Goal: Information Seeking & Learning: Learn about a topic

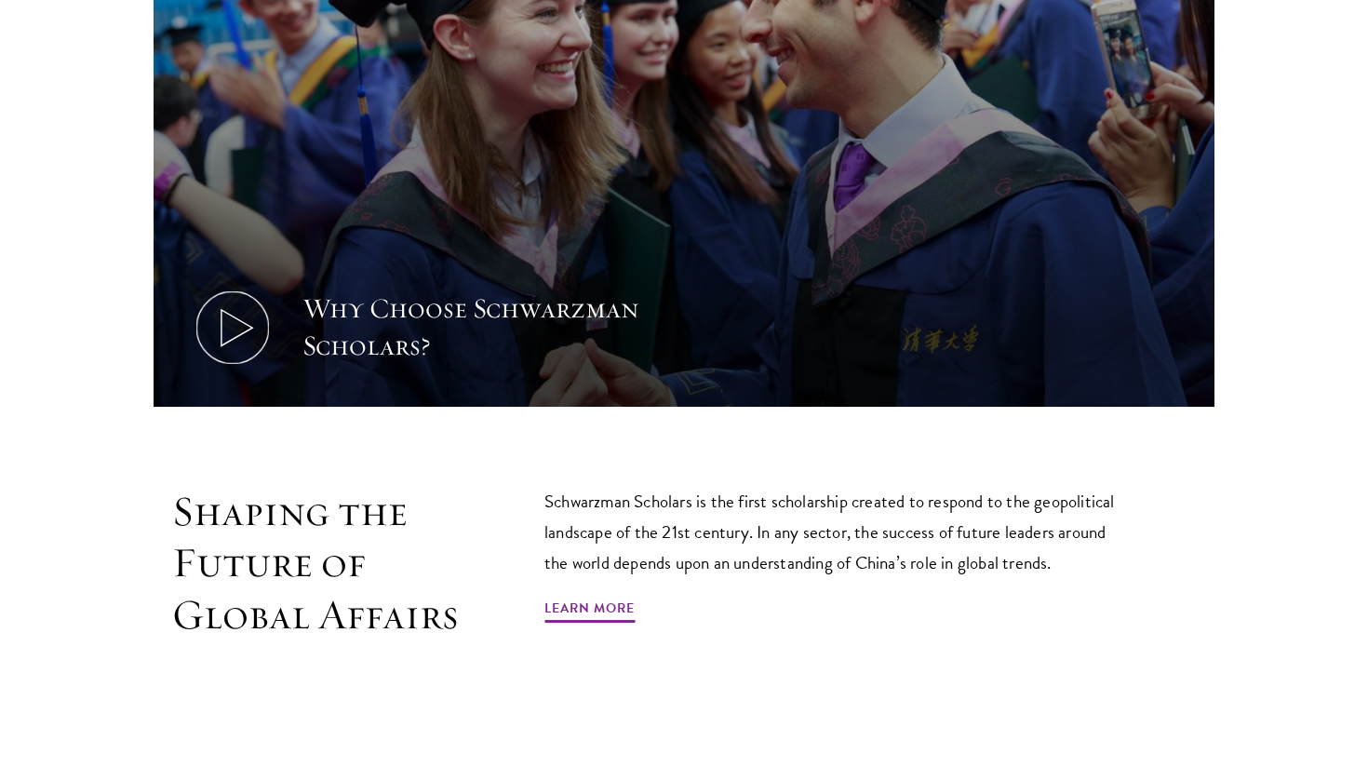
scroll to position [930, 0]
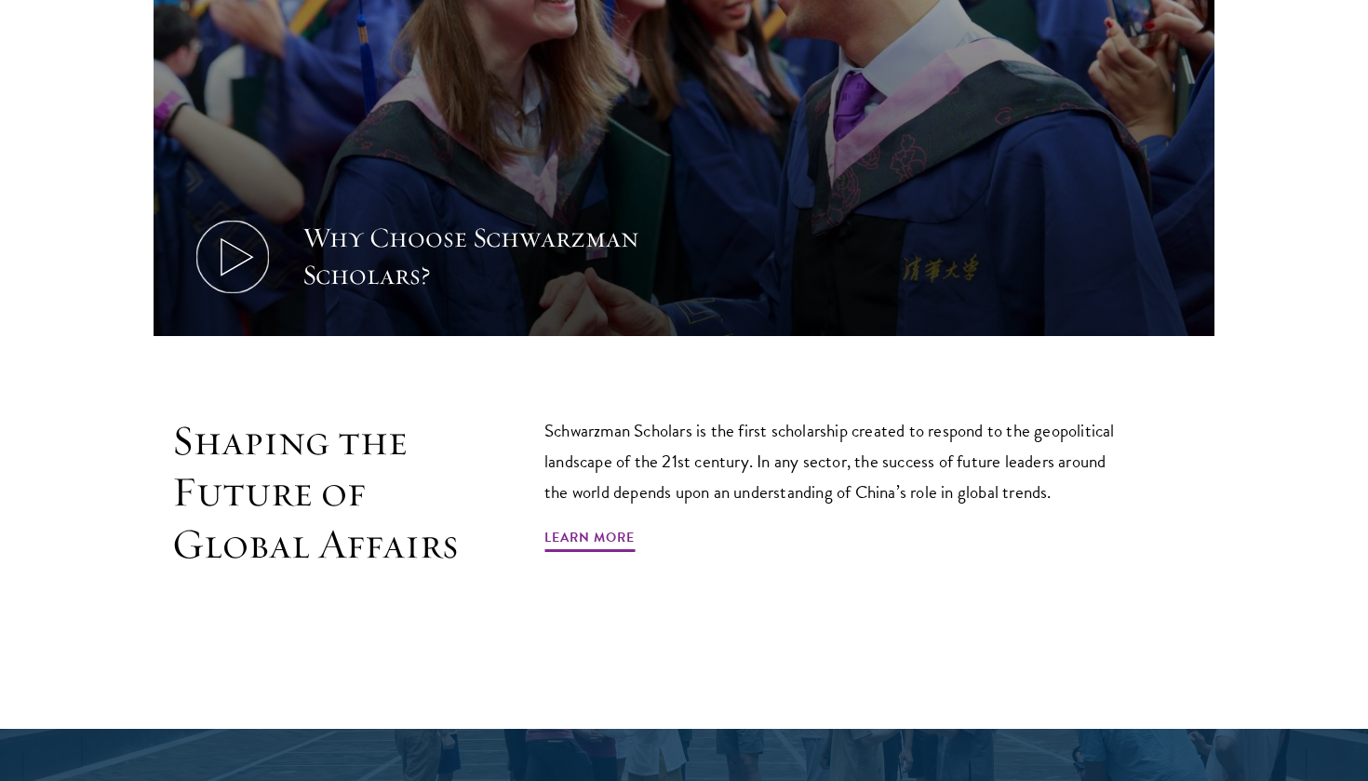
click at [253, 255] on icon at bounding box center [233, 257] width 84 height 84
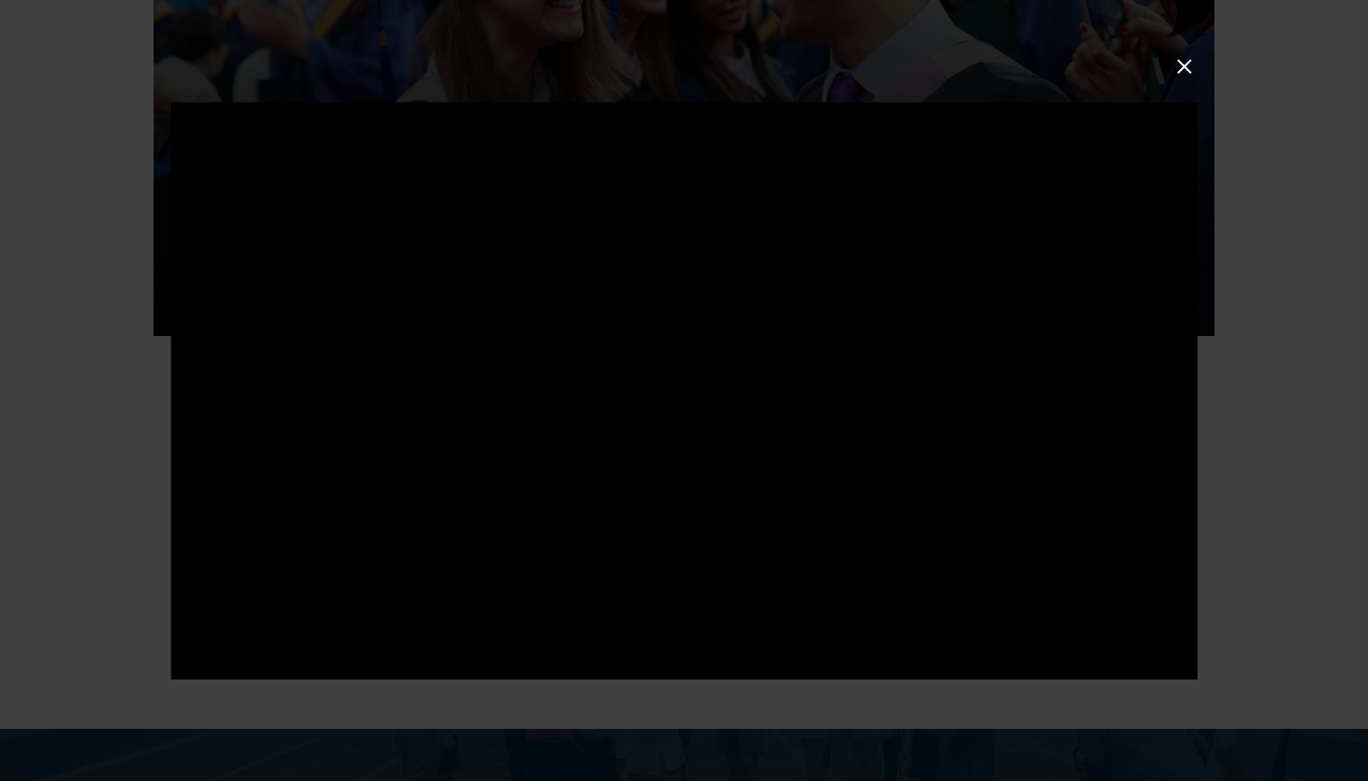
click at [1288, 512] on div at bounding box center [684, 390] width 1368 height 781
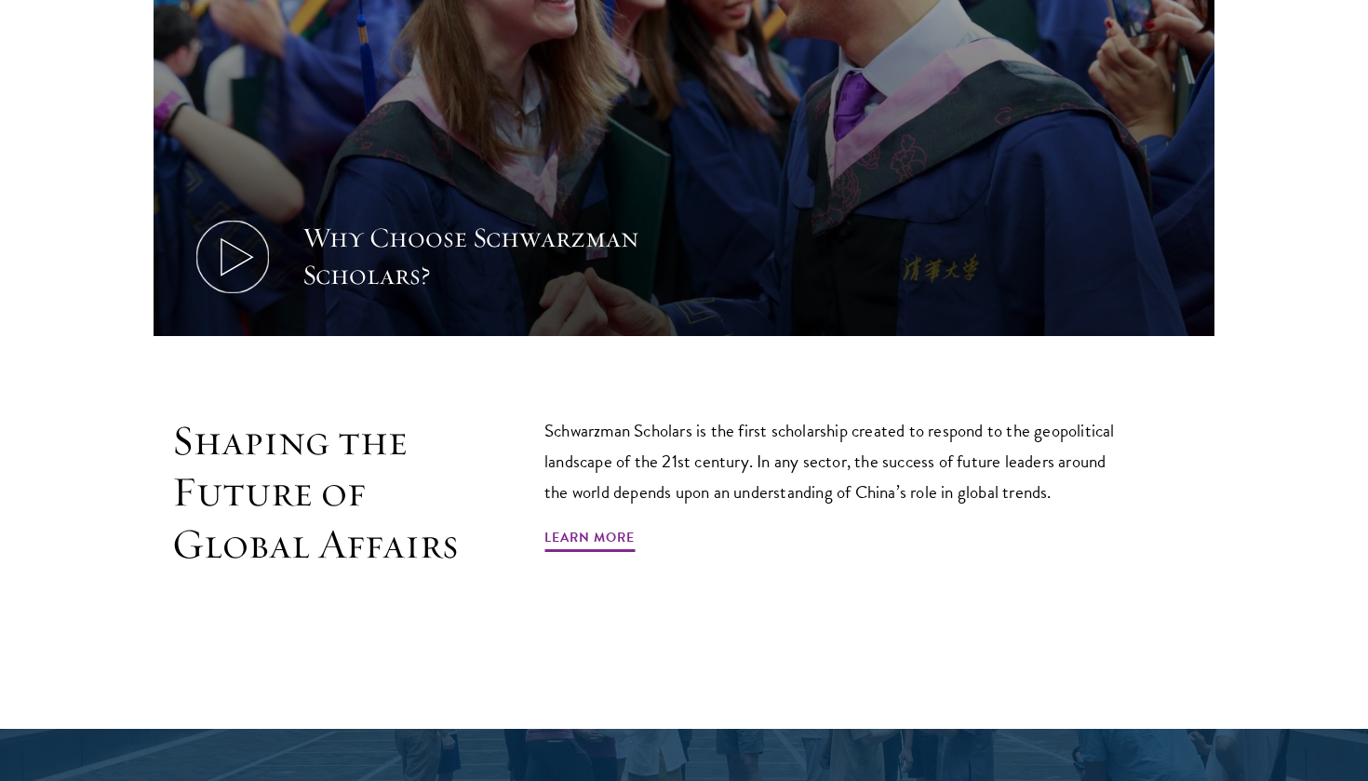
click at [267, 258] on icon at bounding box center [233, 257] width 84 height 84
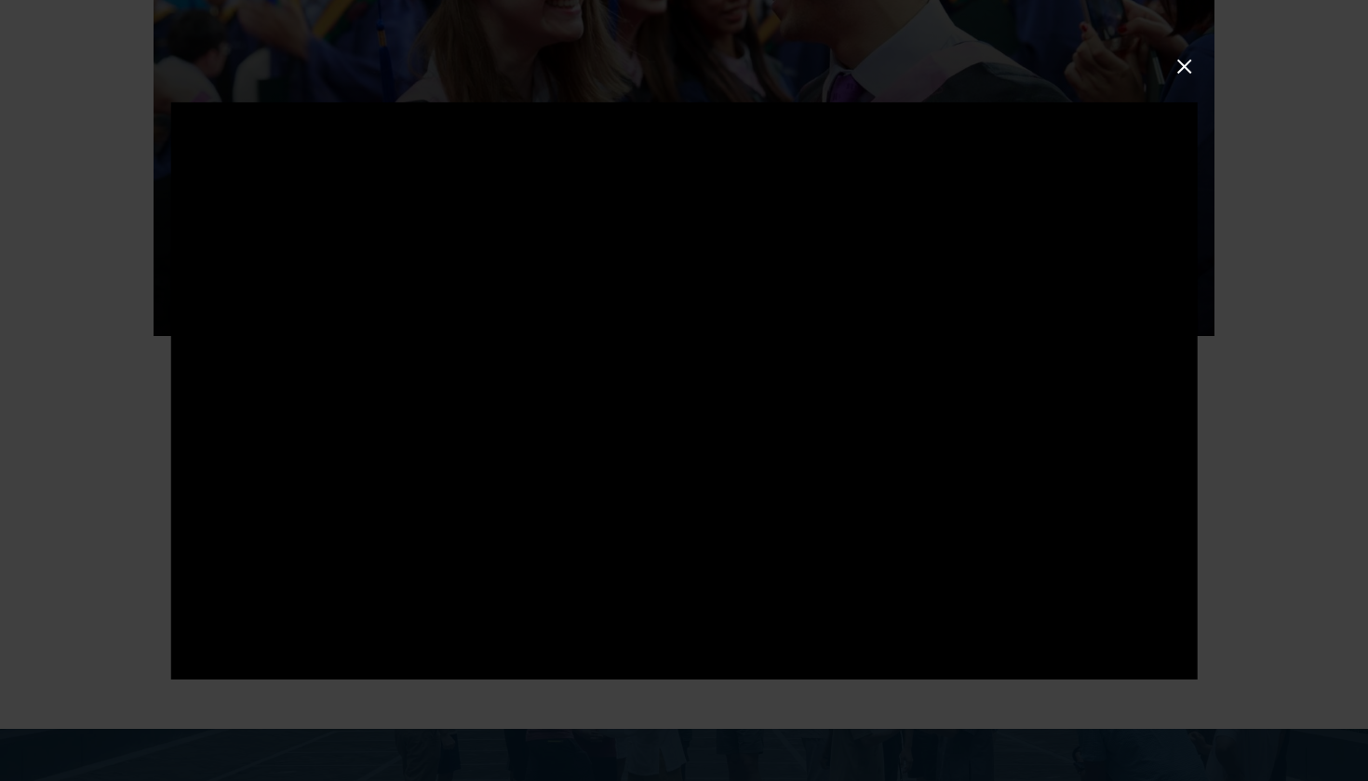
click at [1176, 74] on button at bounding box center [1185, 66] width 24 height 24
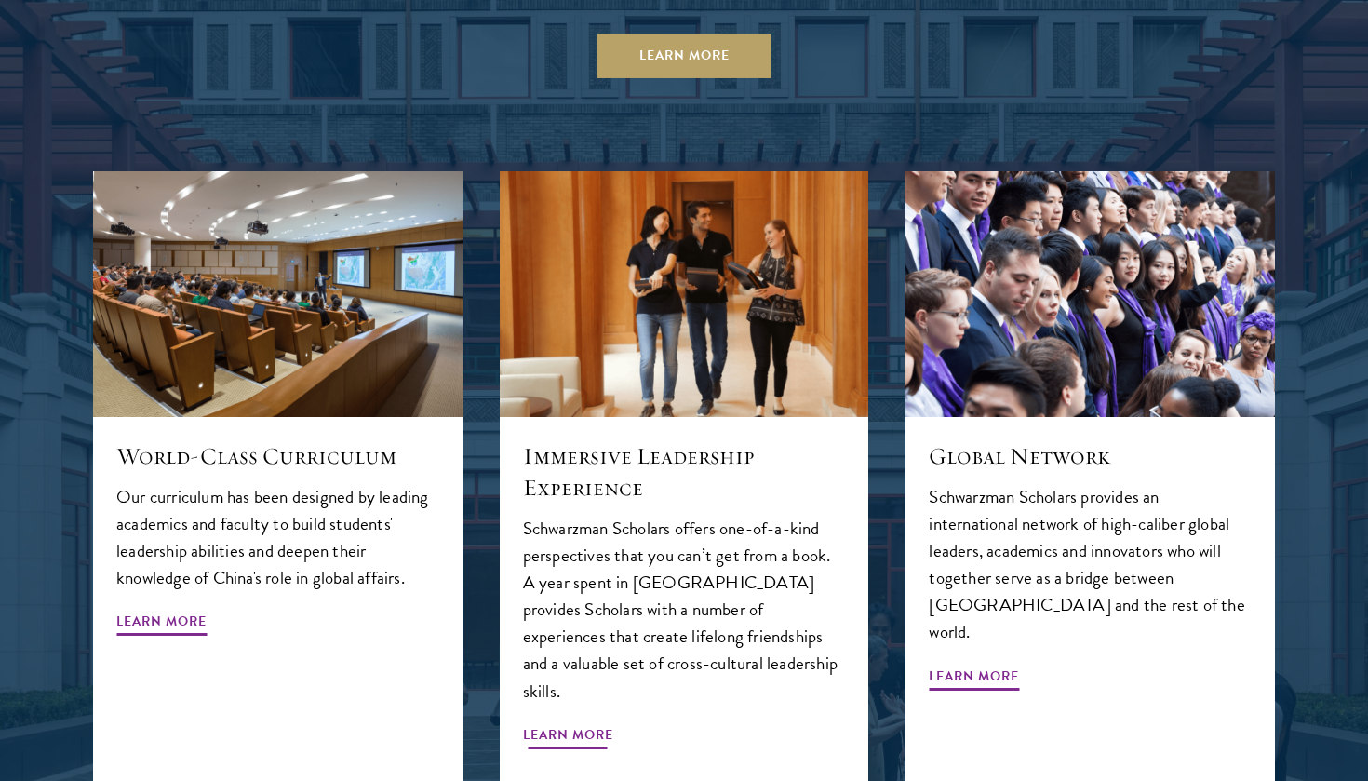
scroll to position [2118, 0]
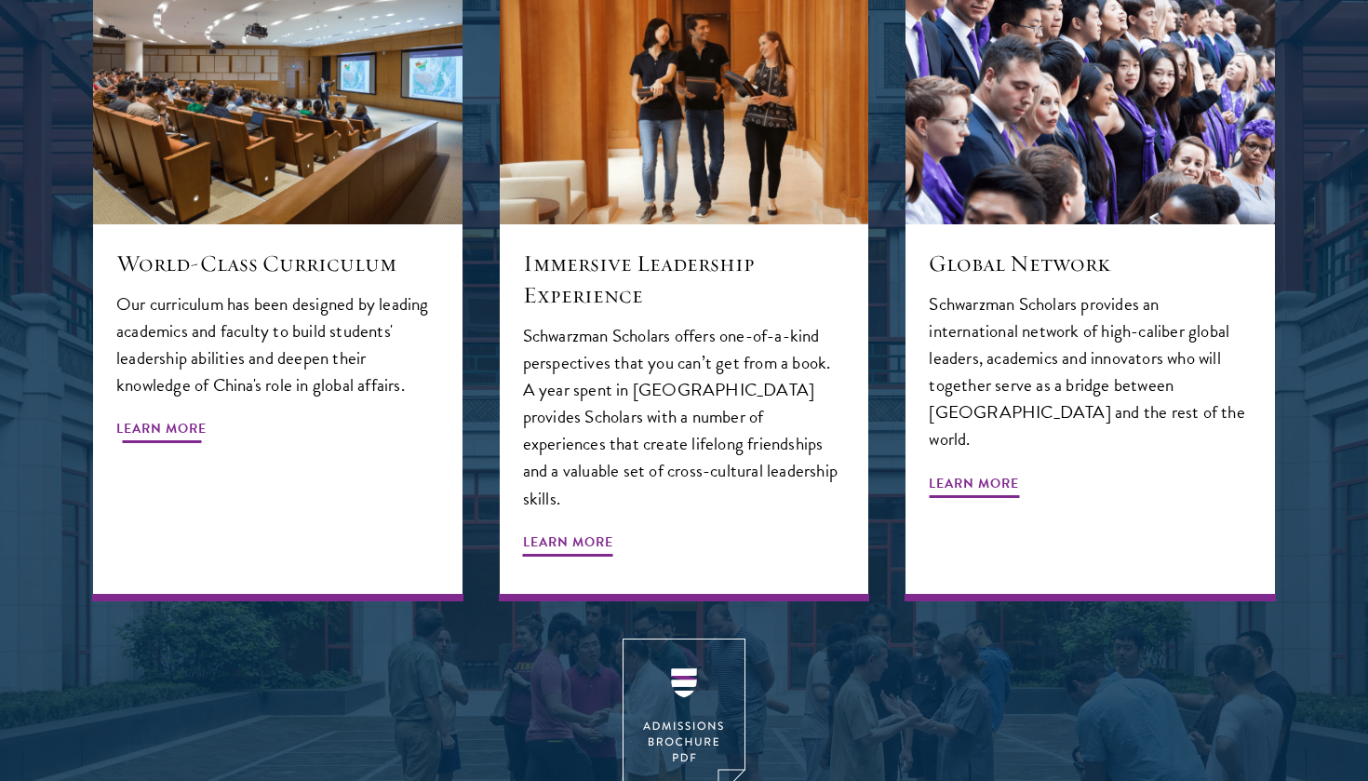
click at [148, 409] on div "World-Class Curriculum Our curriculum has been designed by leading academics an…" at bounding box center [278, 412] width 370 height 376
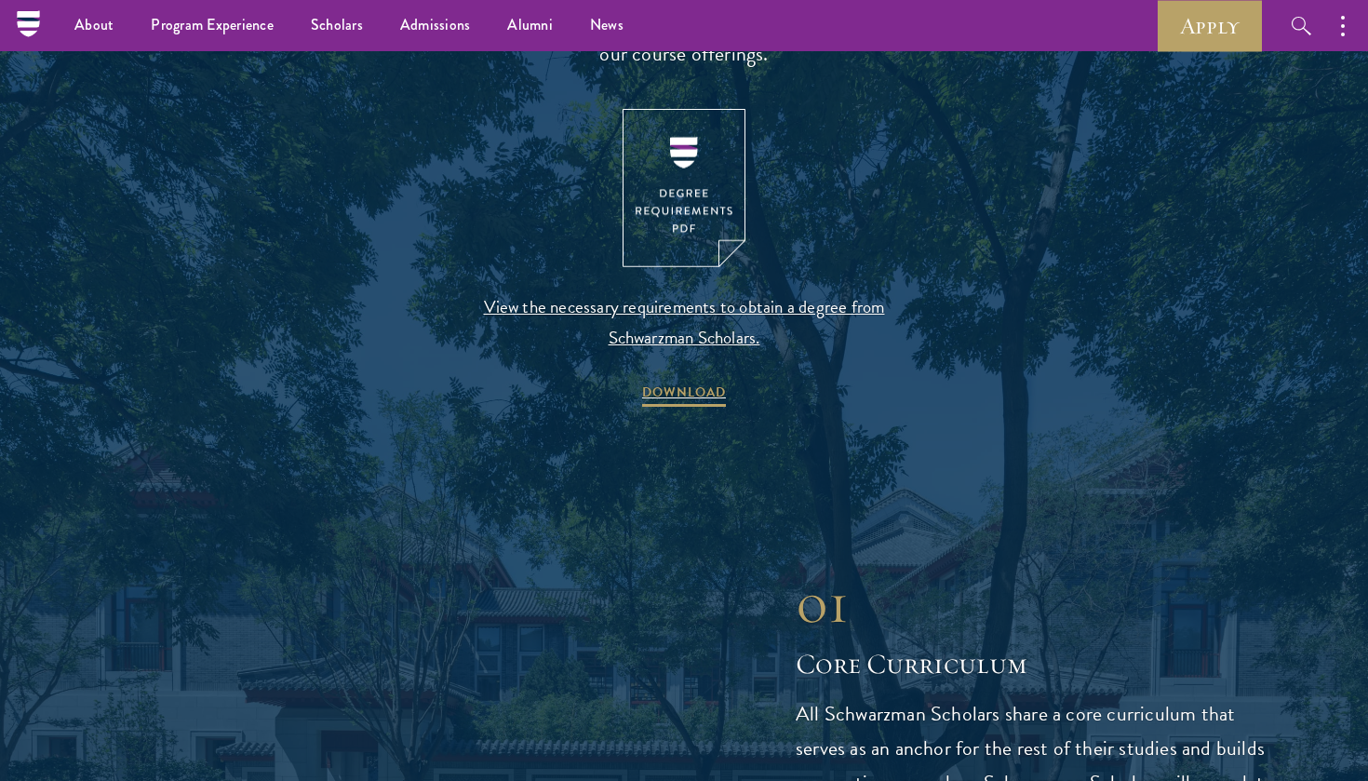
scroll to position [1970, 0]
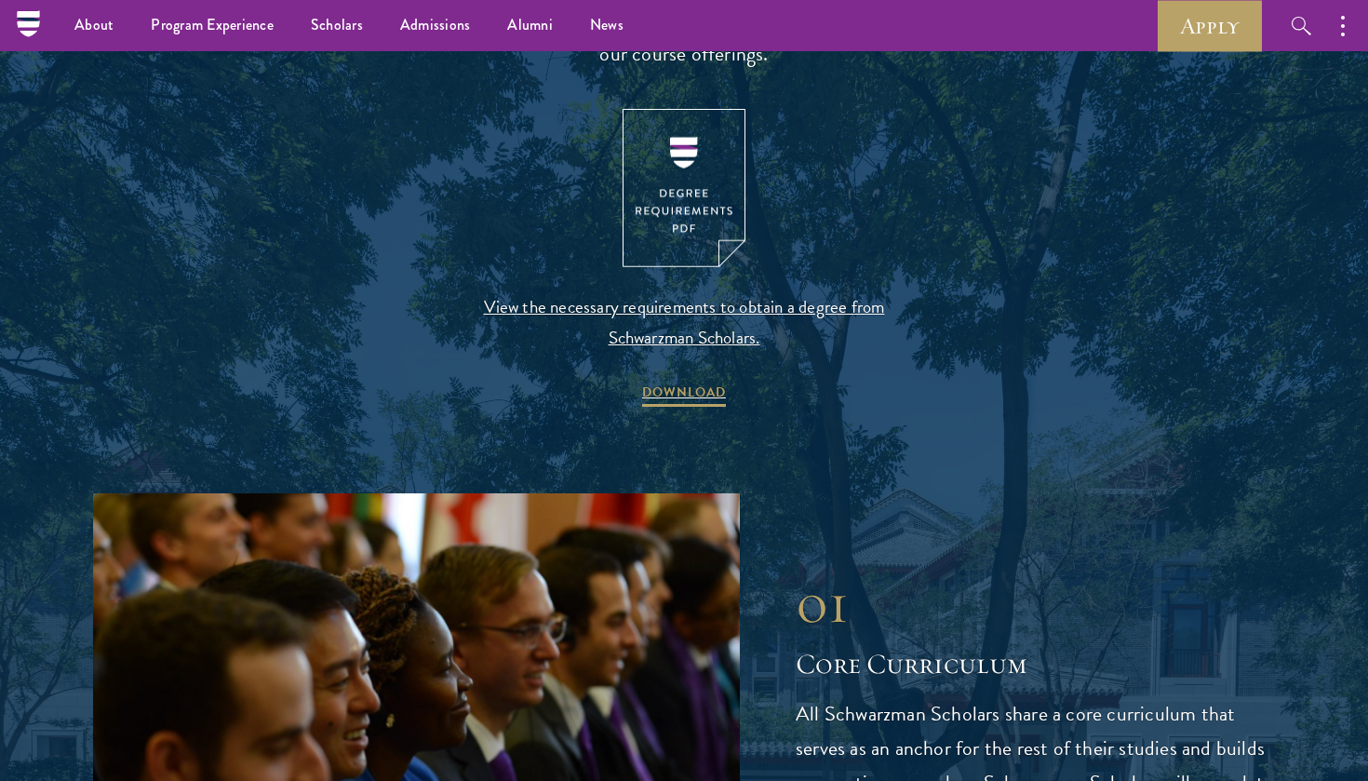
click at [691, 207] on img at bounding box center [684, 188] width 123 height 159
click at [764, 306] on span "View the necessary requirements to obtain a degree from Schwarzman Scholars." at bounding box center [683, 321] width 437 height 61
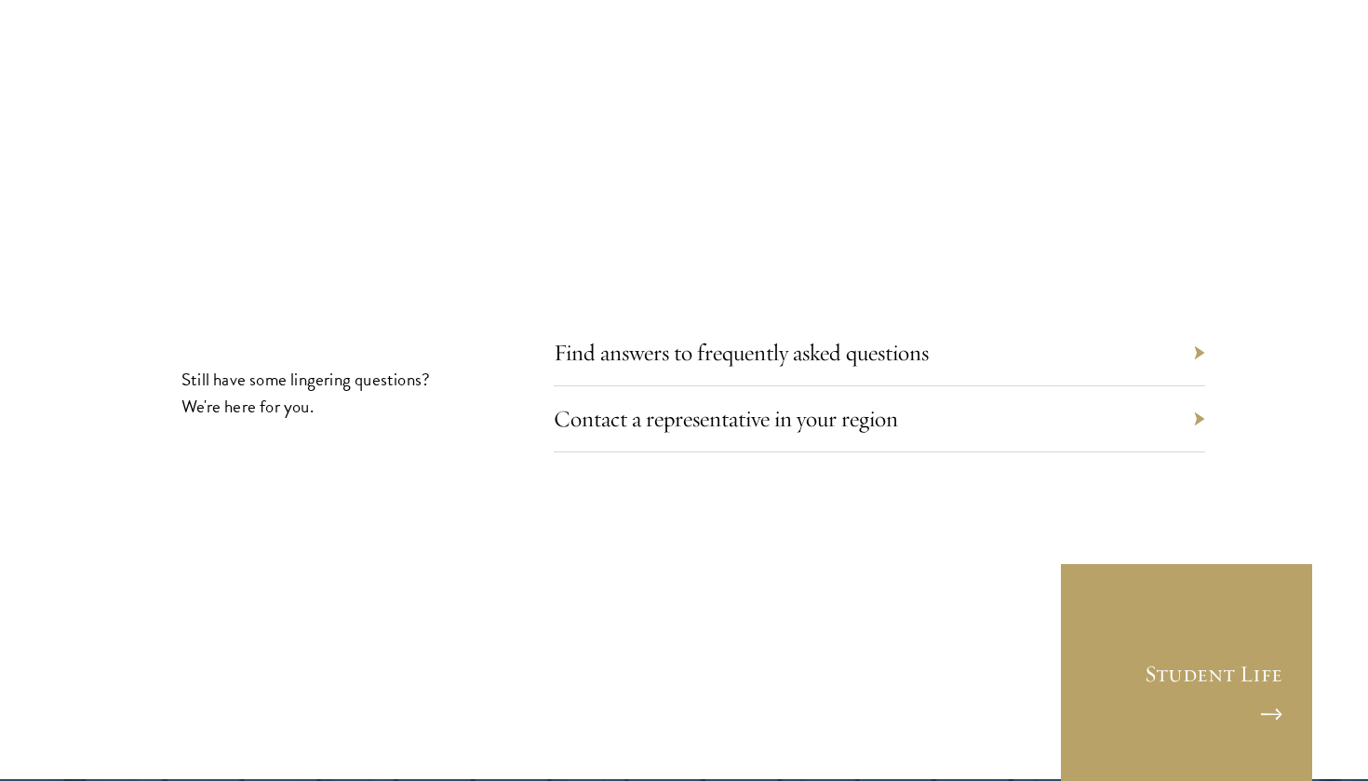
scroll to position [10182, 0]
click at [1190, 319] on div "Find answers to frequently asked questions" at bounding box center [880, 352] width 652 height 66
click at [1196, 319] on div "Find answers to frequently asked questions" at bounding box center [880, 352] width 652 height 66
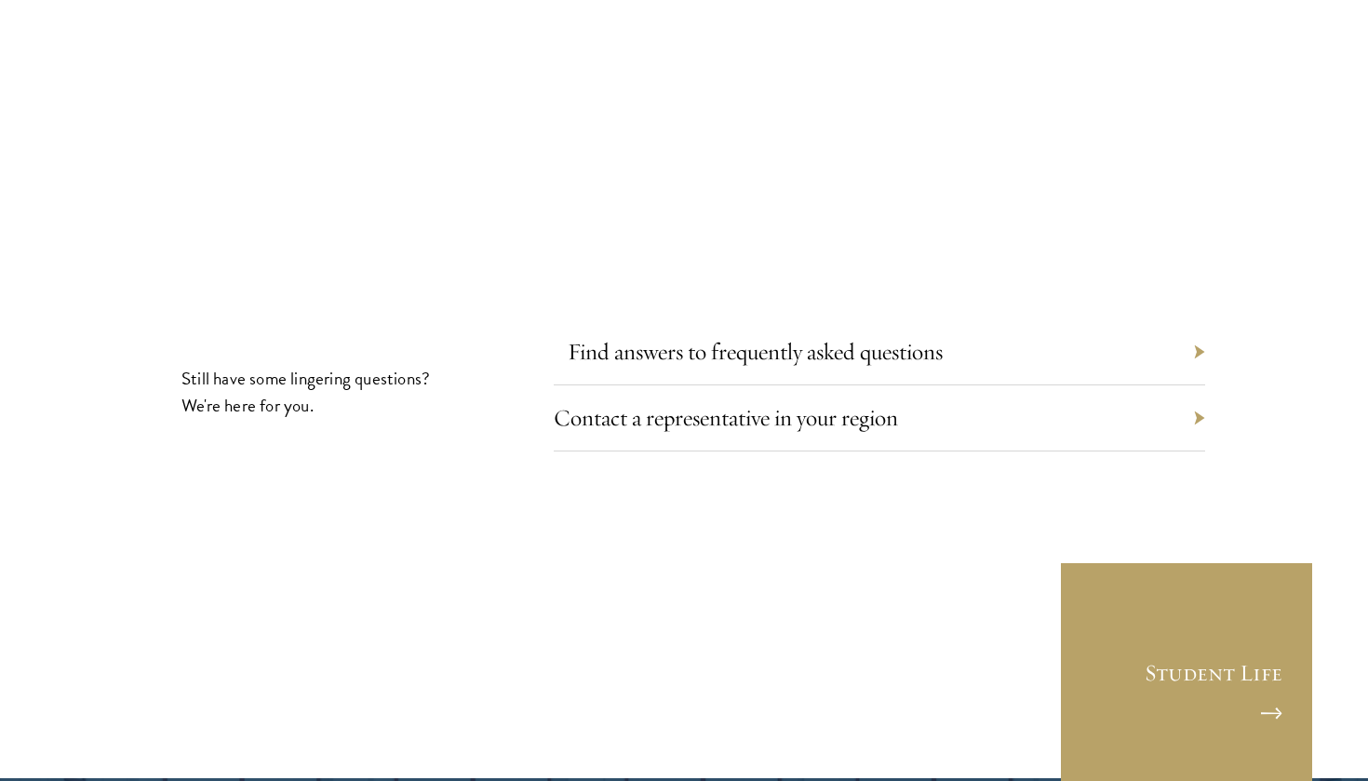
click at [721, 337] on link "Find answers to frequently asked questions" at bounding box center [755, 351] width 375 height 29
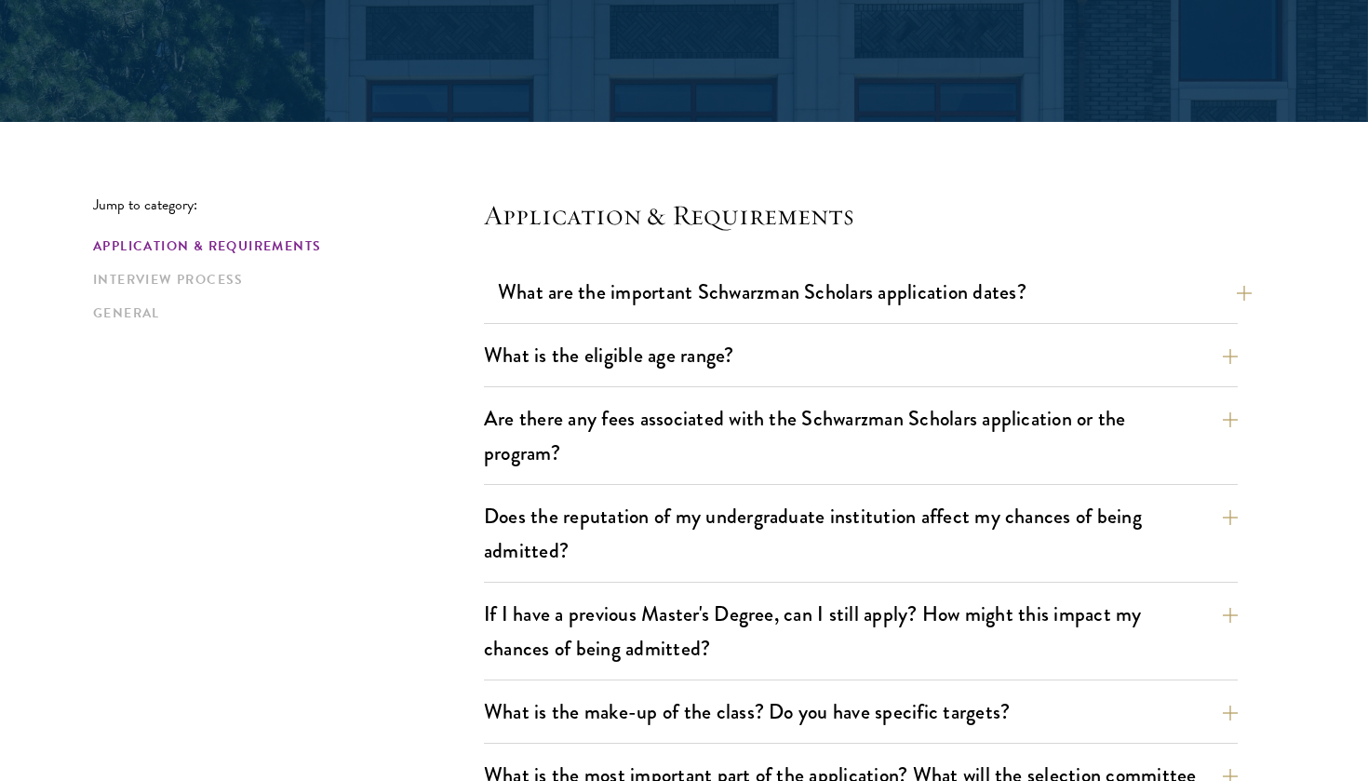
scroll to position [356, 0]
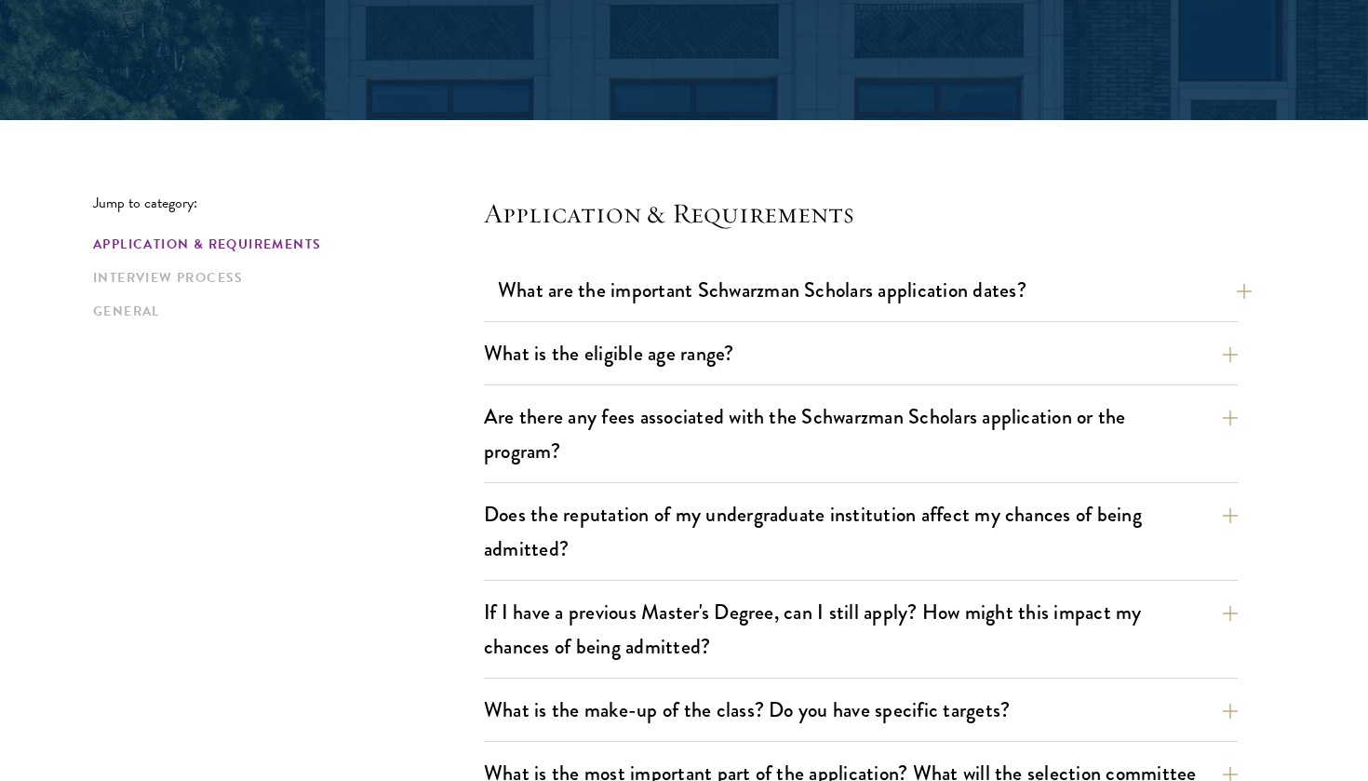
click at [573, 299] on button "What are the important Schwarzman Scholars application dates?" at bounding box center [875, 290] width 754 height 42
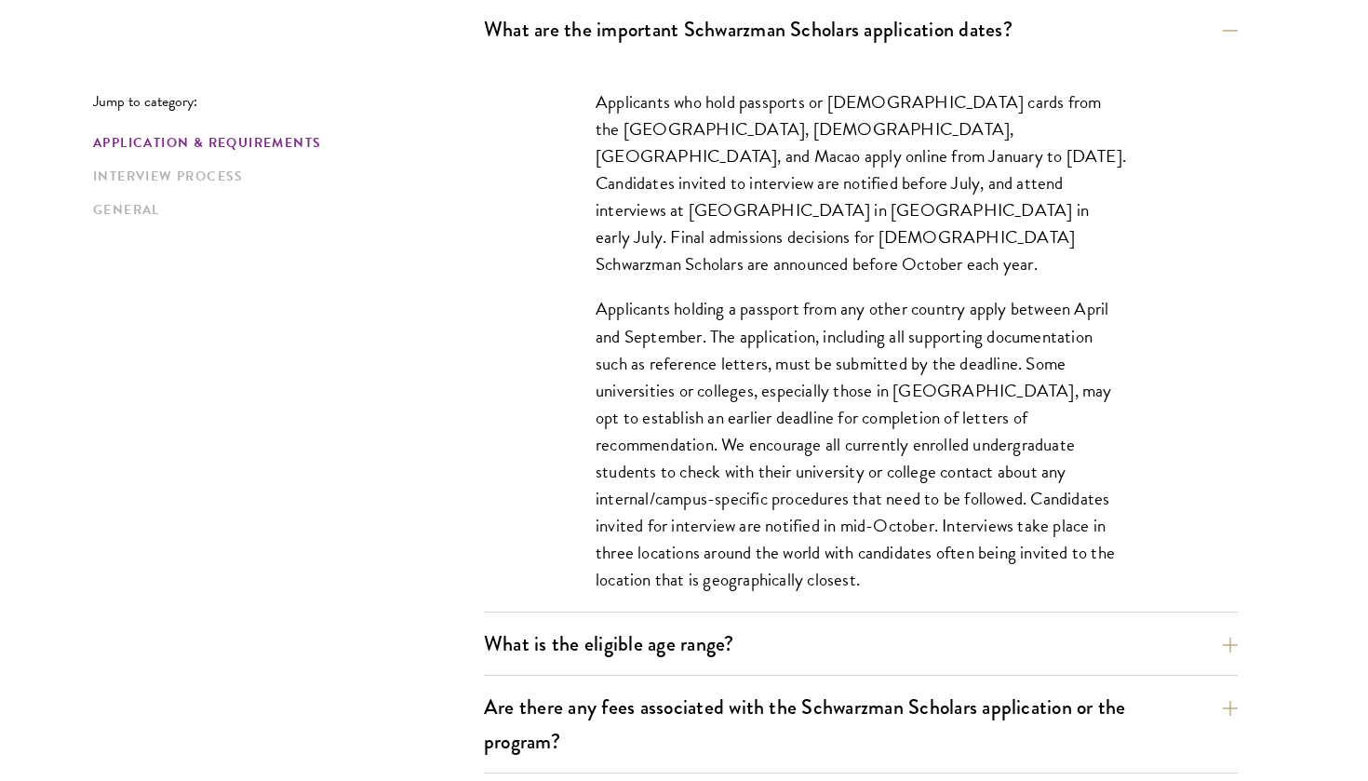
scroll to position [621, 0]
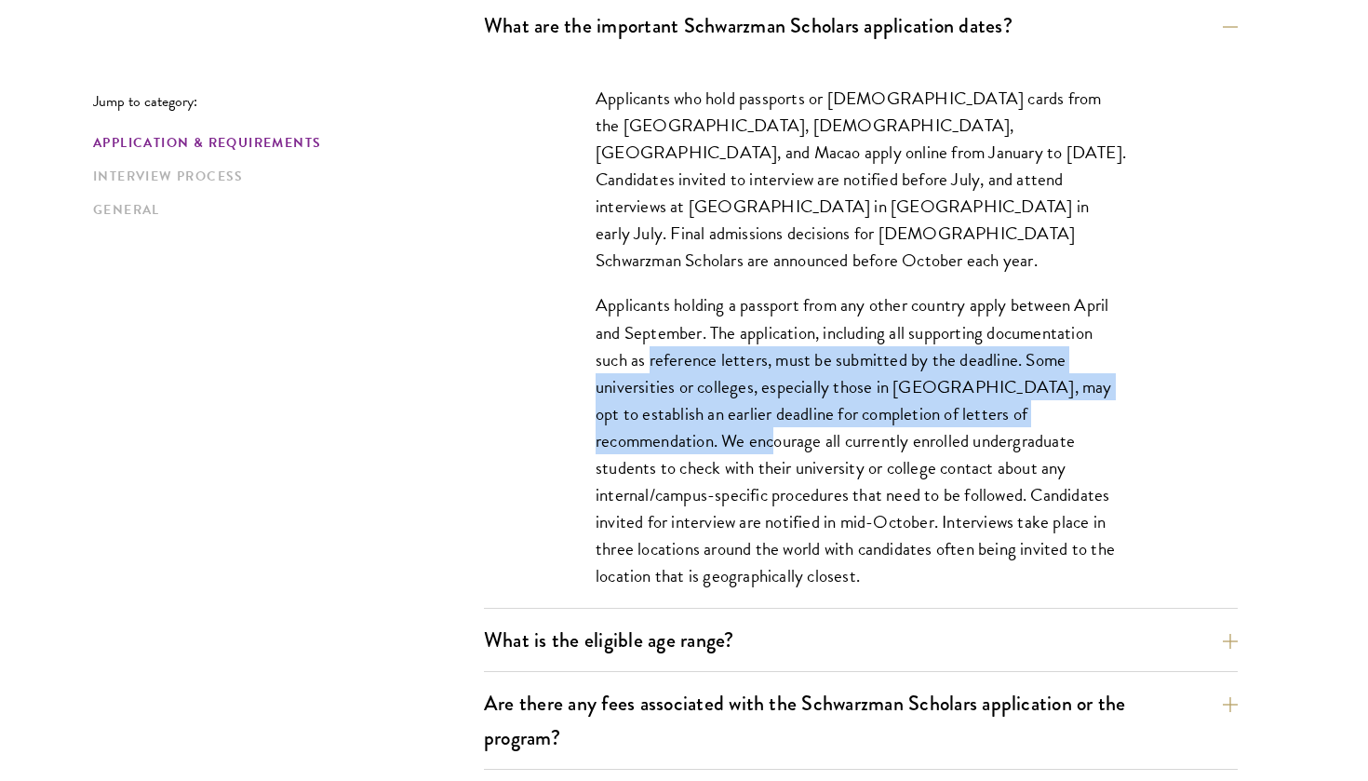
drag, startPoint x: 652, startPoint y: 335, endPoint x: 651, endPoint y: 410, distance: 74.5
click at [651, 410] on p "Applicants holding a passport from any other country apply between April and Se…" at bounding box center [861, 440] width 531 height 298
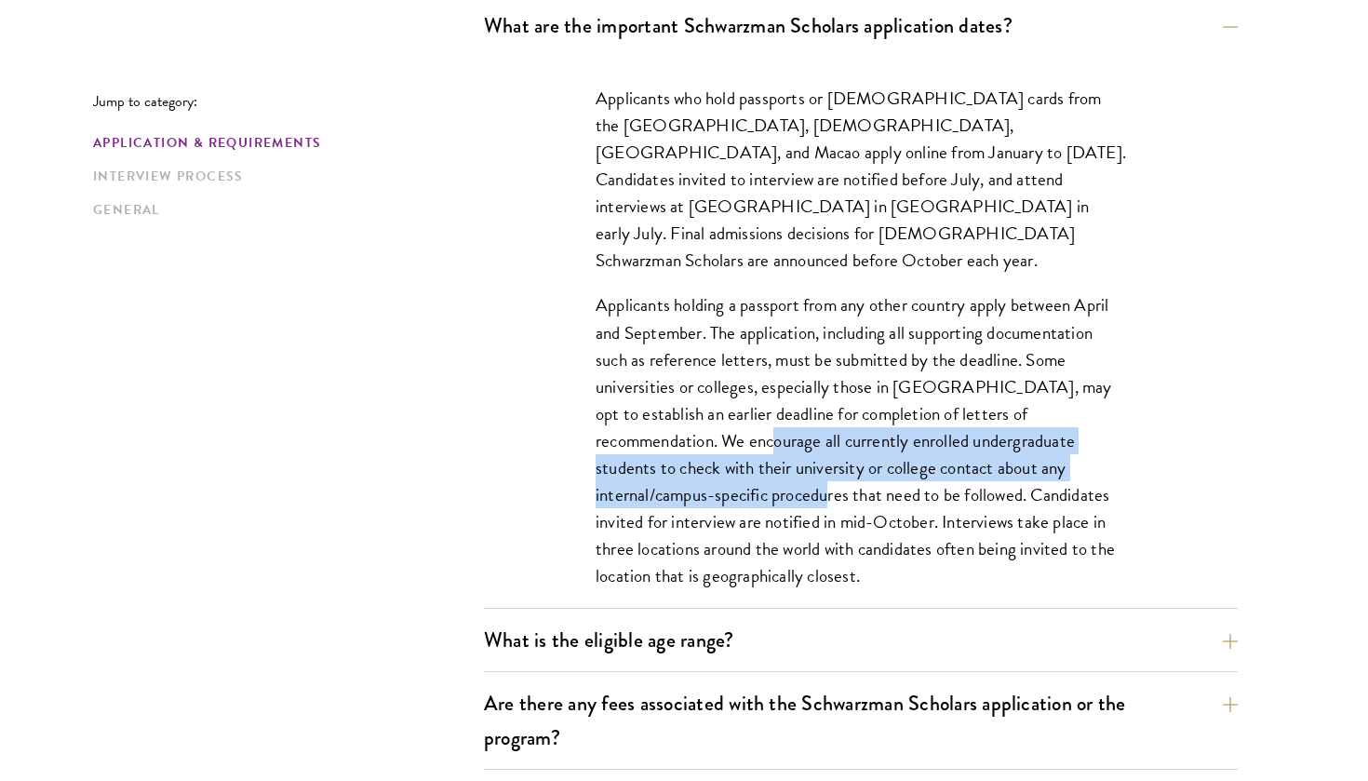
drag, startPoint x: 651, startPoint y: 410, endPoint x: 653, endPoint y: 452, distance: 42.9
click at [653, 453] on p "Applicants holding a passport from any other country apply between April and Se…" at bounding box center [861, 440] width 531 height 298
click at [653, 452] on p "Applicants holding a passport from any other country apply between April and Se…" at bounding box center [861, 440] width 531 height 298
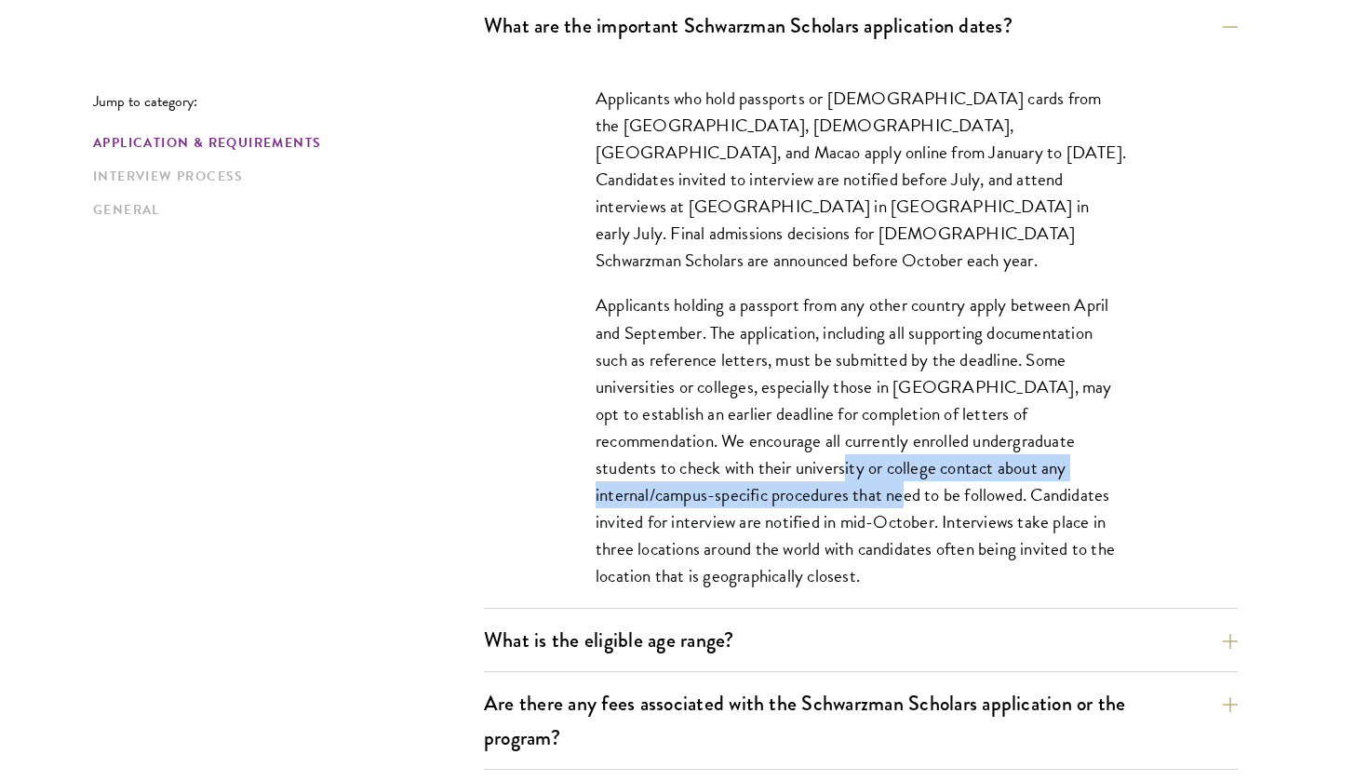
drag, startPoint x: 680, startPoint y: 438, endPoint x: 726, endPoint y: 465, distance: 53.0
click at [726, 465] on p "Applicants holding a passport from any other country apply between April and Se…" at bounding box center [861, 440] width 531 height 298
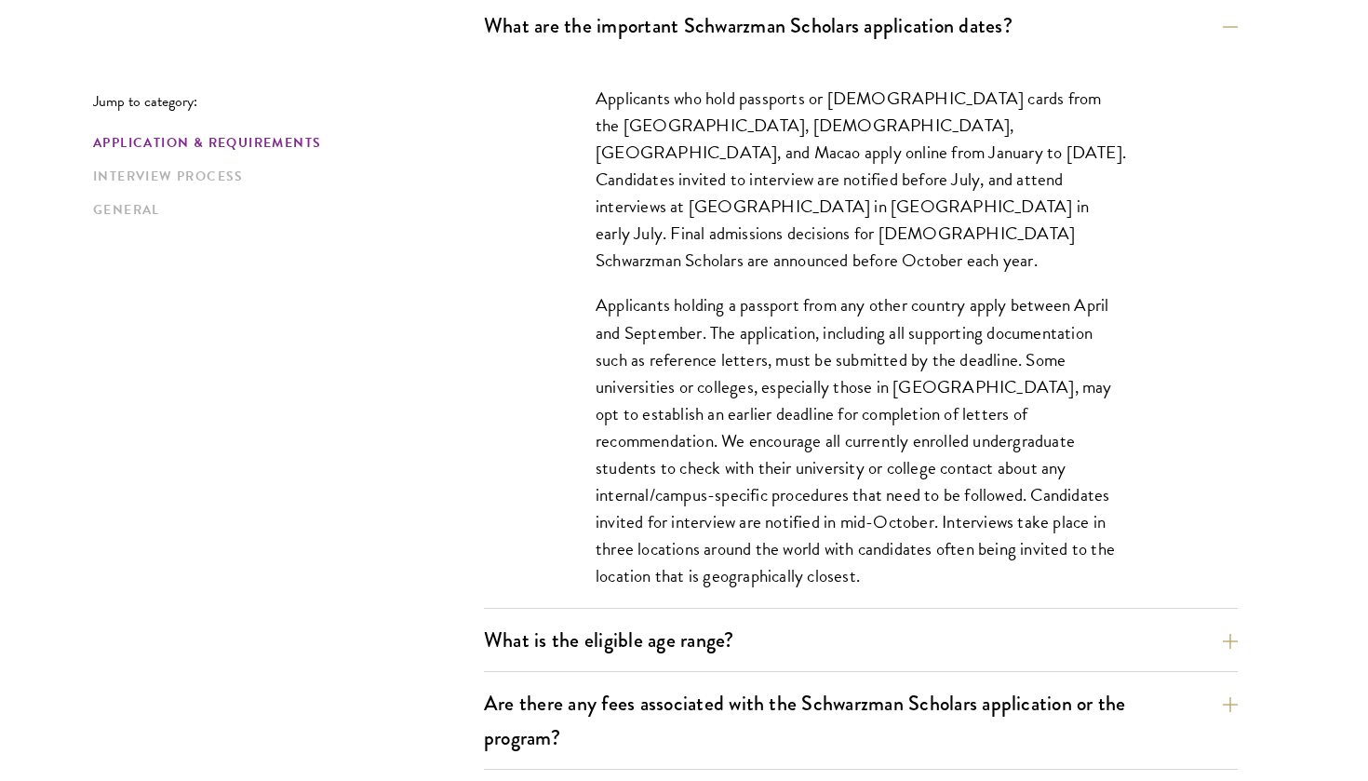
click at [744, 474] on p "Applicants holding a passport from any other country apply between April and Se…" at bounding box center [861, 440] width 531 height 298
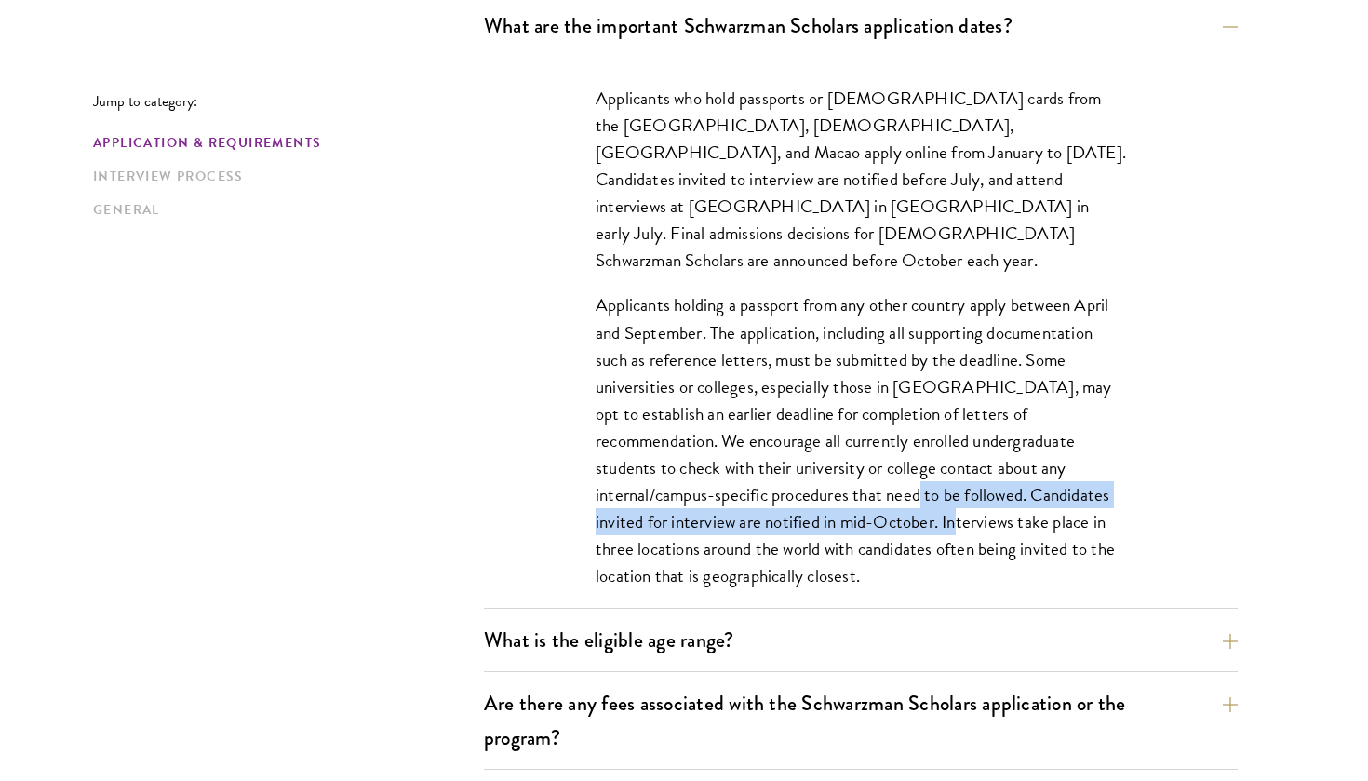
drag, startPoint x: 744, startPoint y: 474, endPoint x: 788, endPoint y: 493, distance: 48.8
click at [788, 493] on p "Applicants holding a passport from any other country apply between April and Se…" at bounding box center [861, 440] width 531 height 298
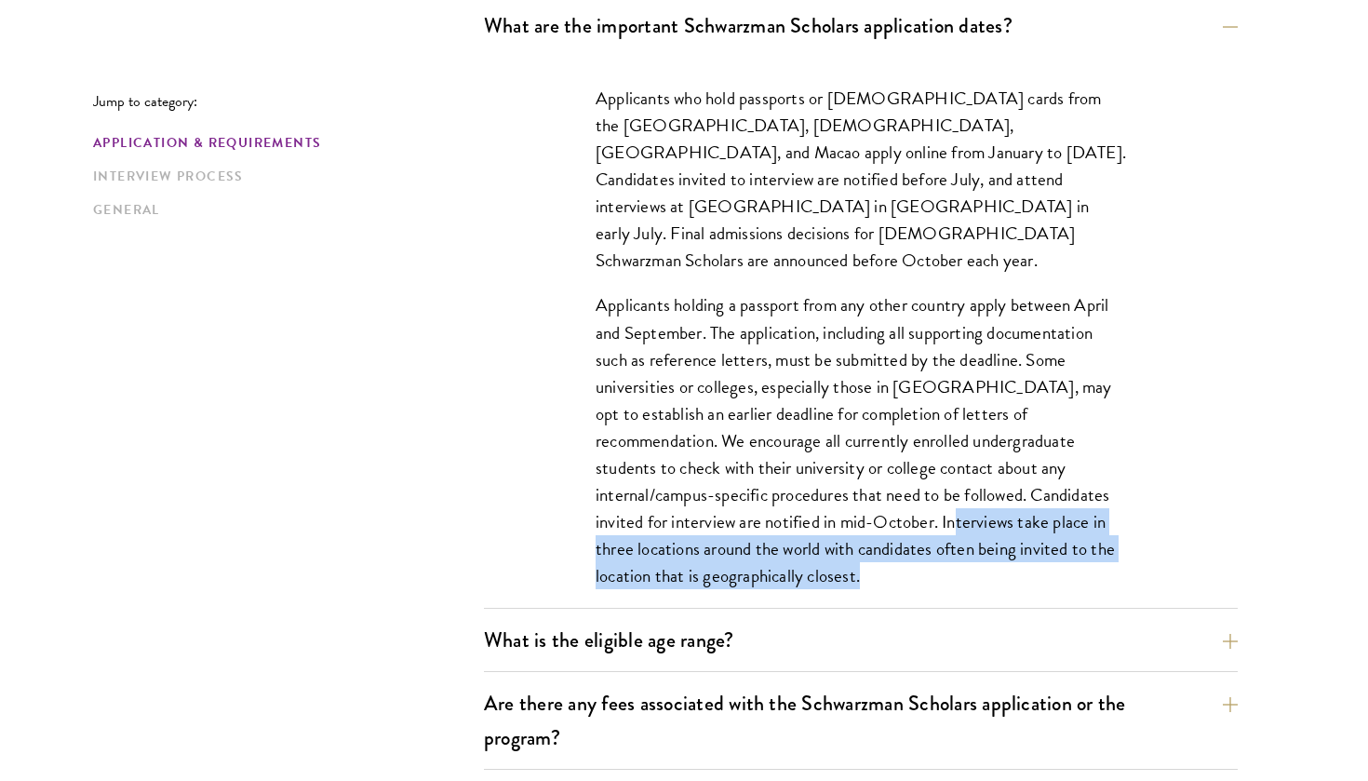
drag, startPoint x: 788, startPoint y: 493, endPoint x: 850, endPoint y: 536, distance: 74.9
click at [850, 536] on p "Applicants holding a passport from any other country apply between April and Se…" at bounding box center [861, 440] width 531 height 298
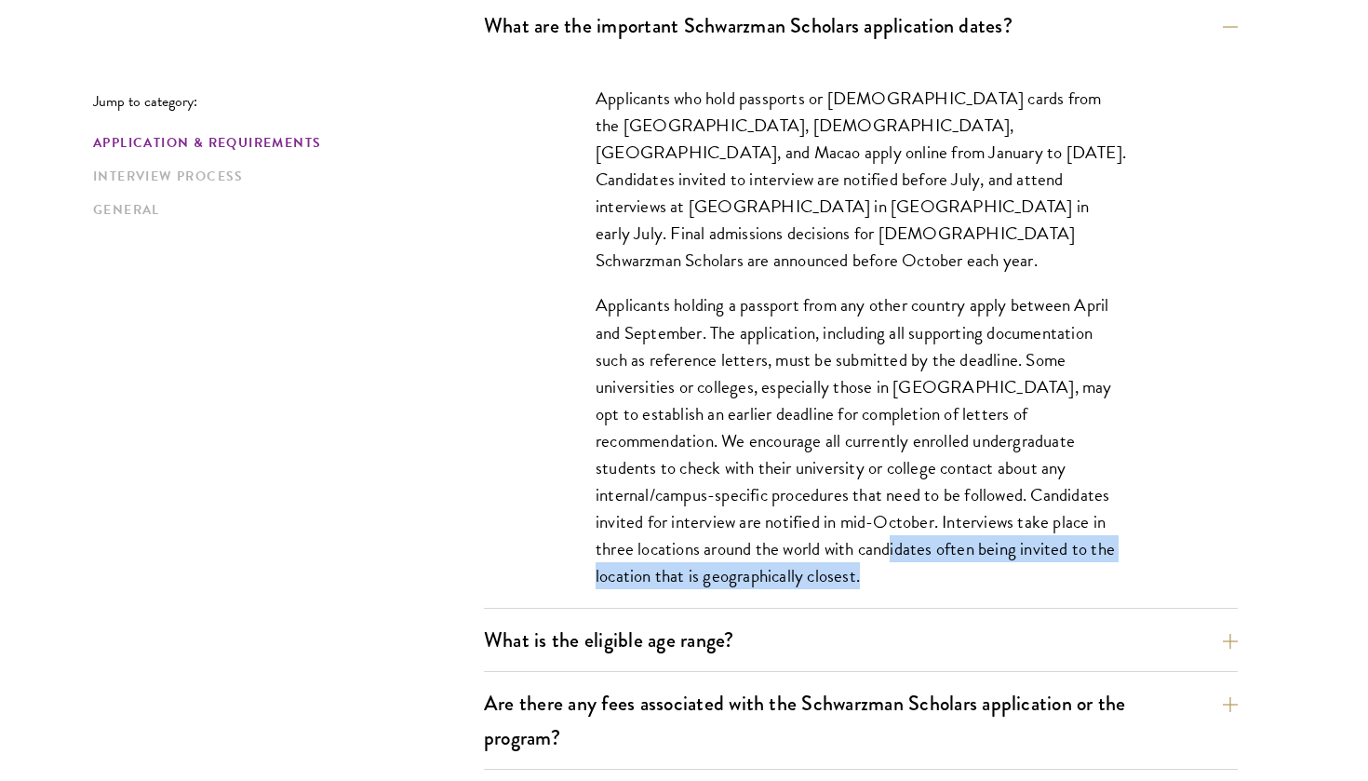
drag, startPoint x: 783, startPoint y: 561, endPoint x: 733, endPoint y: 508, distance: 72.4
click at [734, 508] on div "Applicants who hold passports or permanent resident cards from the Chinese main…" at bounding box center [861, 346] width 642 height 579
click at [733, 508] on p "Applicants holding a passport from any other country apply between April and Se…" at bounding box center [861, 440] width 531 height 298
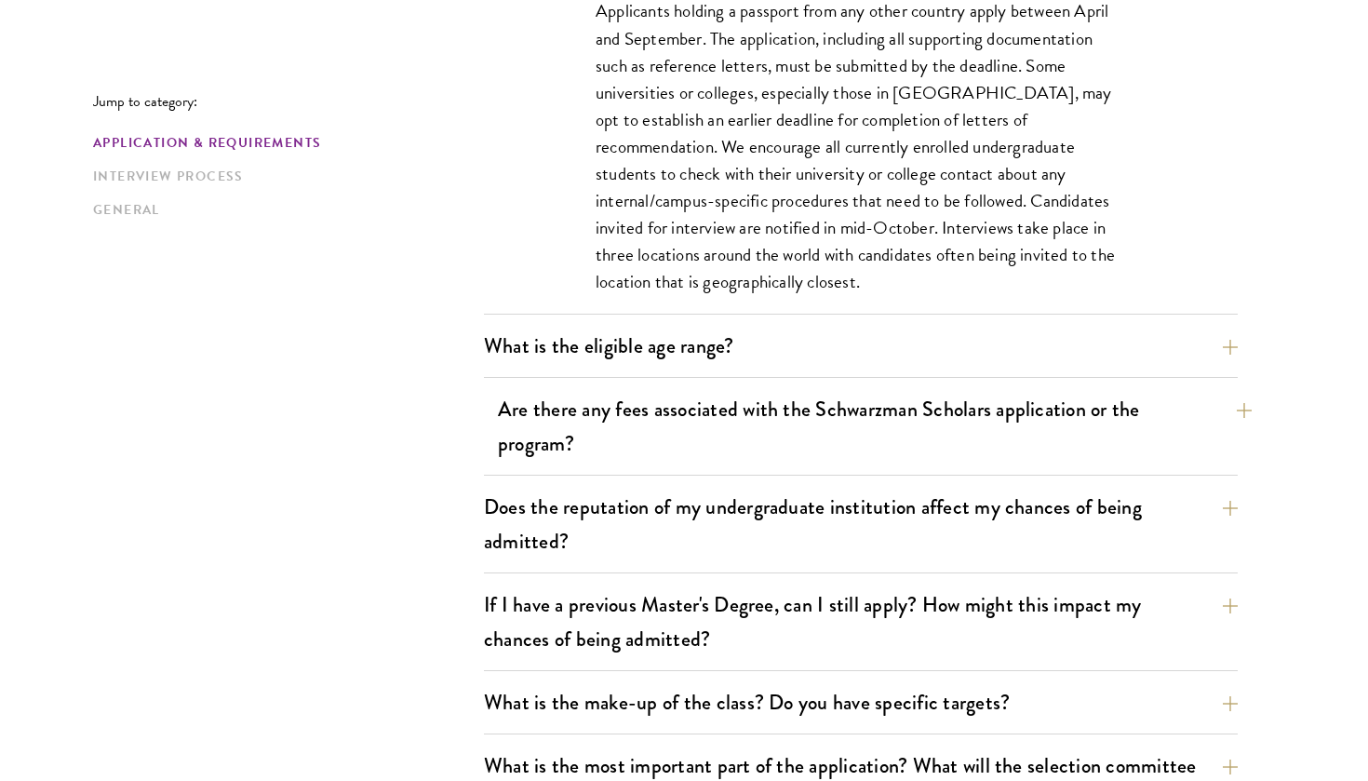
scroll to position [916, 0]
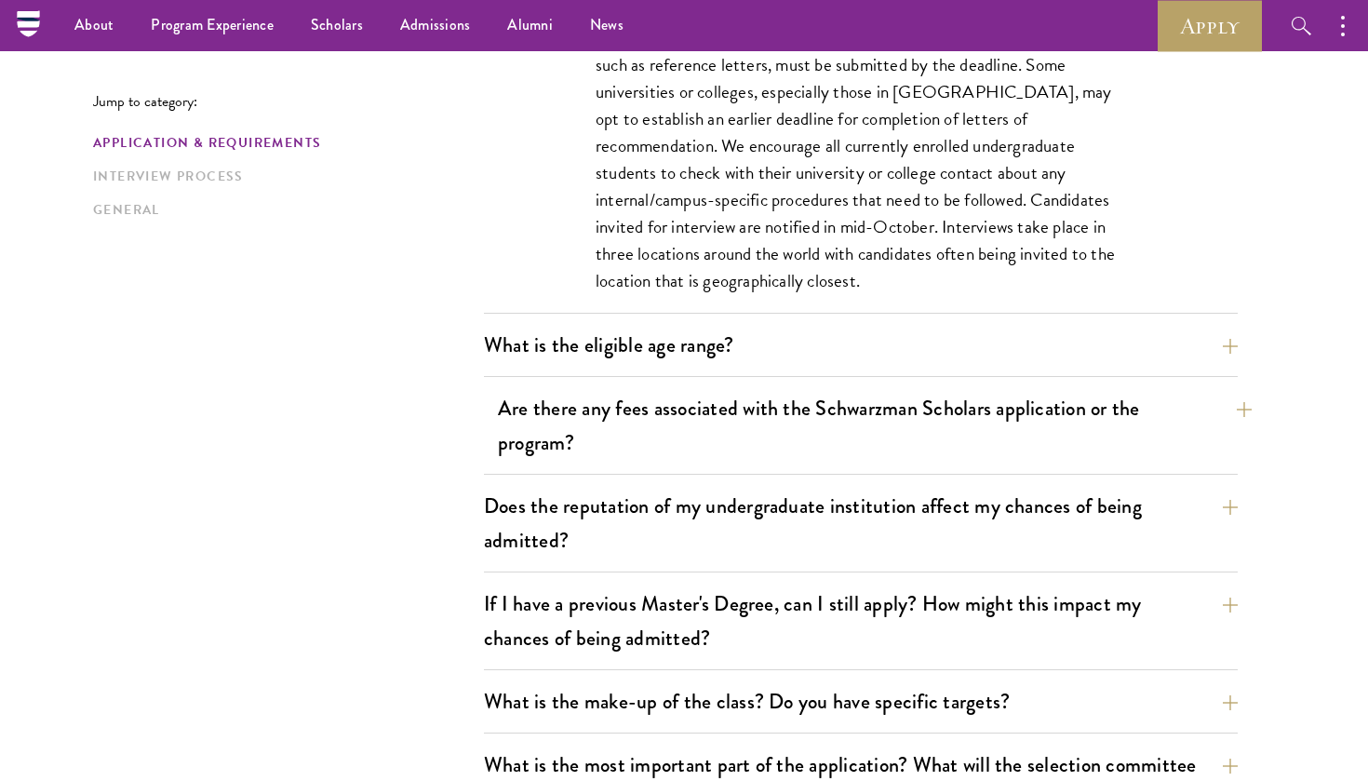
click at [757, 431] on button "Are there any fees associated with the Schwarzman Scholars application or the p…" at bounding box center [875, 425] width 754 height 76
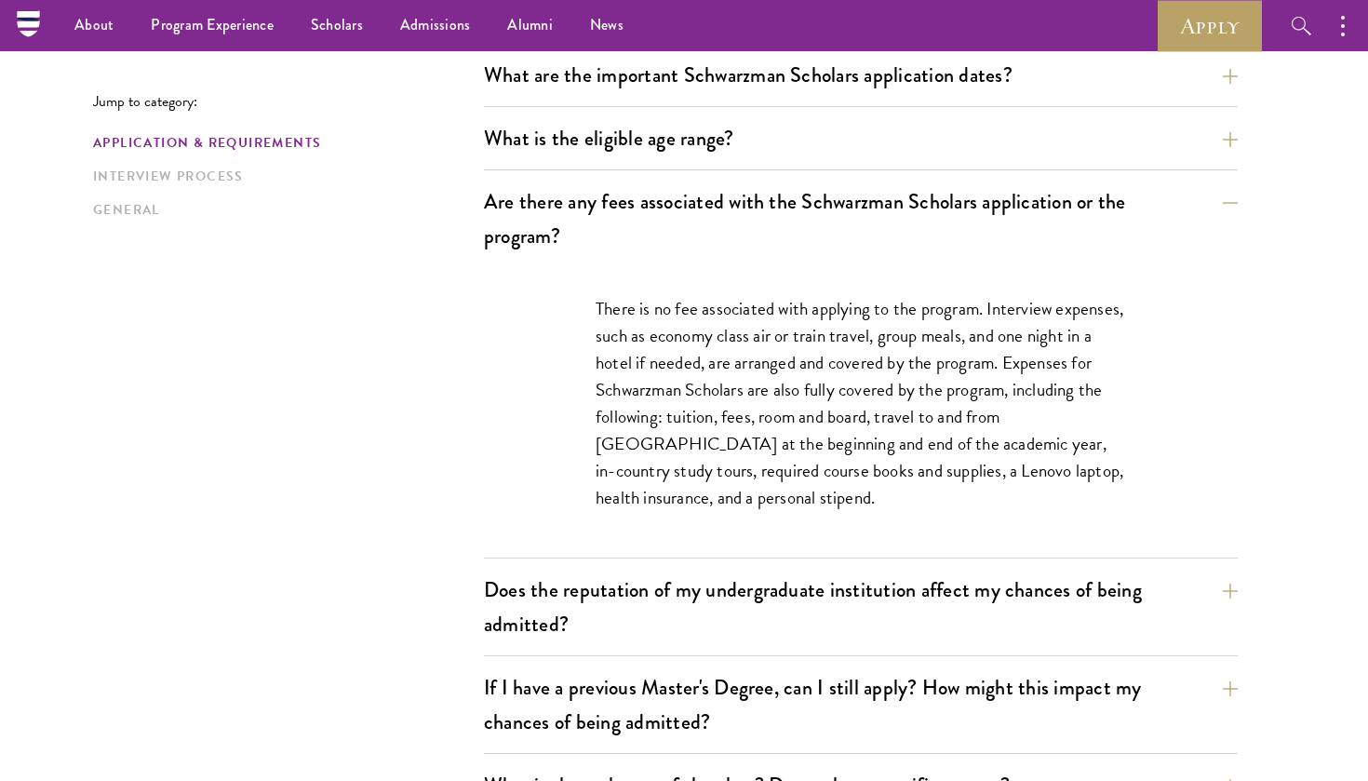
scroll to position [562, 0]
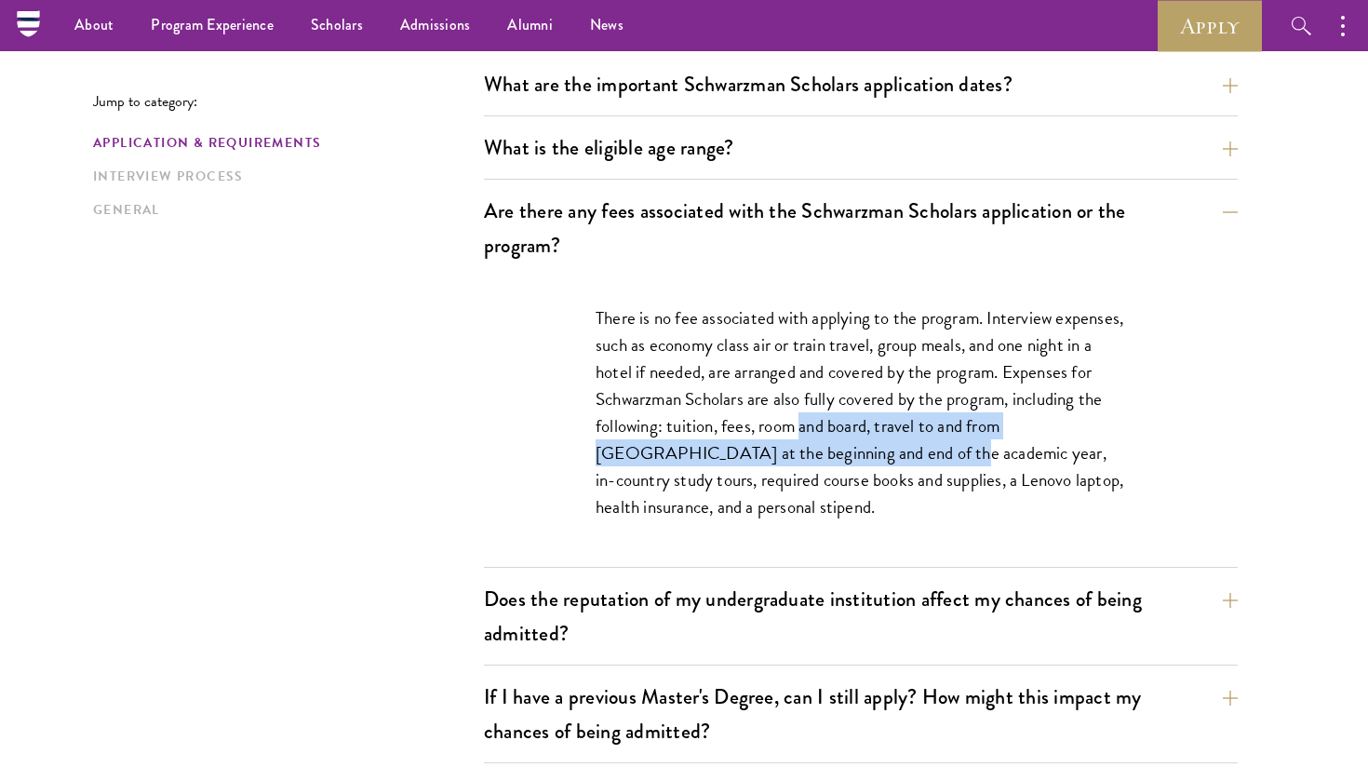
drag, startPoint x: 804, startPoint y: 428, endPoint x: 840, endPoint y: 454, distance: 44.7
click at [840, 454] on p "There is no fee associated with applying to the program. Interview expenses, su…" at bounding box center [861, 412] width 531 height 217
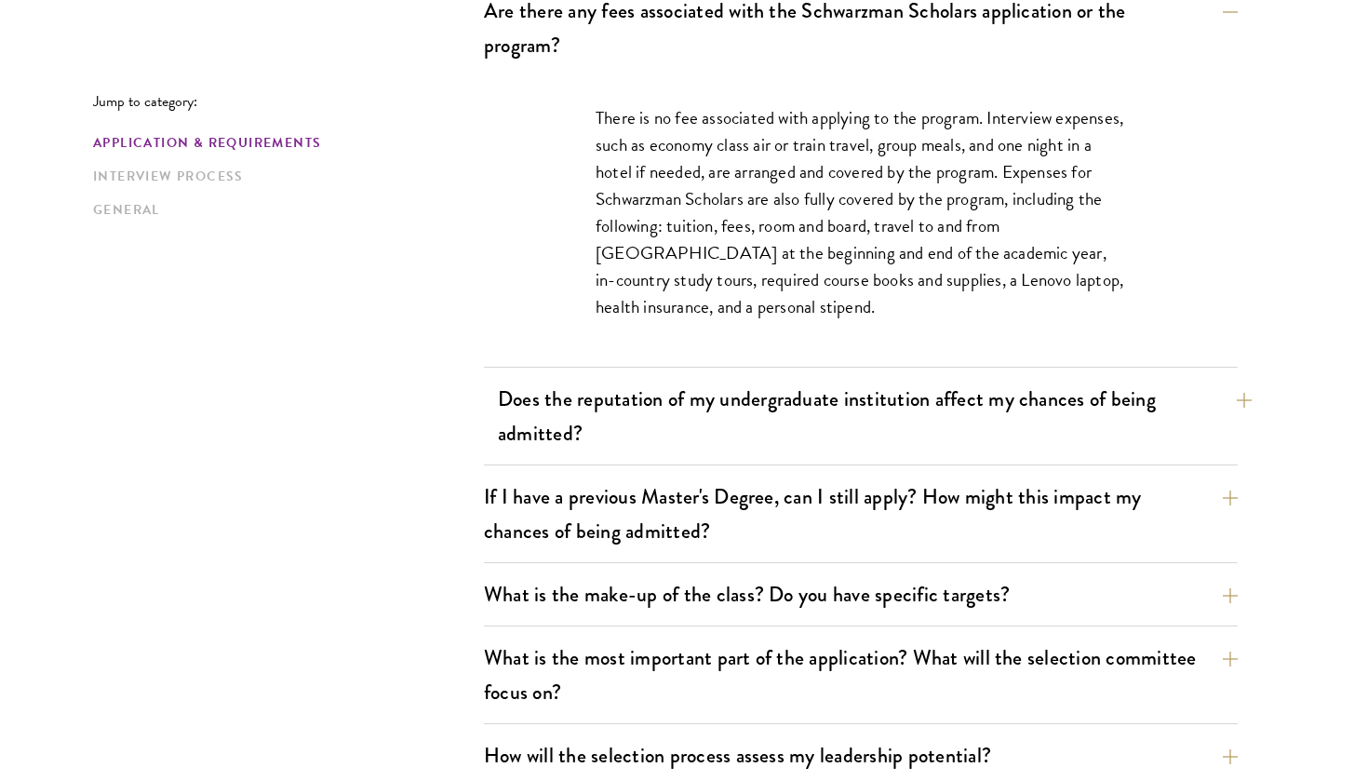
scroll to position [766, 0]
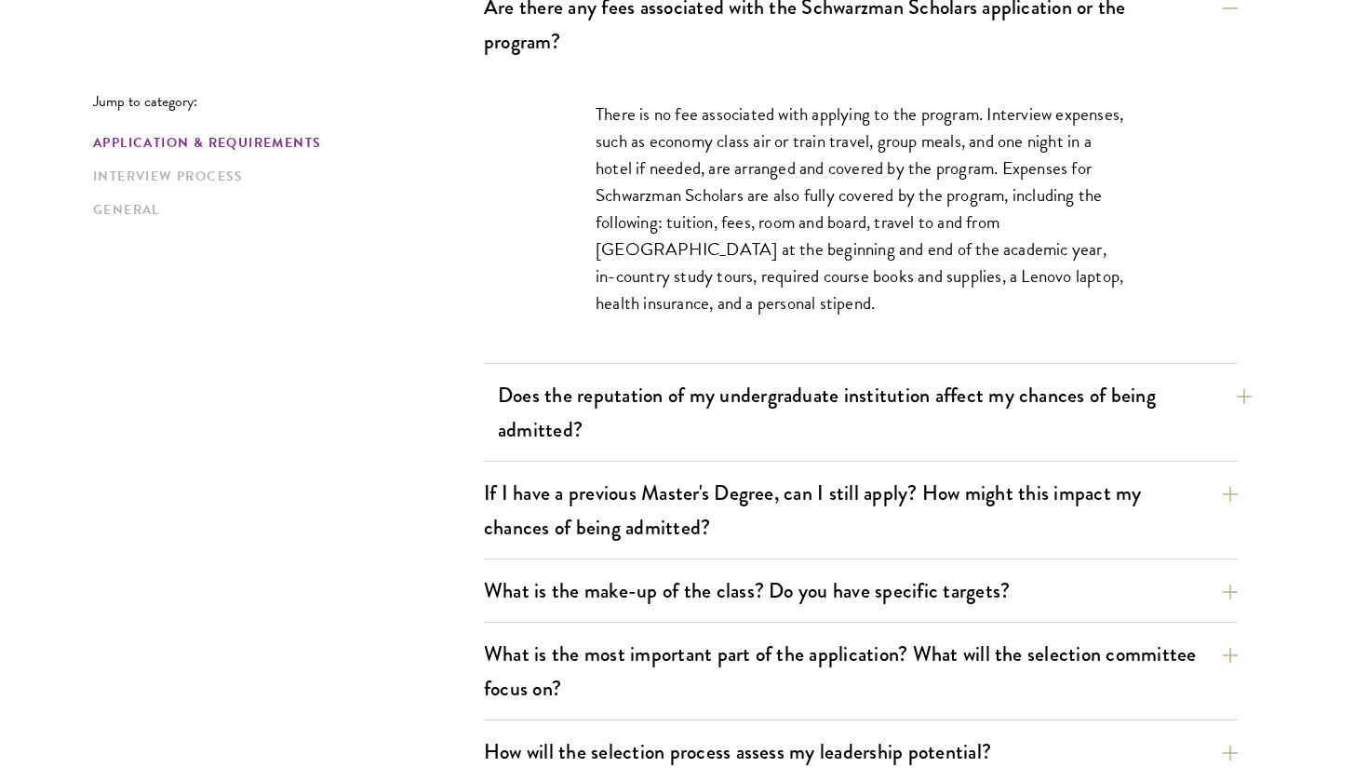
click at [859, 418] on button "Does the reputation of my undergraduate institution affect my chances of being …" at bounding box center [875, 412] width 754 height 76
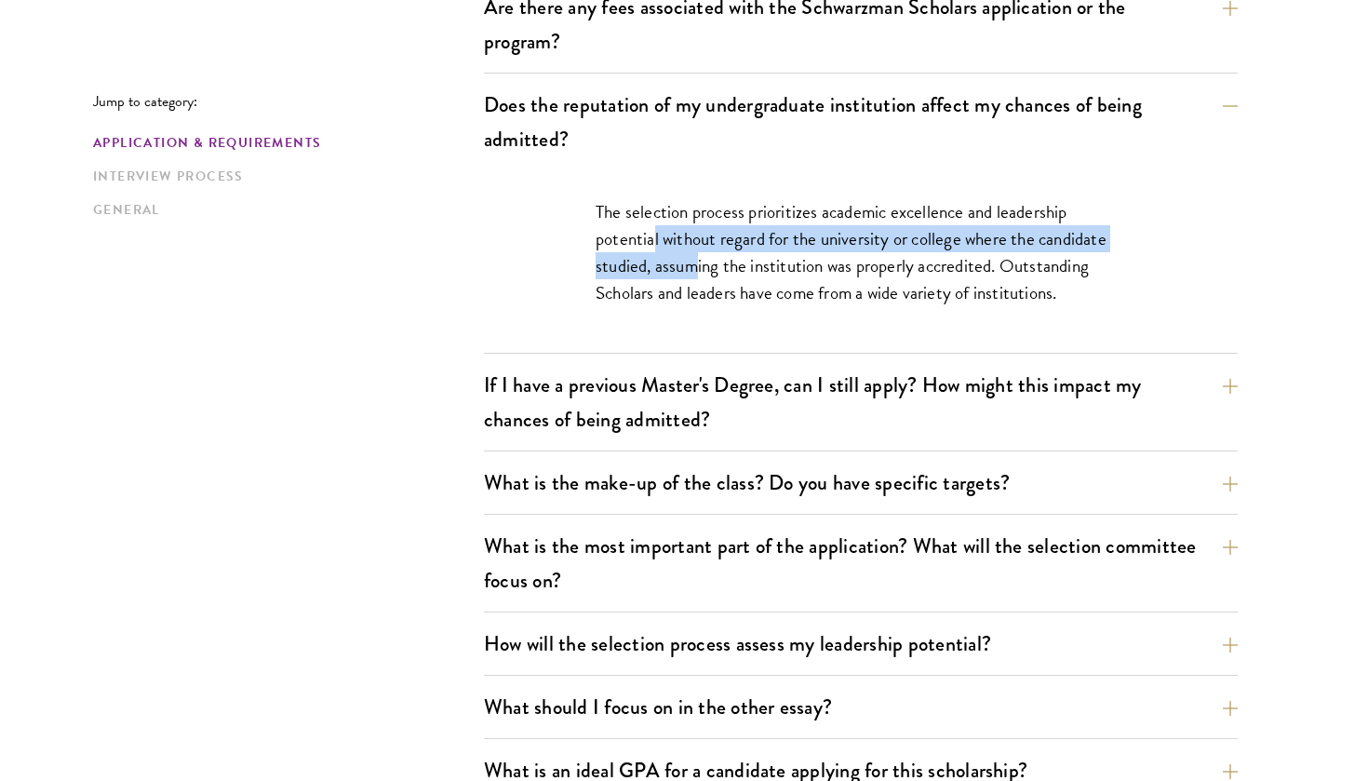
drag, startPoint x: 652, startPoint y: 246, endPoint x: 696, endPoint y: 275, distance: 52.4
click at [696, 275] on p "The selection process prioritizes academic excellence and leadership potential …" at bounding box center [861, 252] width 531 height 108
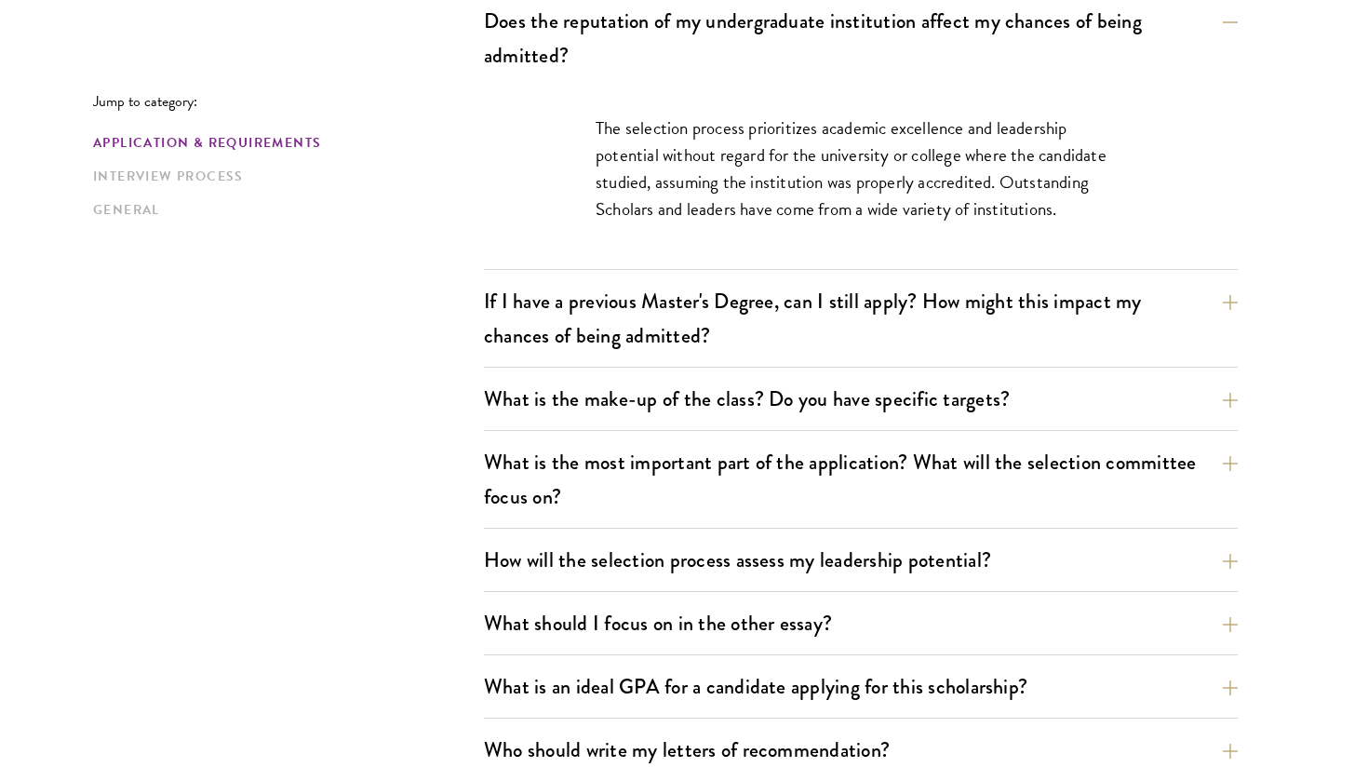
scroll to position [921, 0]
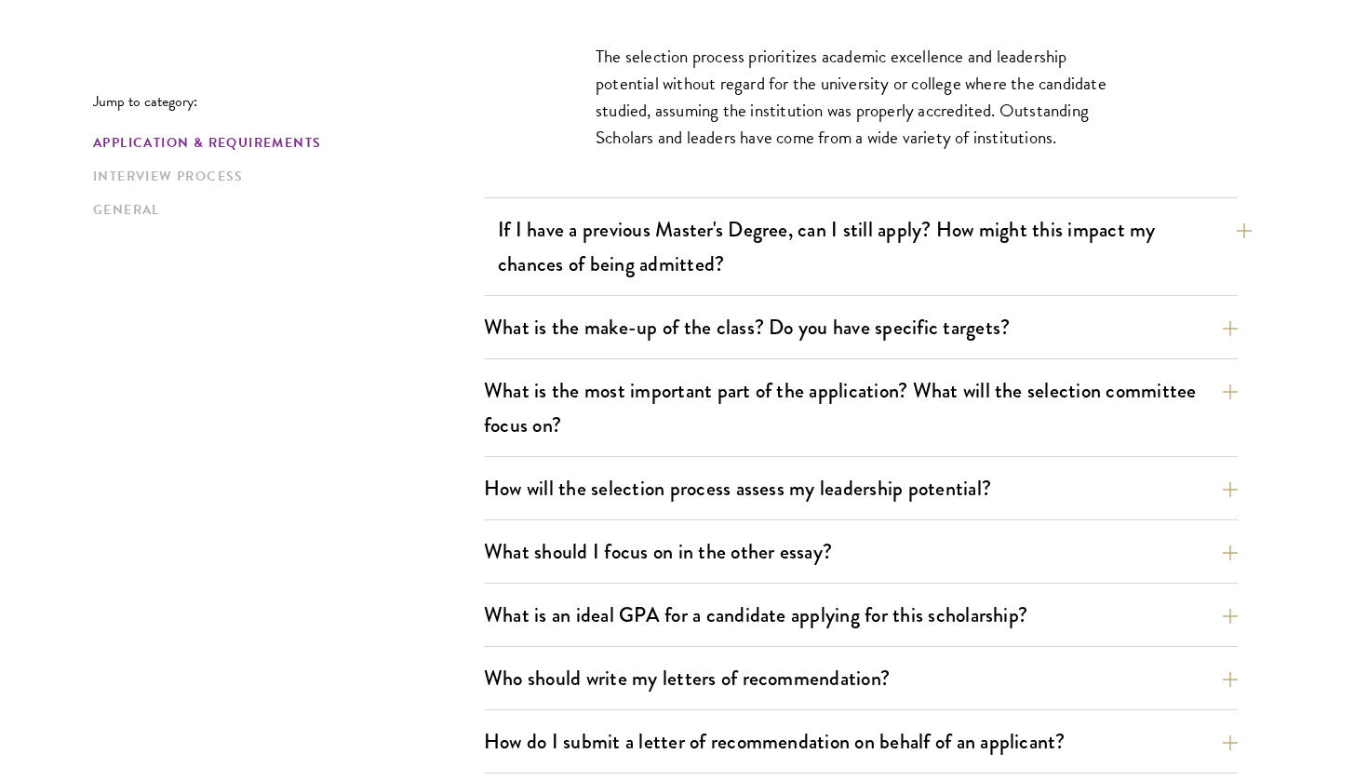
click at [548, 253] on button "If I have a previous Master's Degree, can I still apply? How might this impact …" at bounding box center [875, 246] width 754 height 76
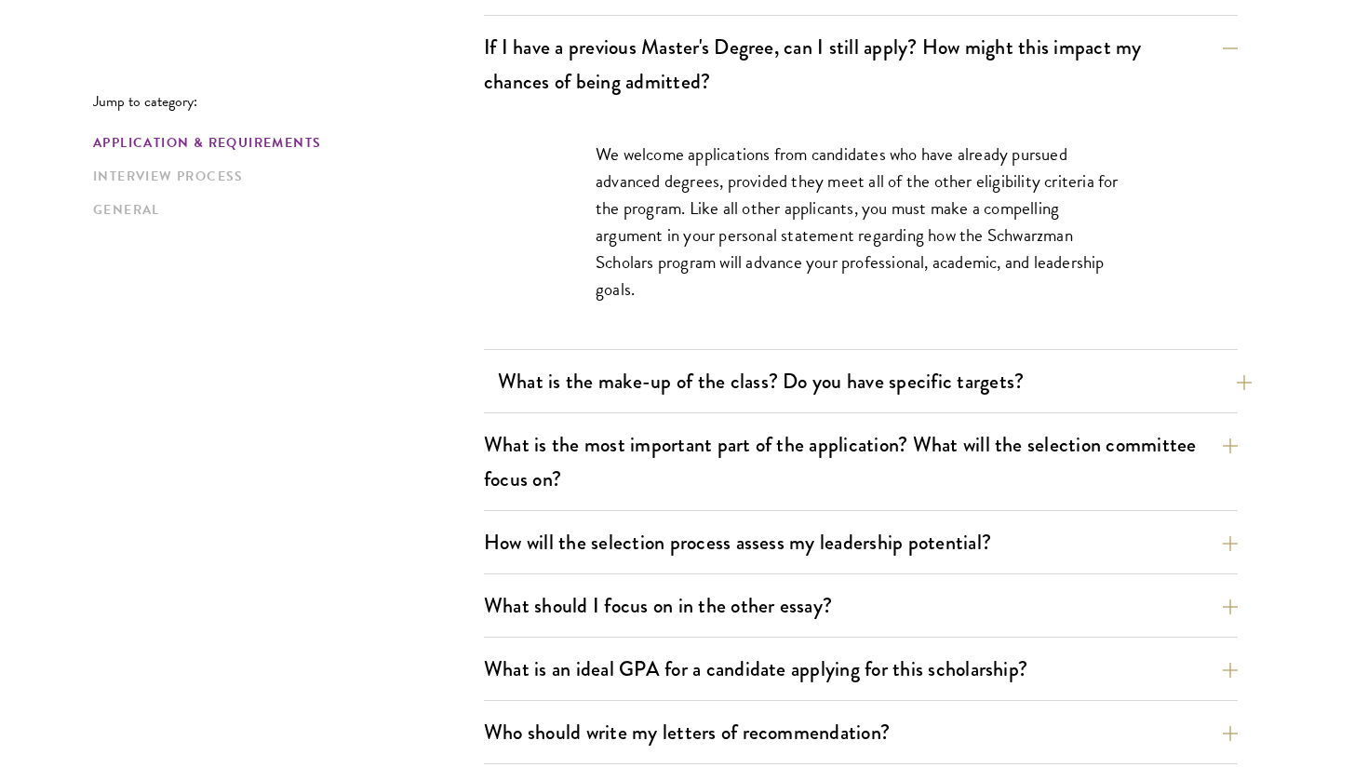
click at [528, 379] on button "What is the make-up of the class? Do you have specific targets?" at bounding box center [875, 381] width 754 height 42
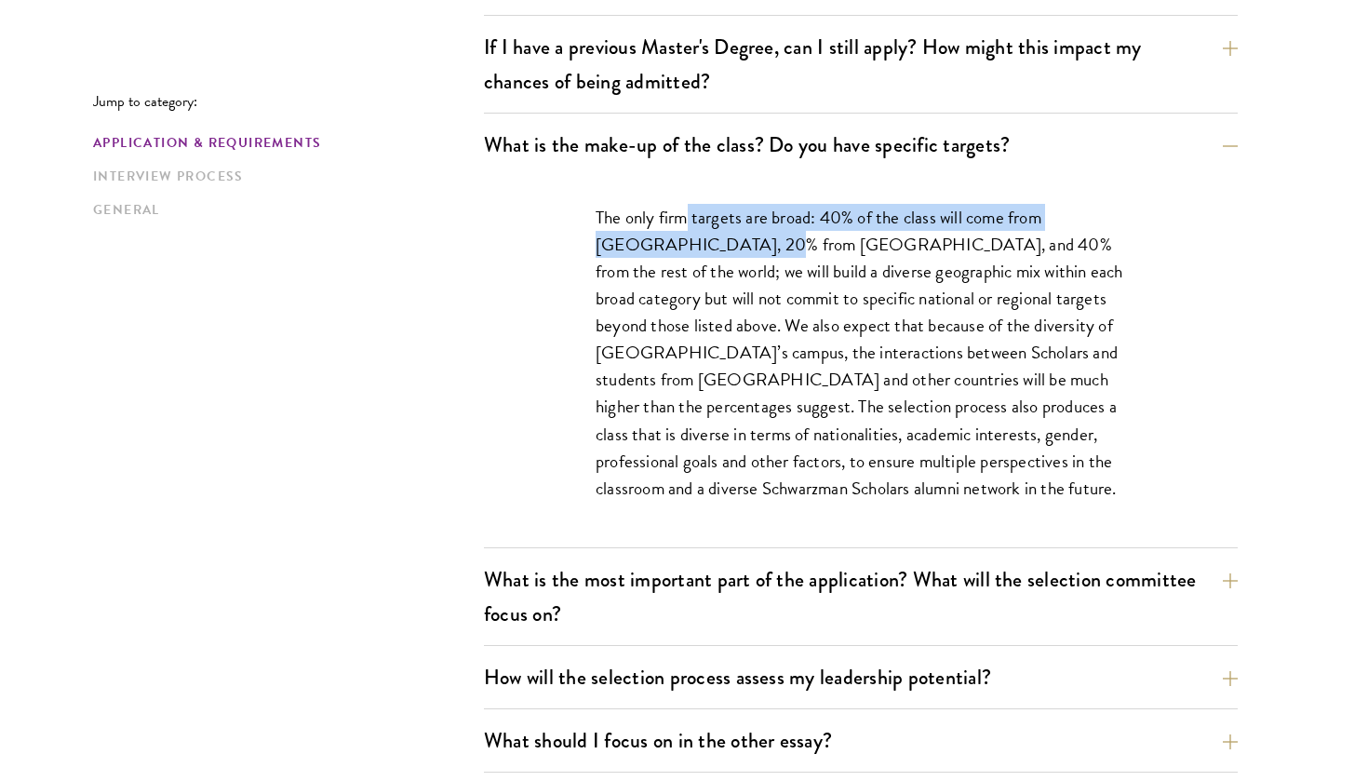
drag, startPoint x: 686, startPoint y: 218, endPoint x: 727, endPoint y: 244, distance: 48.5
click at [727, 244] on p "The only firm targets are broad: 40% of the class will come from the United Sta…" at bounding box center [861, 353] width 531 height 298
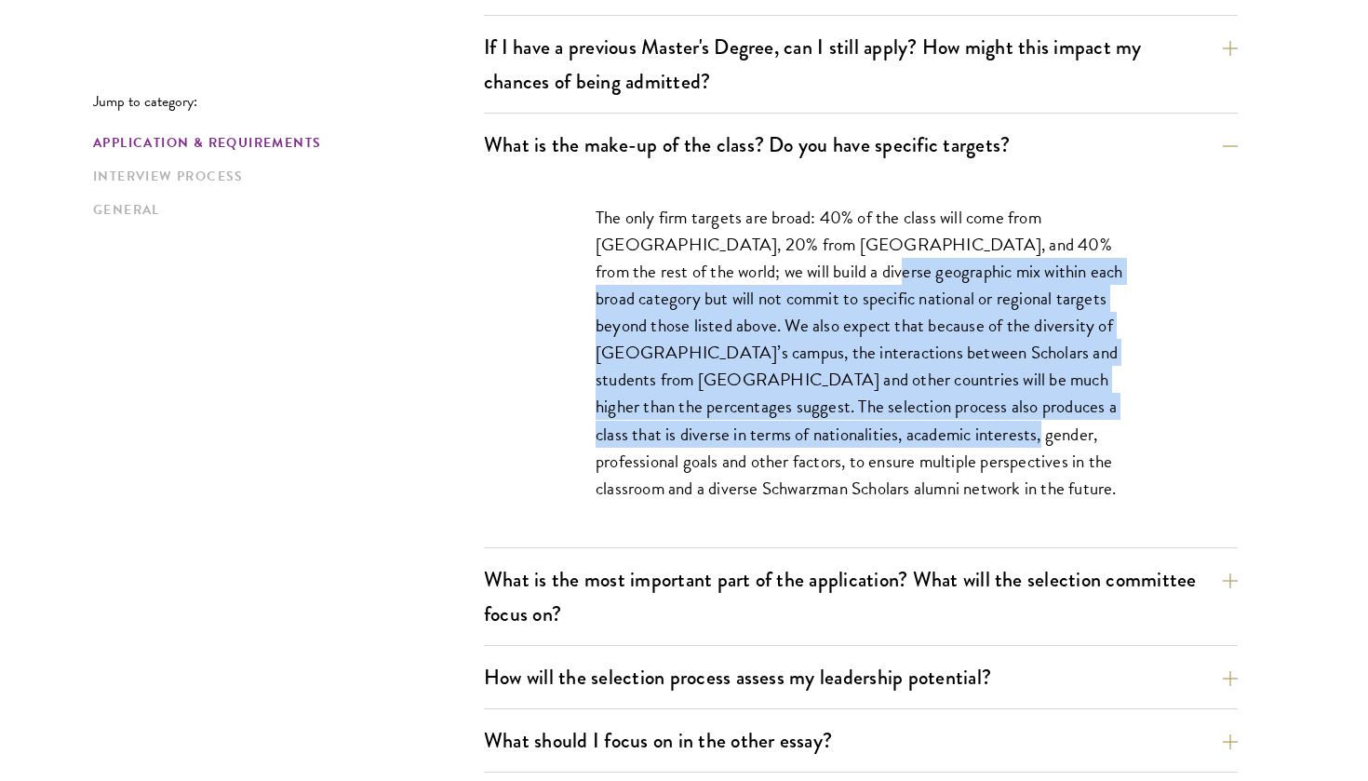
drag, startPoint x: 786, startPoint y: 275, endPoint x: 883, endPoint y: 428, distance: 182.0
click at [883, 428] on p "The only firm targets are broad: 40% of the class will come from the United Sta…" at bounding box center [861, 353] width 531 height 298
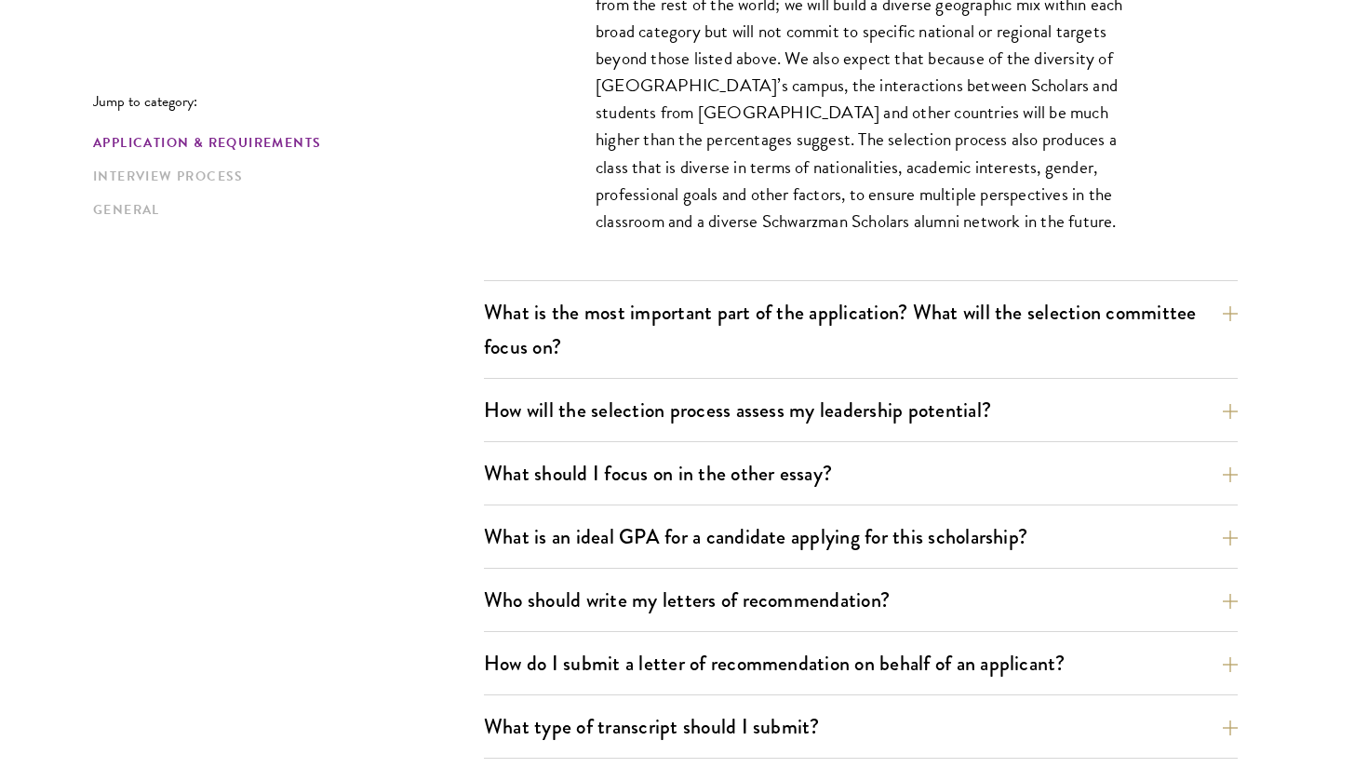
scroll to position [1215, 0]
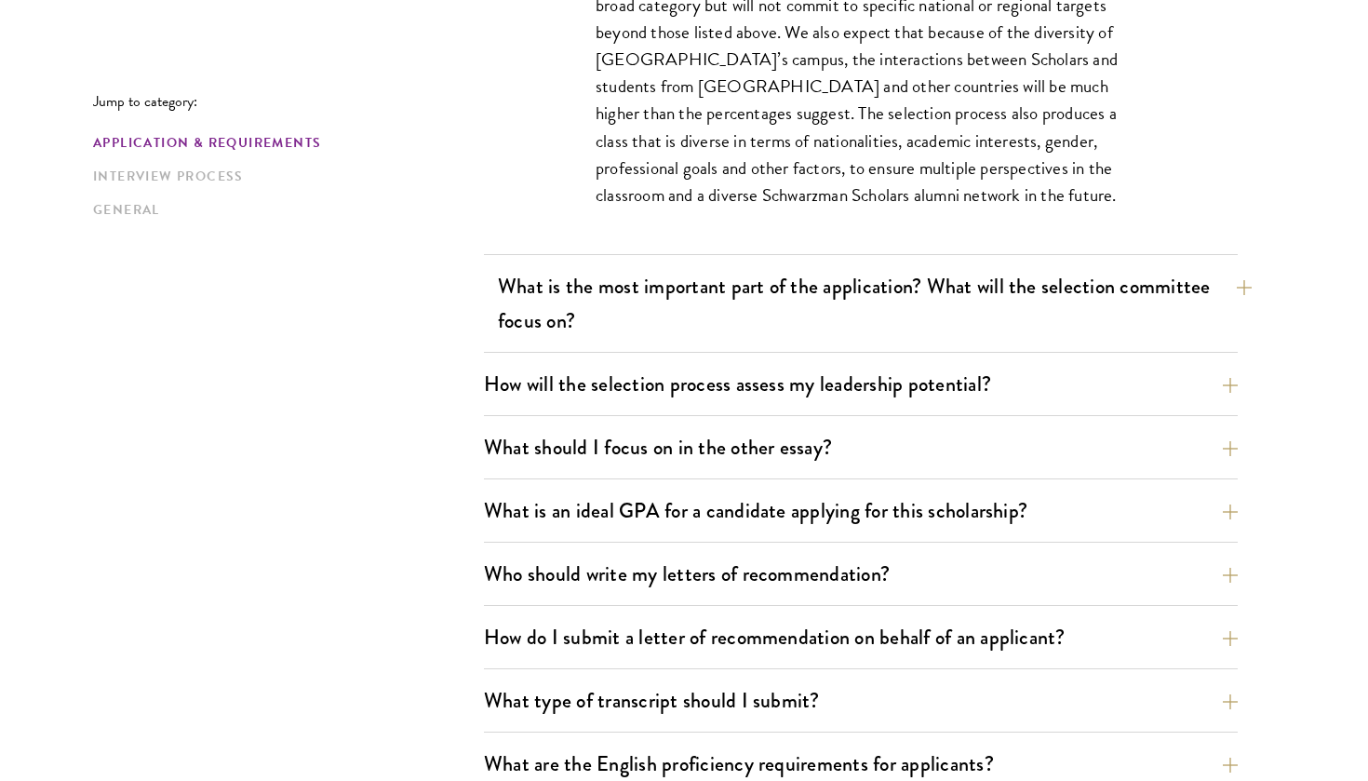
click at [894, 307] on button "What is the most important part of the application? What will the selection com…" at bounding box center [875, 303] width 754 height 76
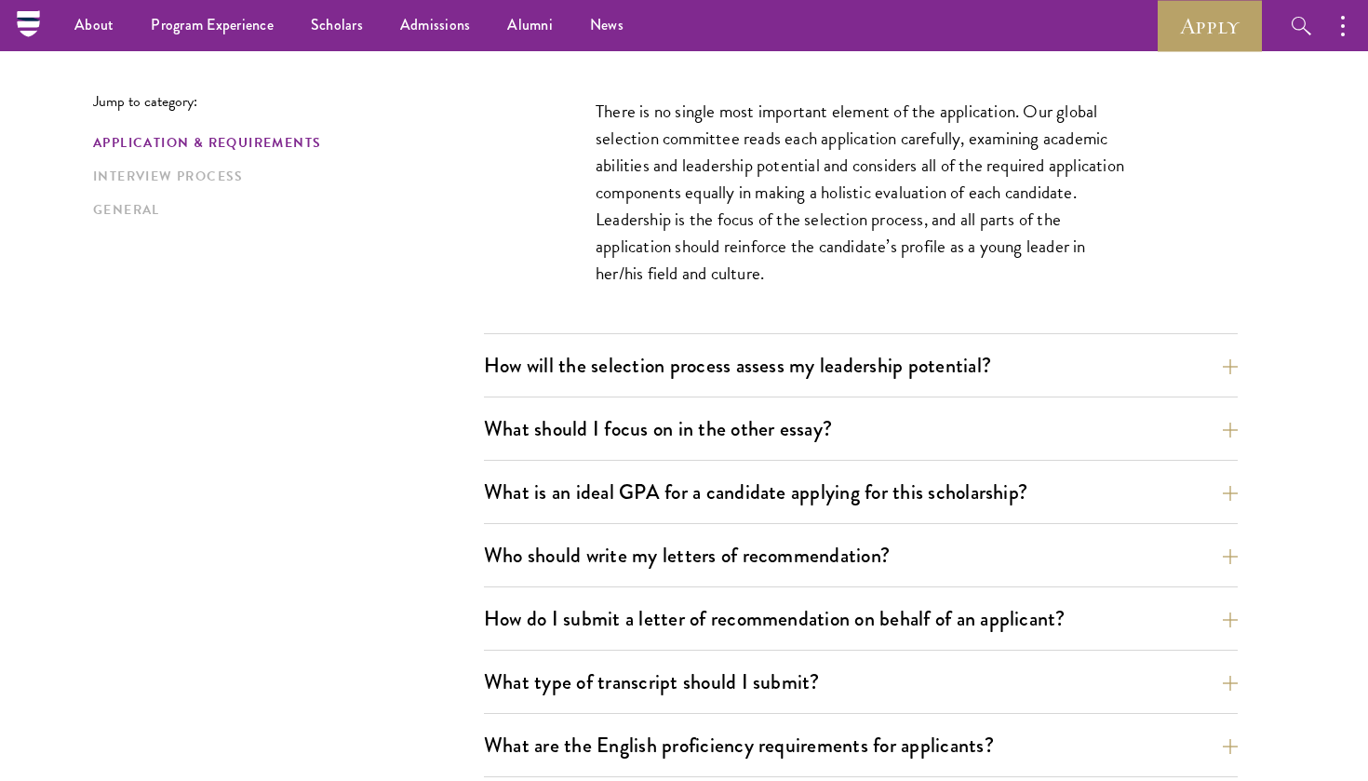
scroll to position [1121, 0]
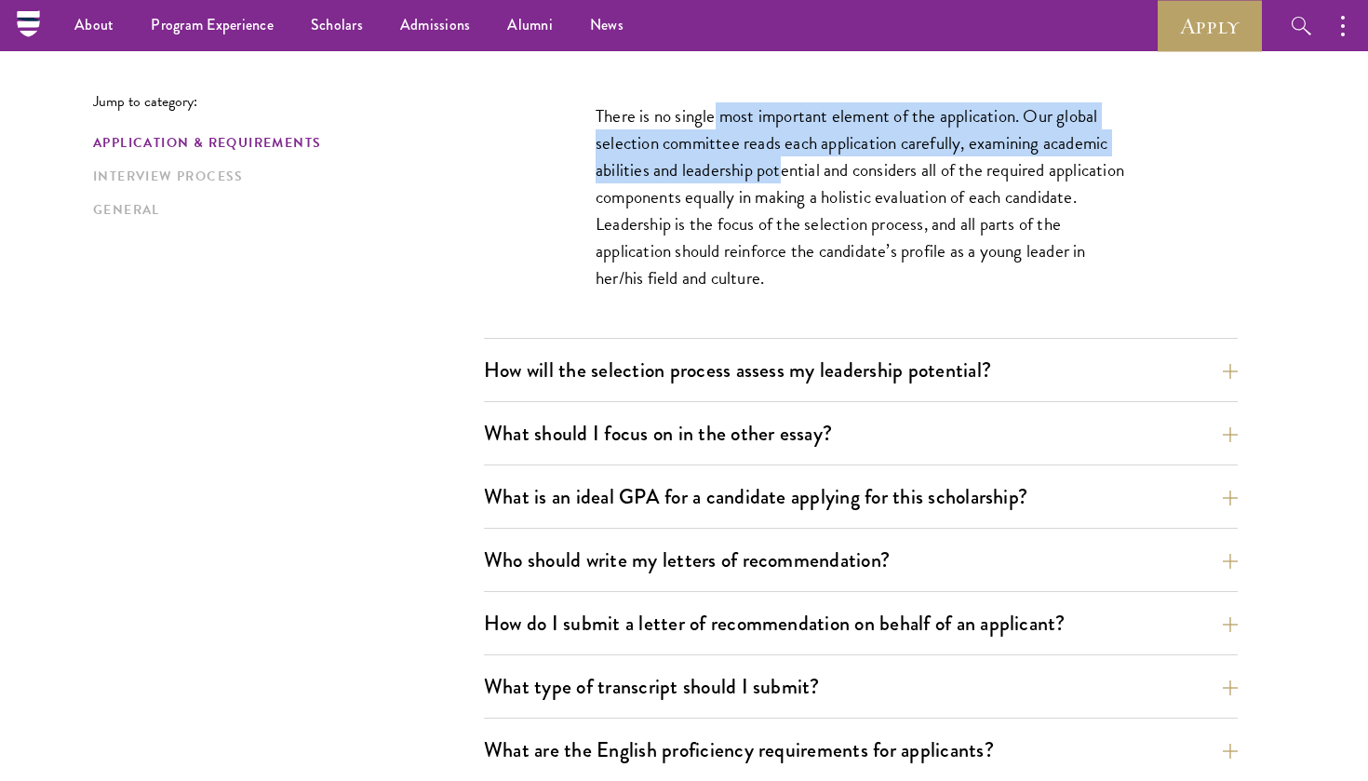
drag, startPoint x: 713, startPoint y: 125, endPoint x: 781, endPoint y: 163, distance: 77.9
click at [781, 163] on p "There is no single most important element of the application. Our global select…" at bounding box center [861, 196] width 531 height 189
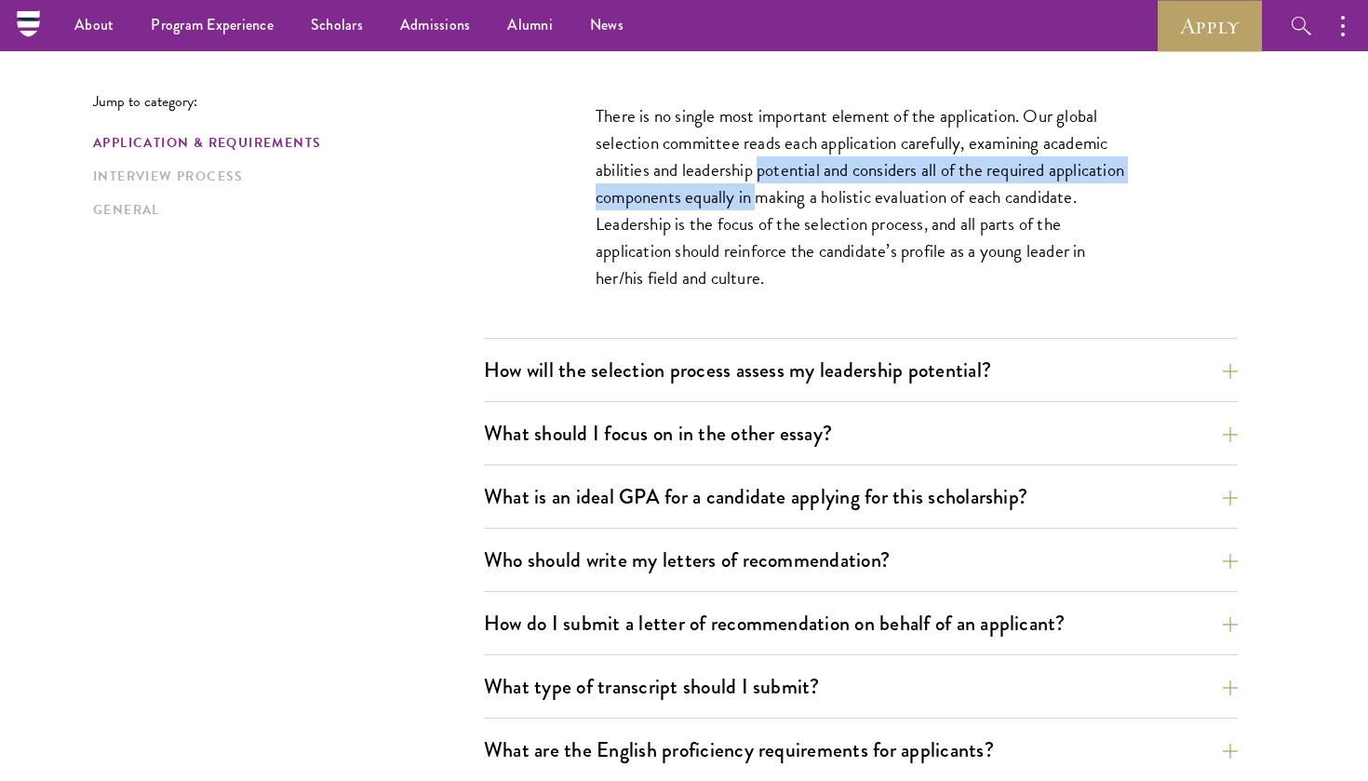
drag, startPoint x: 781, startPoint y: 163, endPoint x: 832, endPoint y: 192, distance: 58.8
click at [832, 192] on p "There is no single most important element of the application. Our global select…" at bounding box center [861, 196] width 531 height 189
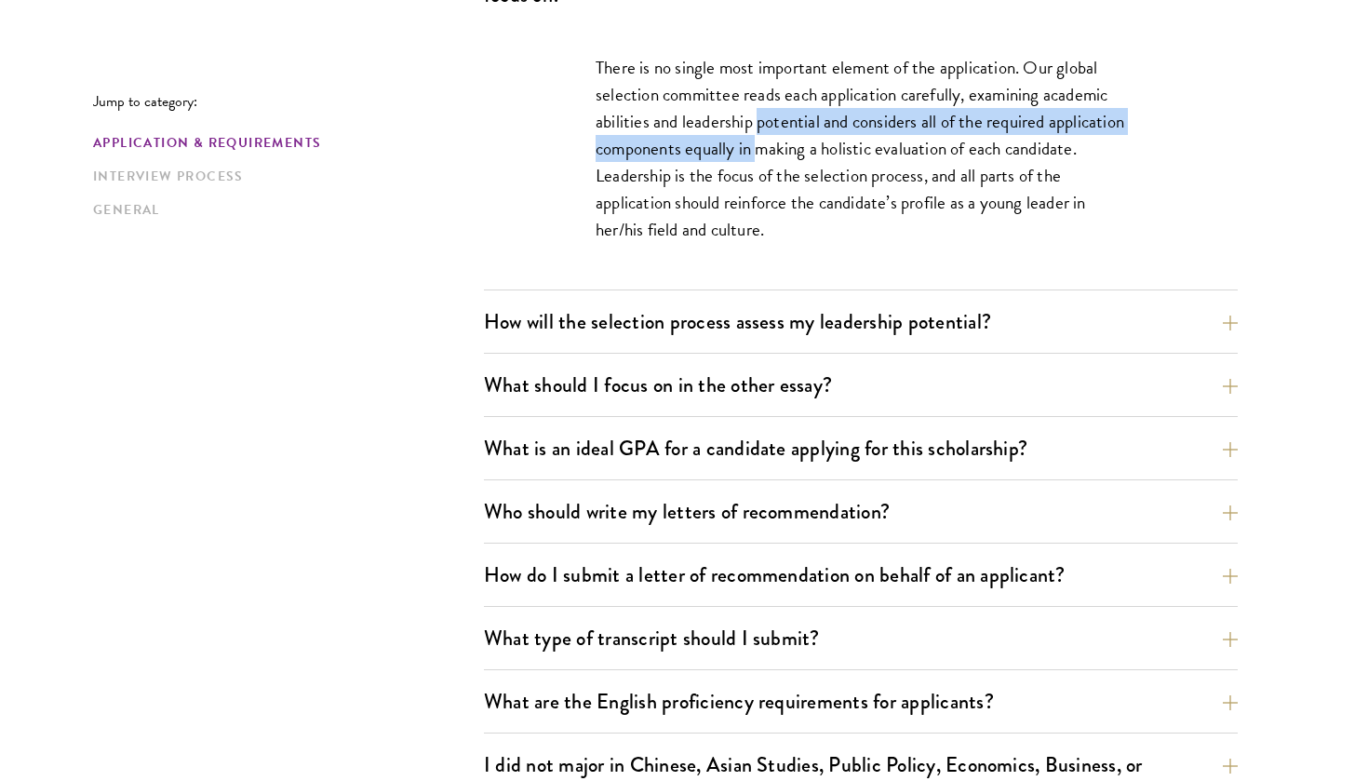
scroll to position [1189, 0]
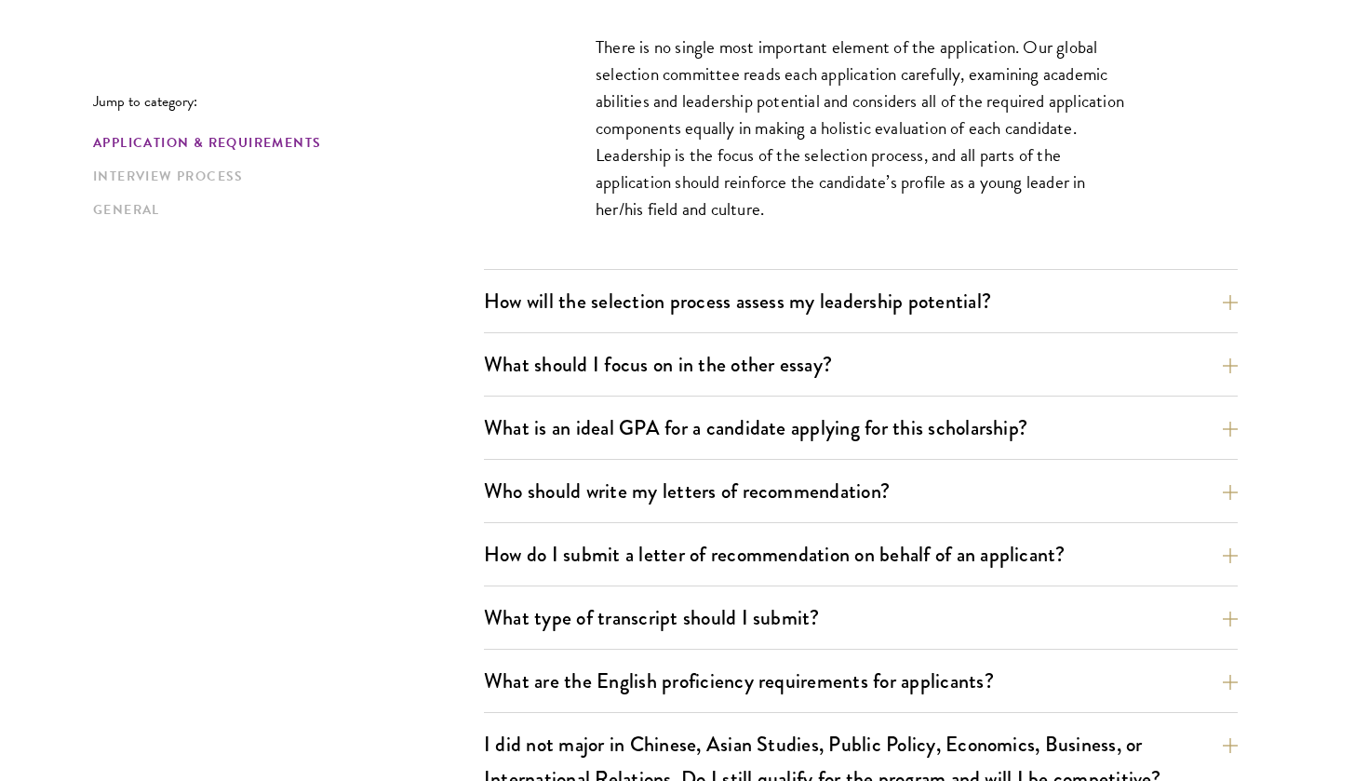
click at [871, 195] on p "There is no single most important element of the application. Our global select…" at bounding box center [861, 128] width 531 height 189
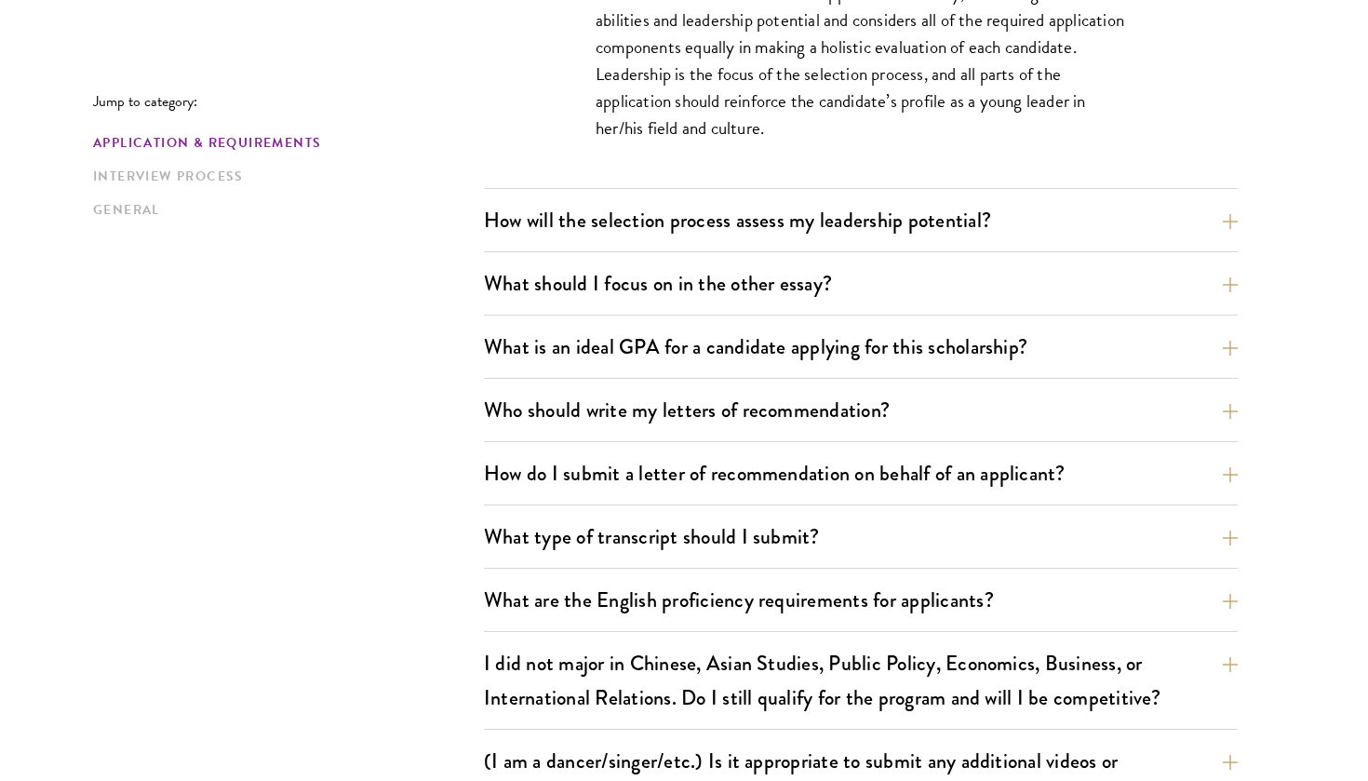
scroll to position [1281, 0]
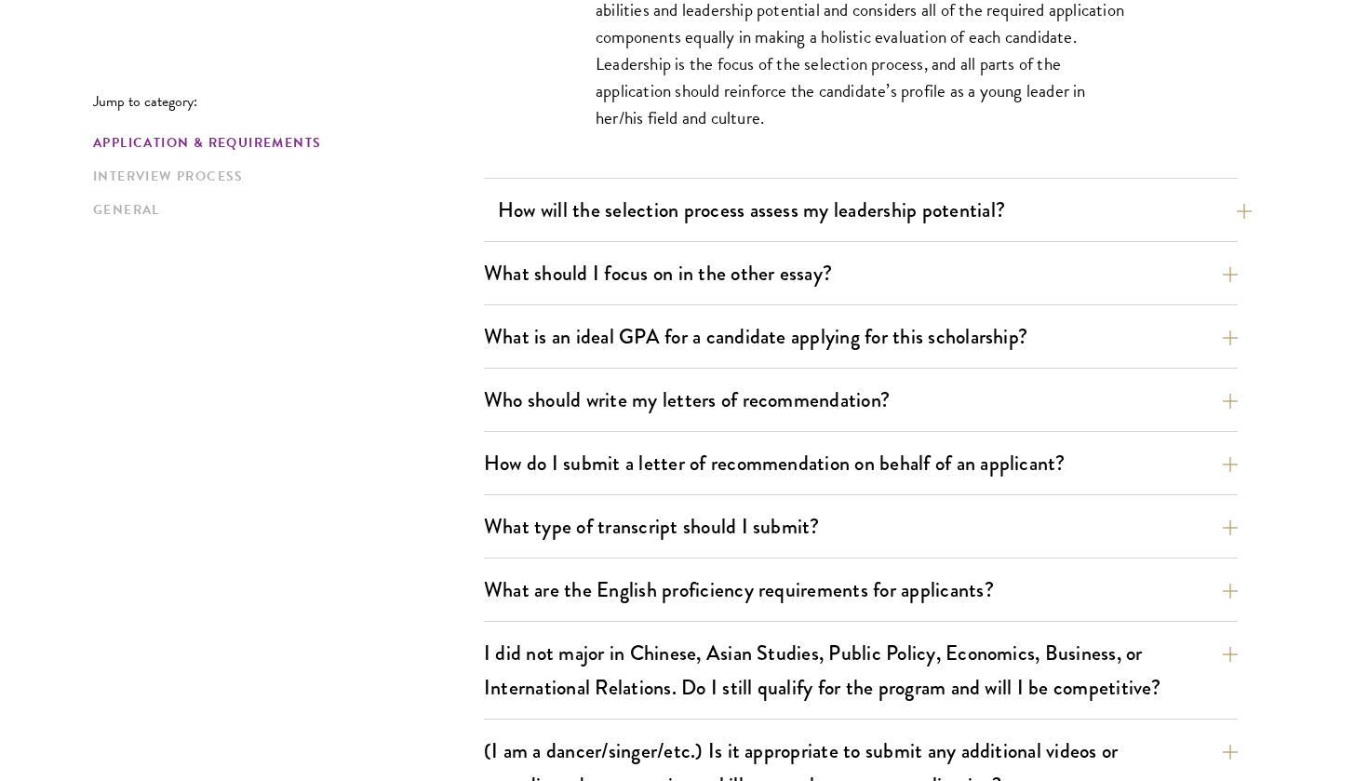
click at [868, 216] on button "How will the selection process assess my leadership potential?" at bounding box center [875, 210] width 754 height 42
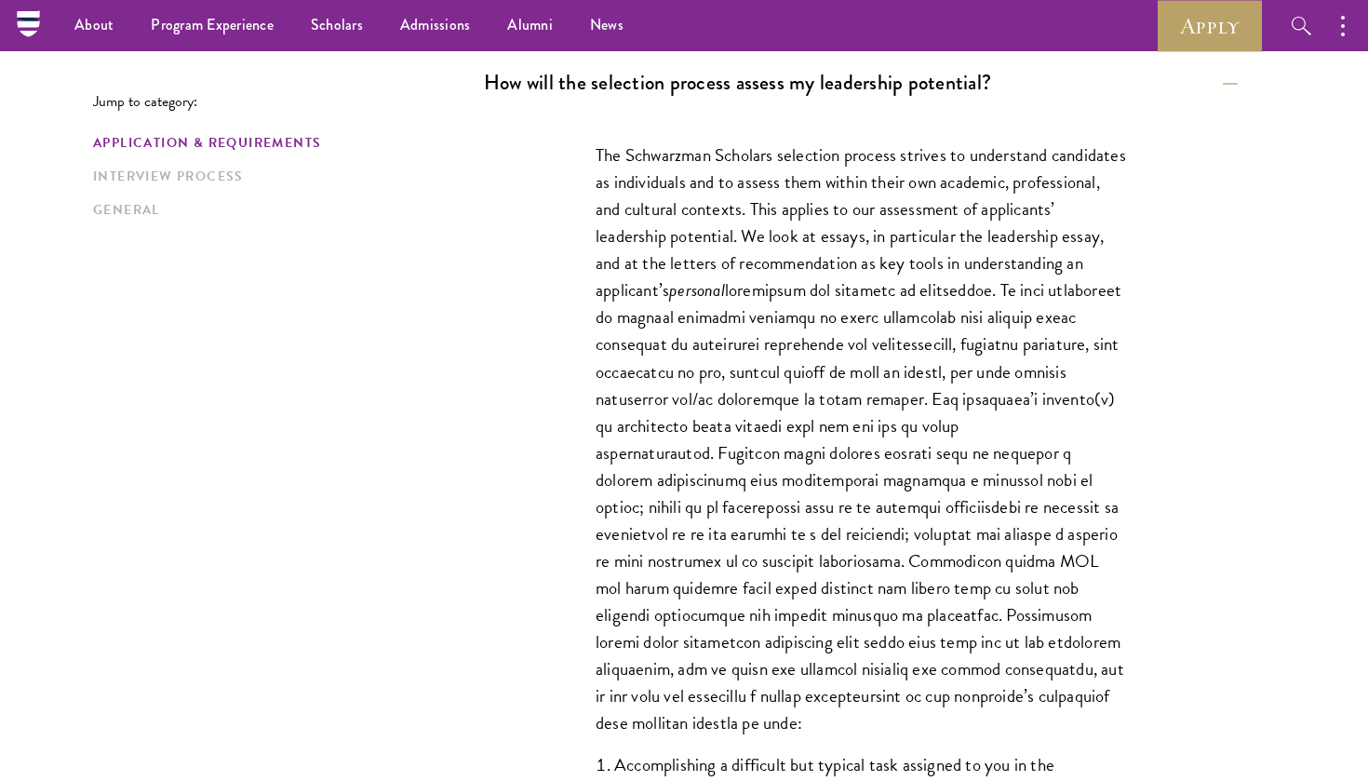
scroll to position [1139, 0]
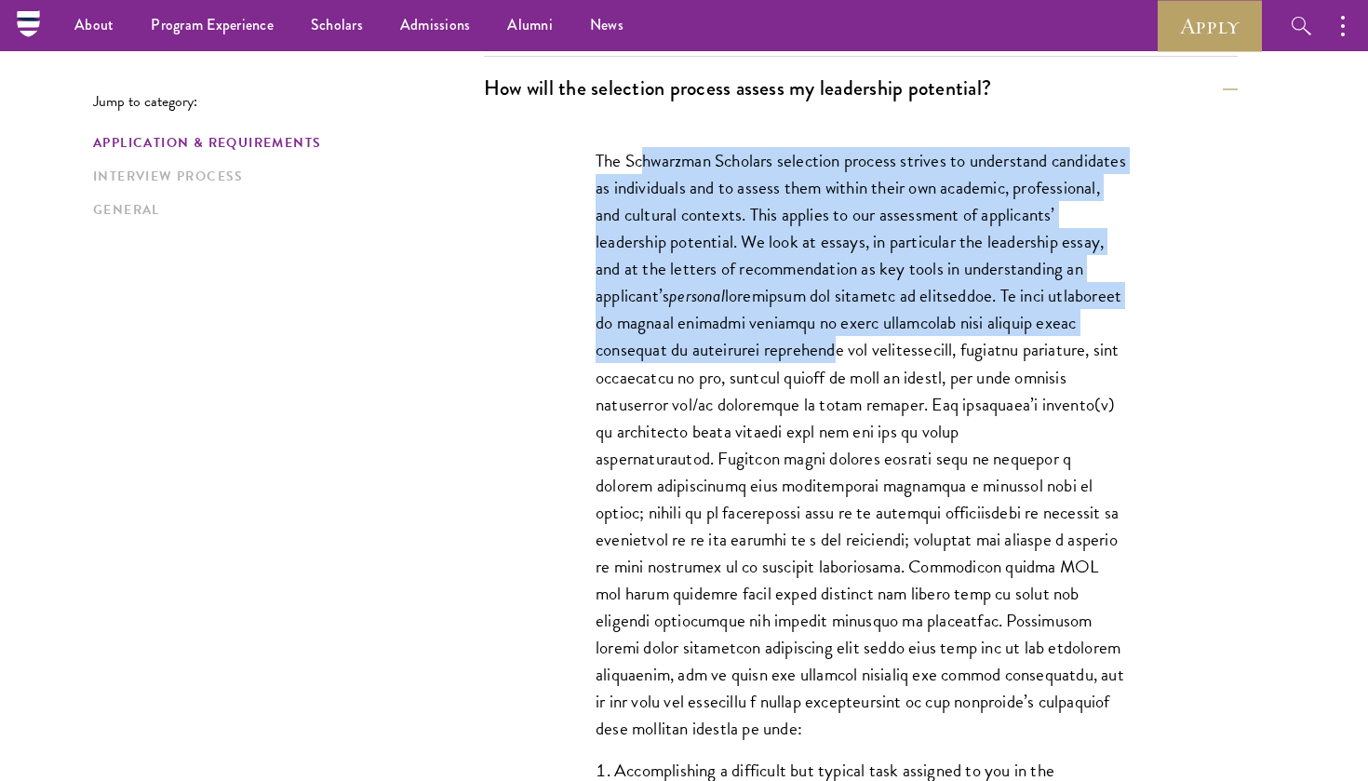
drag, startPoint x: 645, startPoint y: 164, endPoint x: 1018, endPoint y: 349, distance: 416.7
click at [1018, 349] on p "The Schwarzman Scholars selection process strives to understand candidates as i…" at bounding box center [861, 444] width 531 height 595
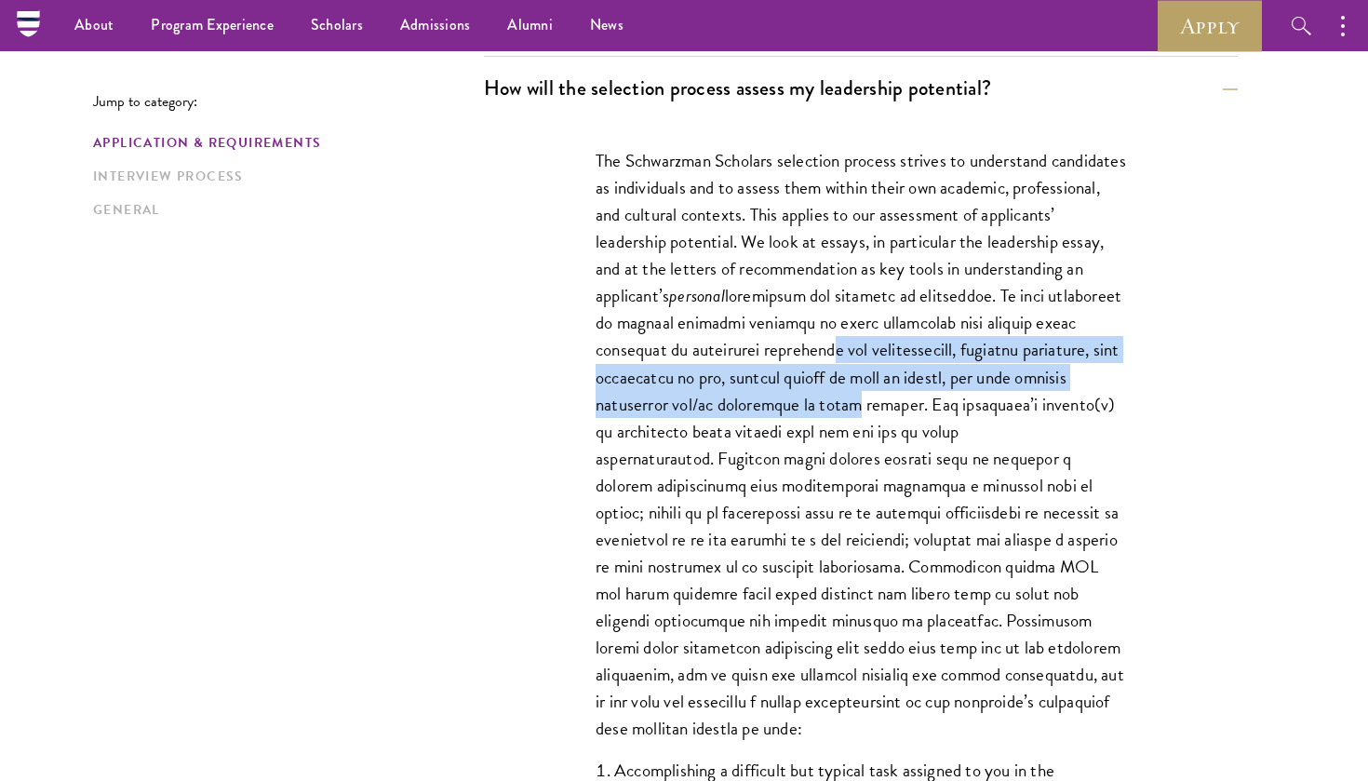
drag, startPoint x: 1018, startPoint y: 349, endPoint x: 1042, endPoint y: 399, distance: 55.8
click at [1042, 399] on p "The Schwarzman Scholars selection process strives to understand candidates as i…" at bounding box center [861, 444] width 531 height 595
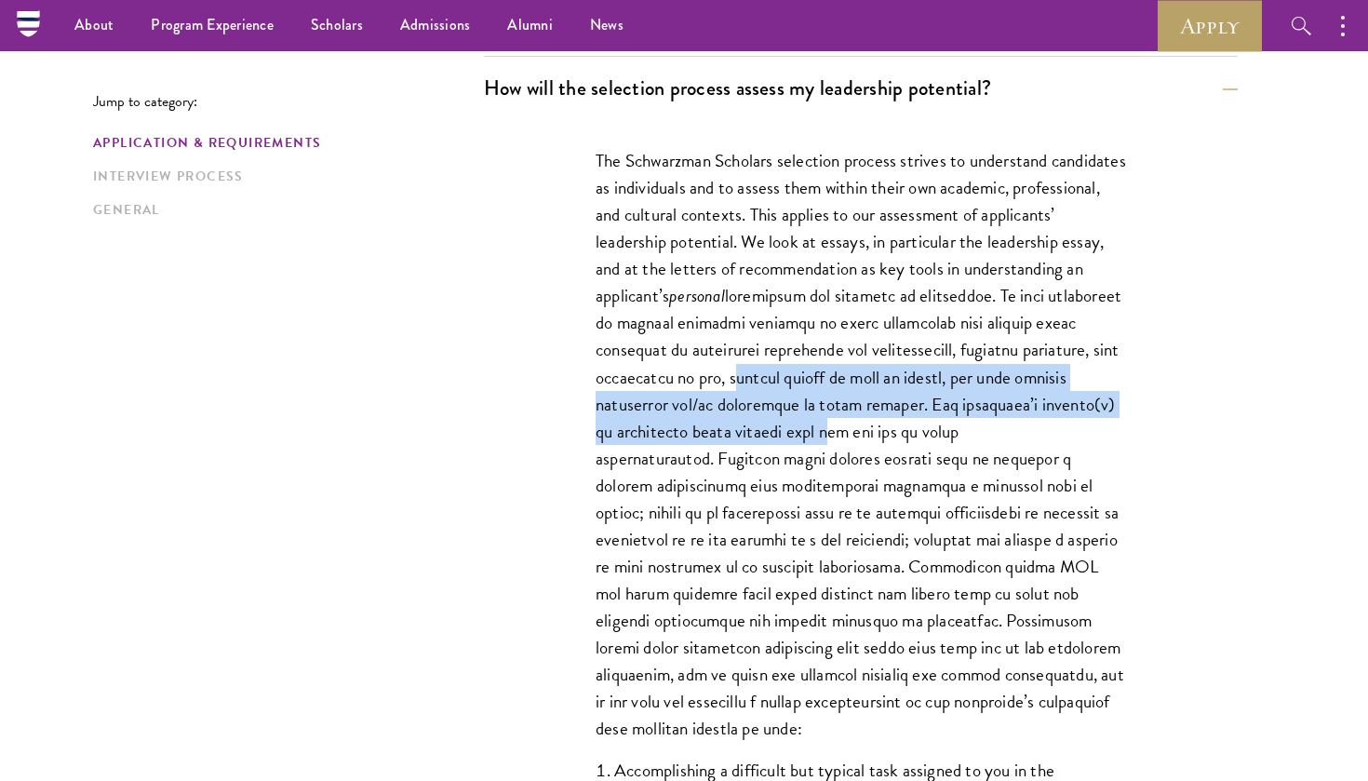
drag, startPoint x: 1022, startPoint y: 416, endPoint x: 975, endPoint y: 371, distance: 64.5
click at [975, 370] on p "The Schwarzman Scholars selection process strives to understand candidates as i…" at bounding box center [861, 444] width 531 height 595
click at [975, 371] on p "The Schwarzman Scholars selection process strives to understand candidates as i…" at bounding box center [861, 444] width 531 height 595
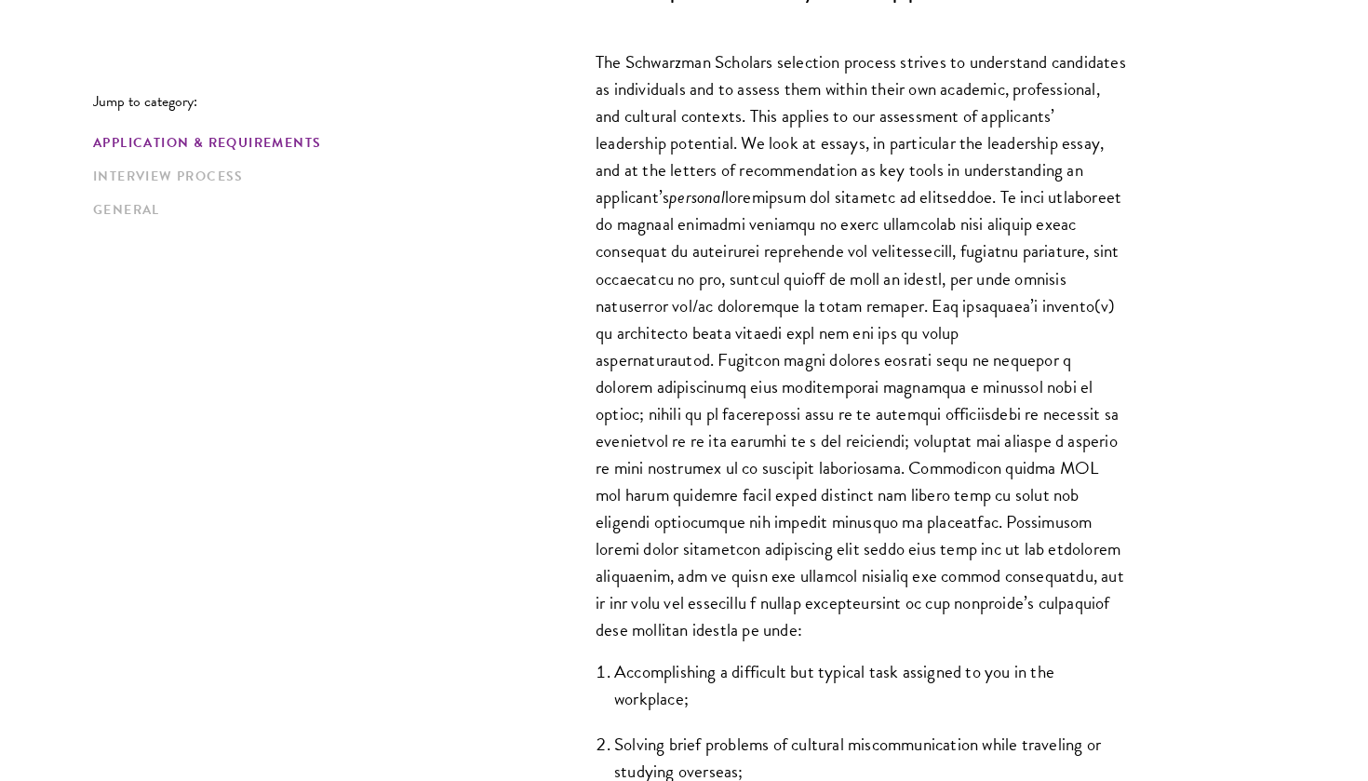
scroll to position [1239, 0]
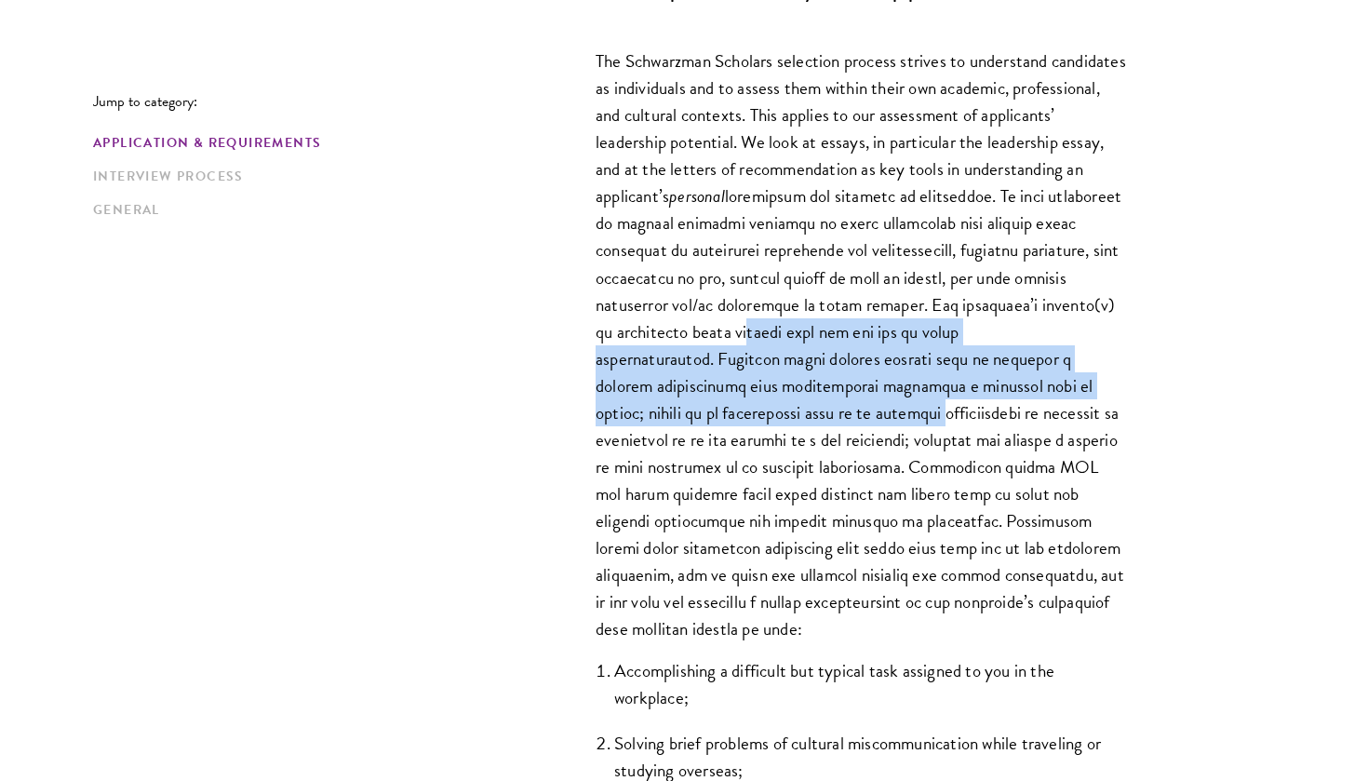
drag, startPoint x: 933, startPoint y: 336, endPoint x: 944, endPoint y: 406, distance: 70.7
click at [944, 406] on p "The Schwarzman Scholars selection process strives to understand candidates as i…" at bounding box center [861, 344] width 531 height 595
click at [942, 401] on p "The Schwarzman Scholars selection process strives to understand candidates as i…" at bounding box center [861, 344] width 531 height 595
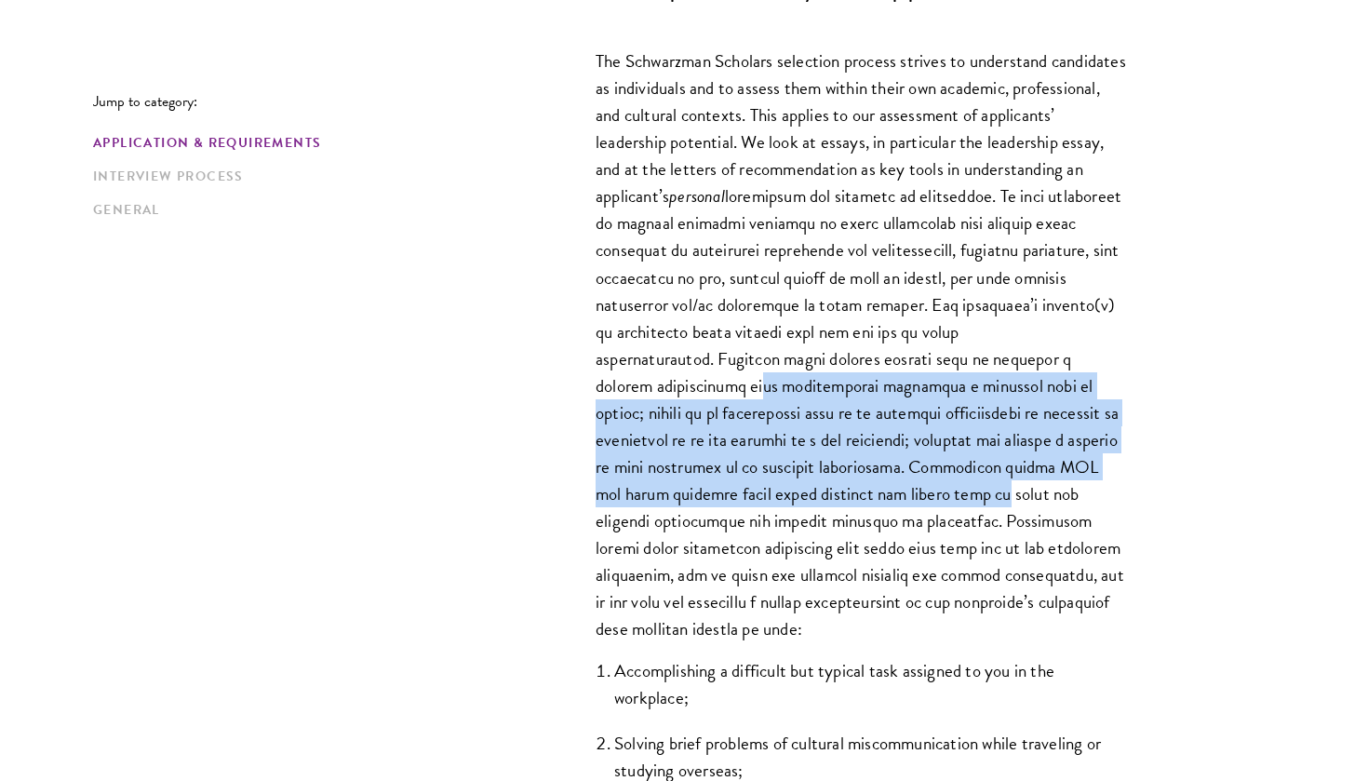
drag, startPoint x: 750, startPoint y: 379, endPoint x: 1028, endPoint y: 486, distance: 297.3
click at [1028, 486] on p "The Schwarzman Scholars selection process strives to understand candidates as i…" at bounding box center [861, 344] width 531 height 595
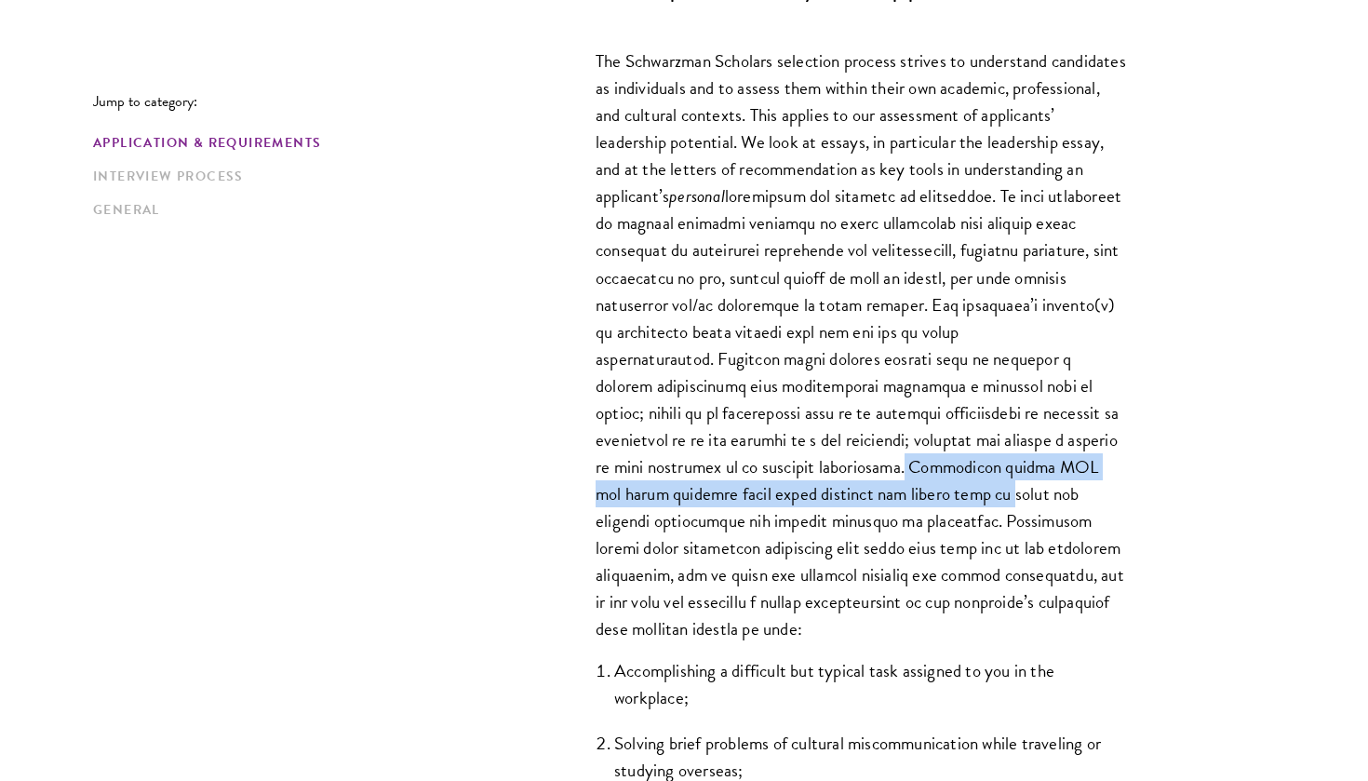
drag, startPoint x: 1028, startPoint y: 486, endPoint x: 970, endPoint y: 456, distance: 64.9
click at [970, 456] on p "The Schwarzman Scholars selection process strives to understand candidates as i…" at bounding box center [861, 344] width 531 height 595
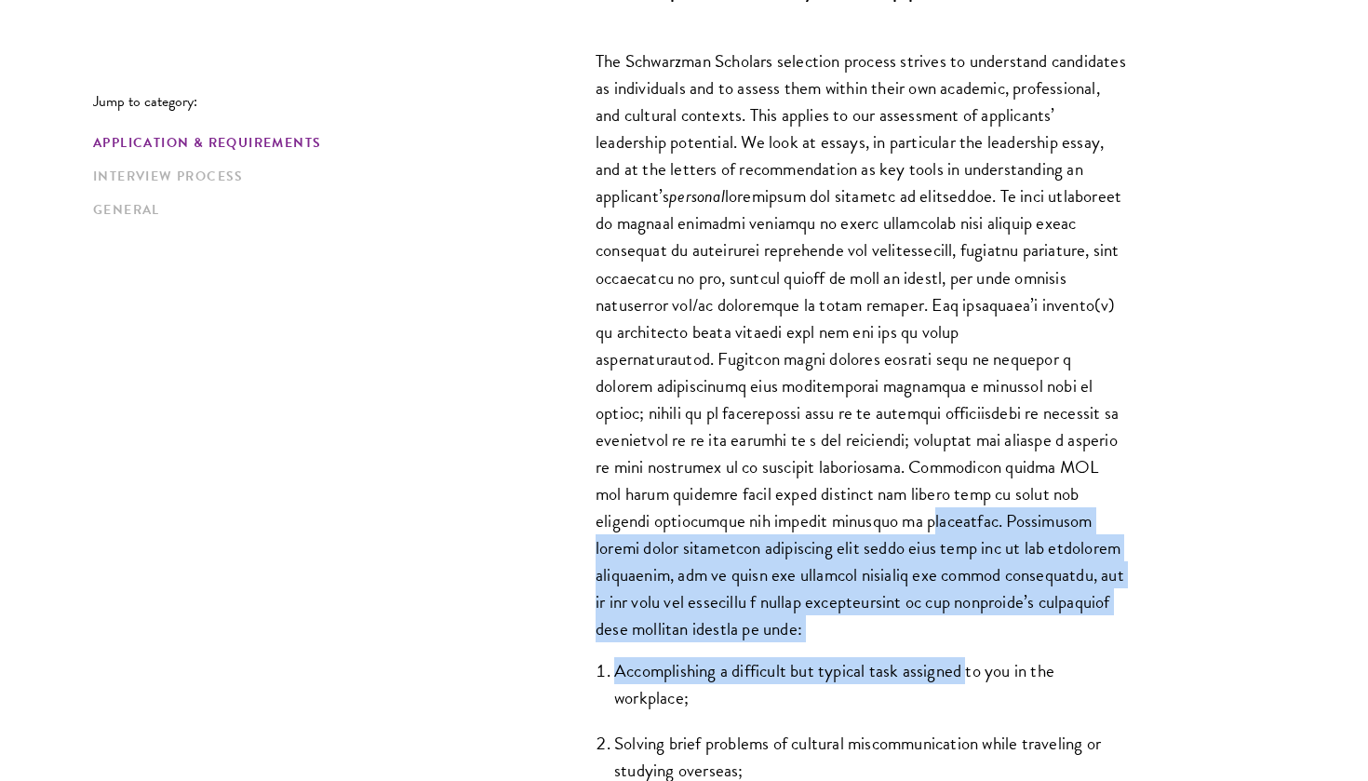
drag, startPoint x: 906, startPoint y: 519, endPoint x: 968, endPoint y: 673, distance: 165.8
click at [968, 673] on div "The Schwarzman Scholars selection process strives to understand candidates as i…" at bounding box center [861, 510] width 642 height 981
click at [968, 673] on li "Accomplishing a difficult but typical task assigned to you in the workplace;" at bounding box center [870, 684] width 512 height 54
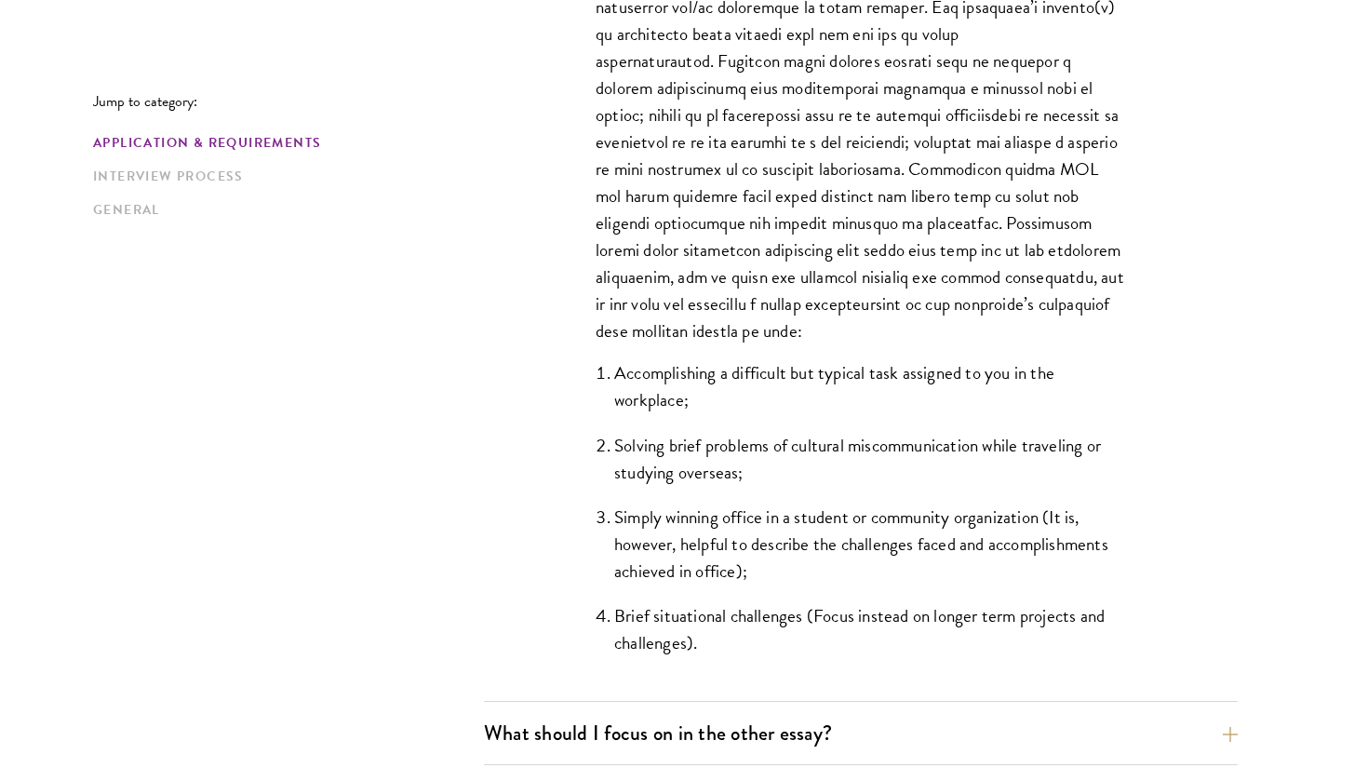
scroll to position [1538, 0]
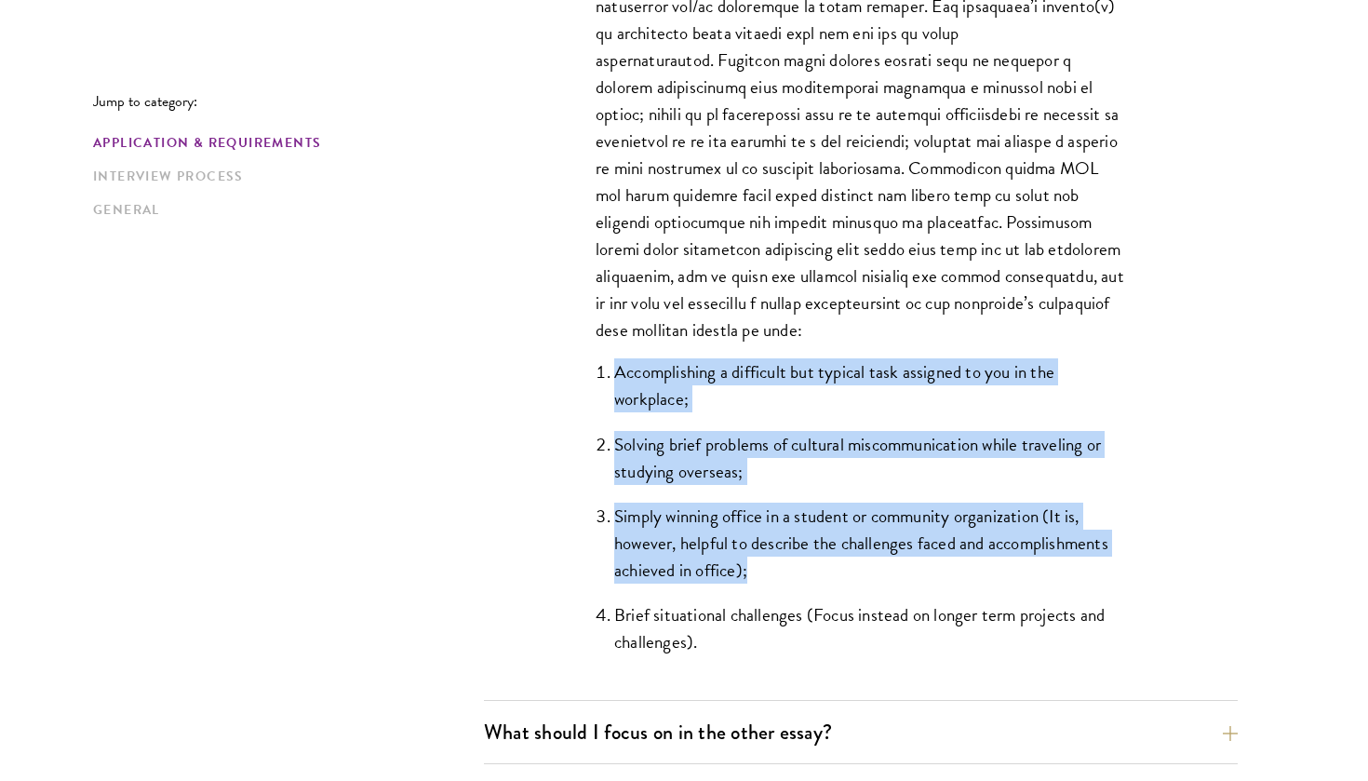
drag, startPoint x: 617, startPoint y: 374, endPoint x: 869, endPoint y: 561, distance: 314.0
click at [869, 561] on ol "Accomplishing a difficult but typical task assigned to you in the workplace; So…" at bounding box center [861, 506] width 531 height 297
click at [766, 521] on li "Simply winning office in a student or community organization (It is, however, h…" at bounding box center [870, 543] width 512 height 81
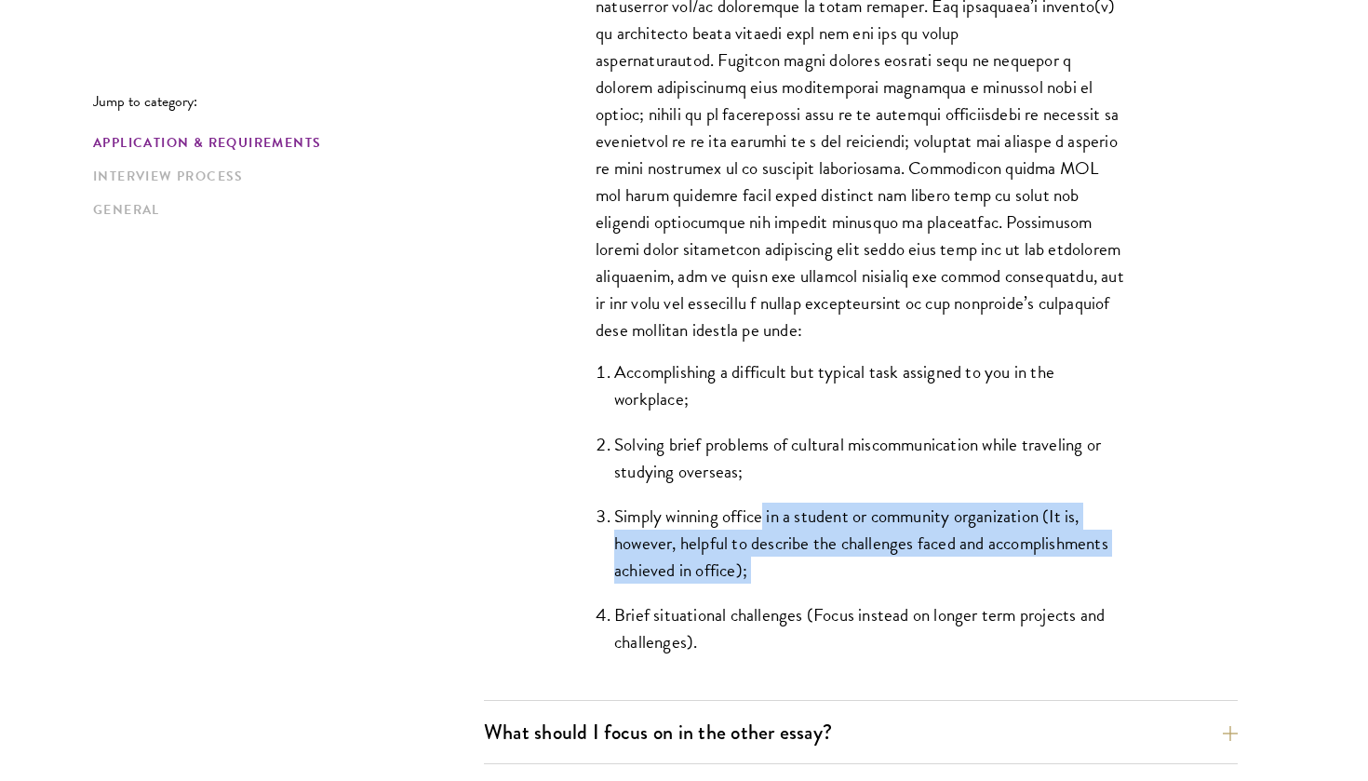
drag, startPoint x: 766, startPoint y: 521, endPoint x: 813, endPoint y: 564, distance: 63.2
click at [813, 564] on li "Simply winning office in a student or community organization (It is, however, h…" at bounding box center [870, 543] width 512 height 81
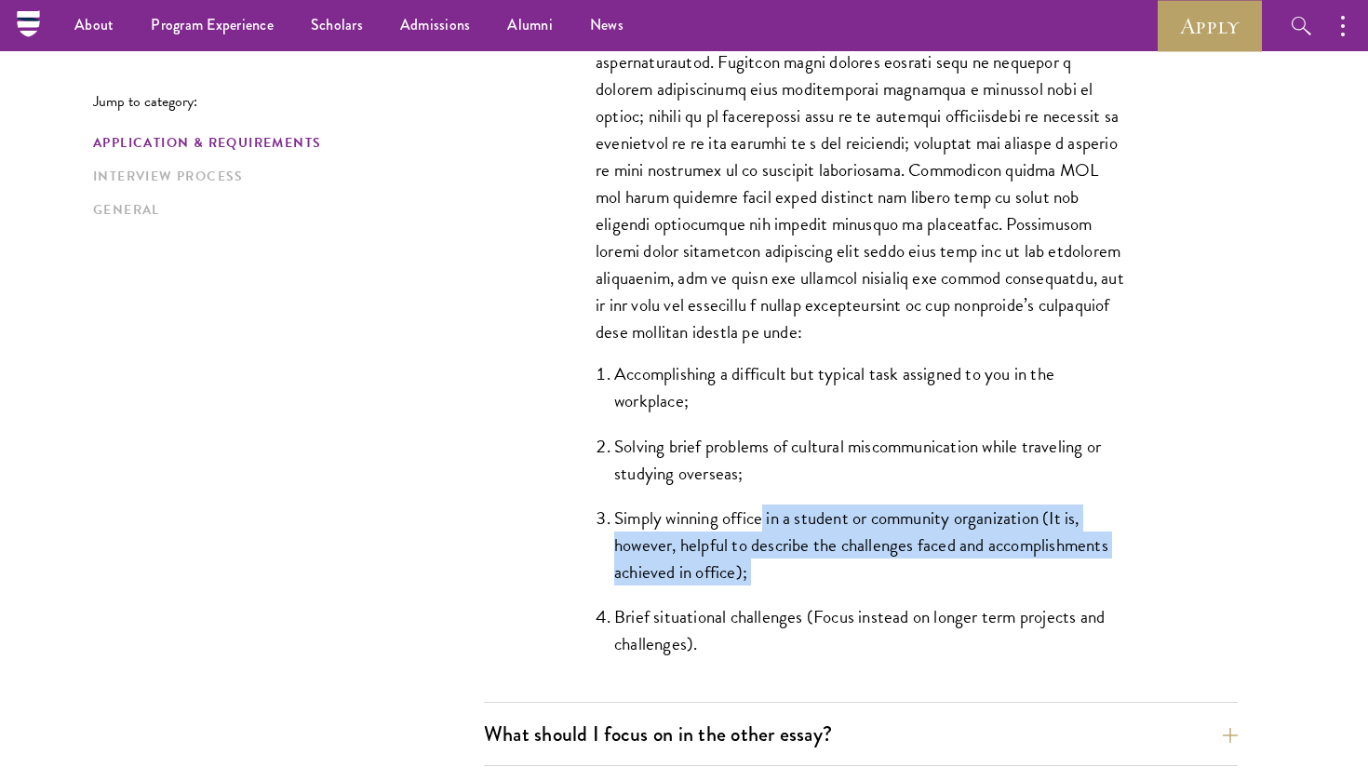
click at [813, 565] on li "Simply winning office in a student or community organization (It is, however, h…" at bounding box center [870, 544] width 512 height 81
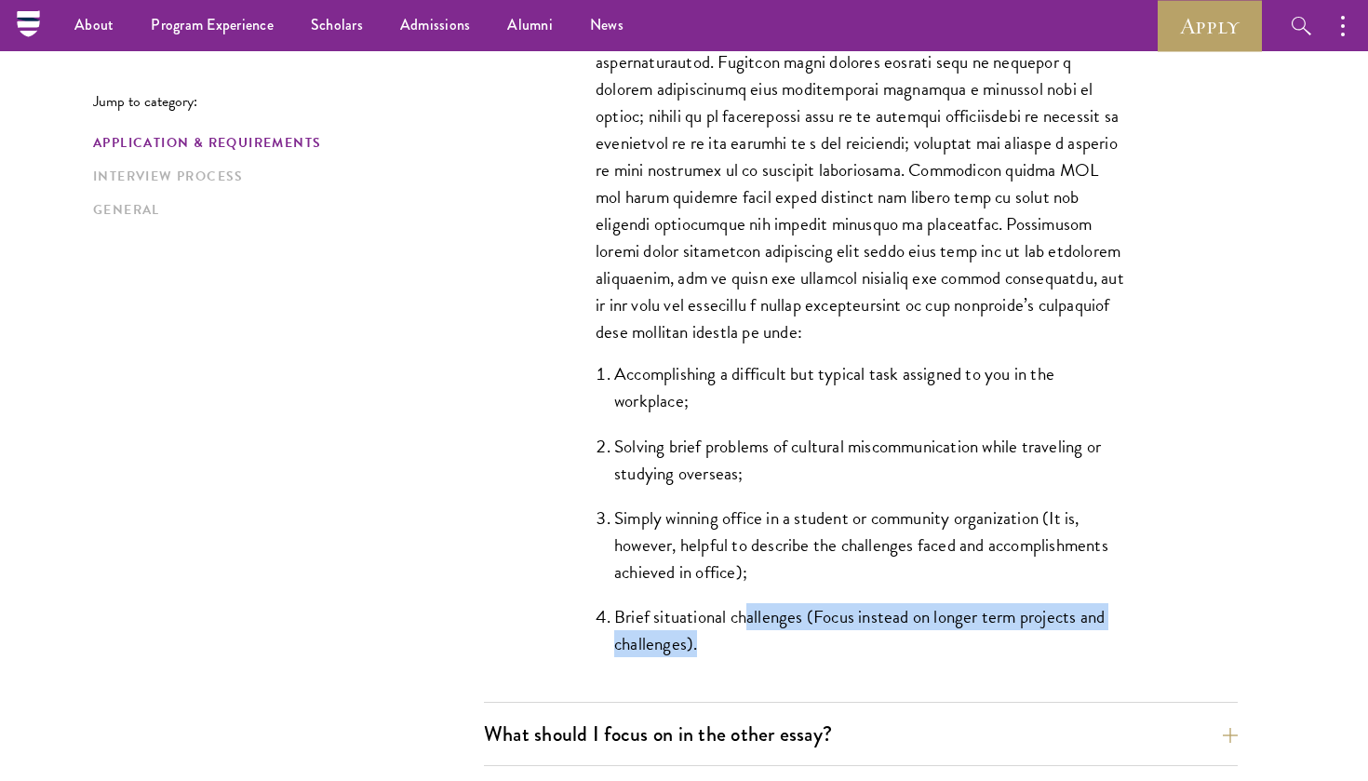
drag, startPoint x: 747, startPoint y: 610, endPoint x: 796, endPoint y: 639, distance: 56.8
click at [796, 639] on li "Brief situational challenges (Focus instead on longer term projects and challen…" at bounding box center [870, 630] width 512 height 54
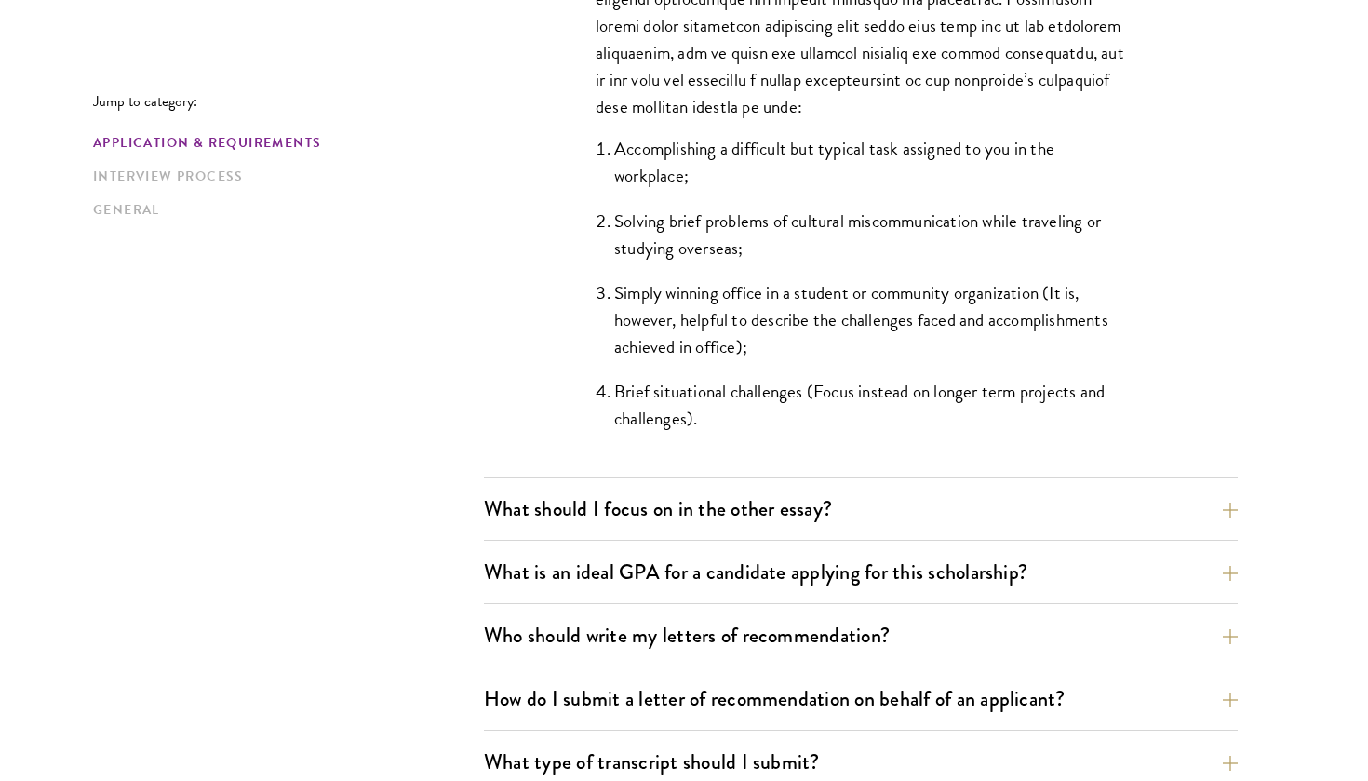
scroll to position [1763, 0]
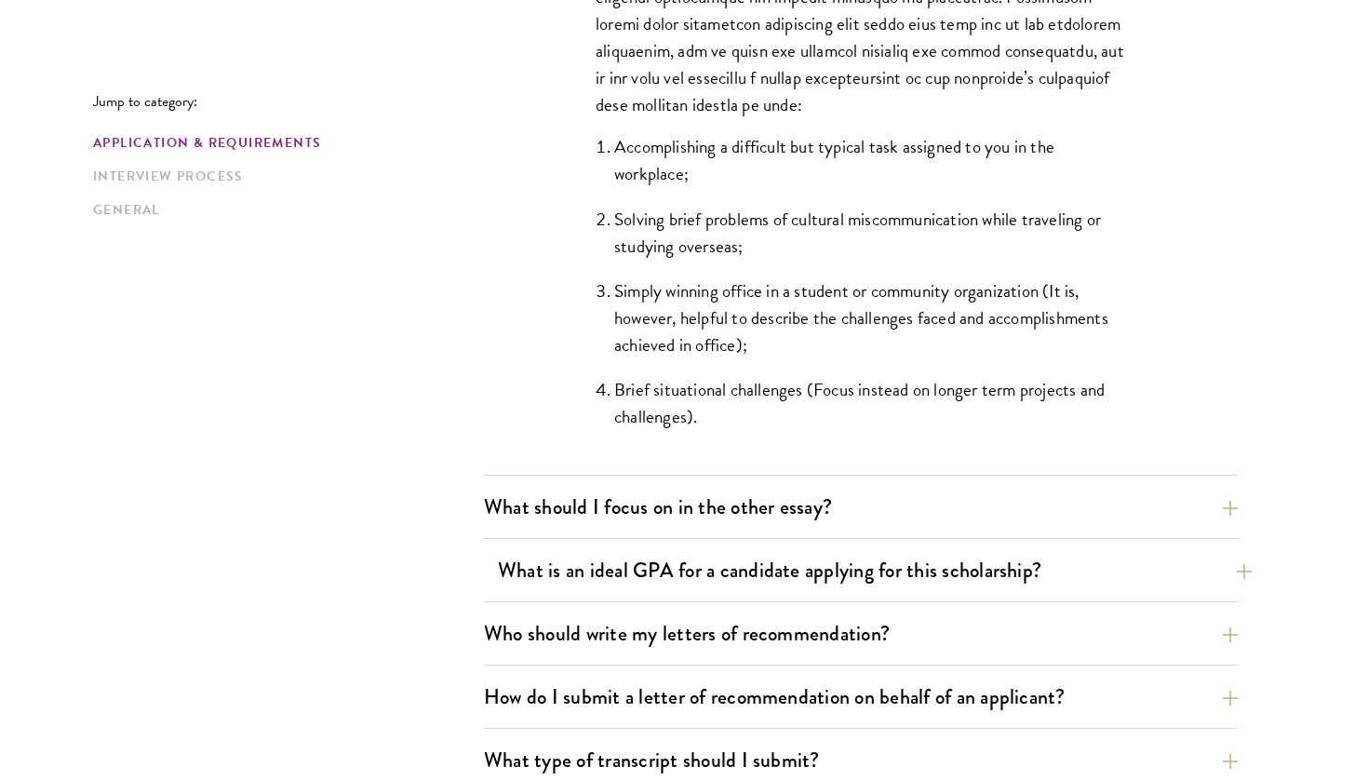
click at [800, 571] on button "What is an ideal GPA for a candidate applying for this scholarship?" at bounding box center [875, 570] width 754 height 42
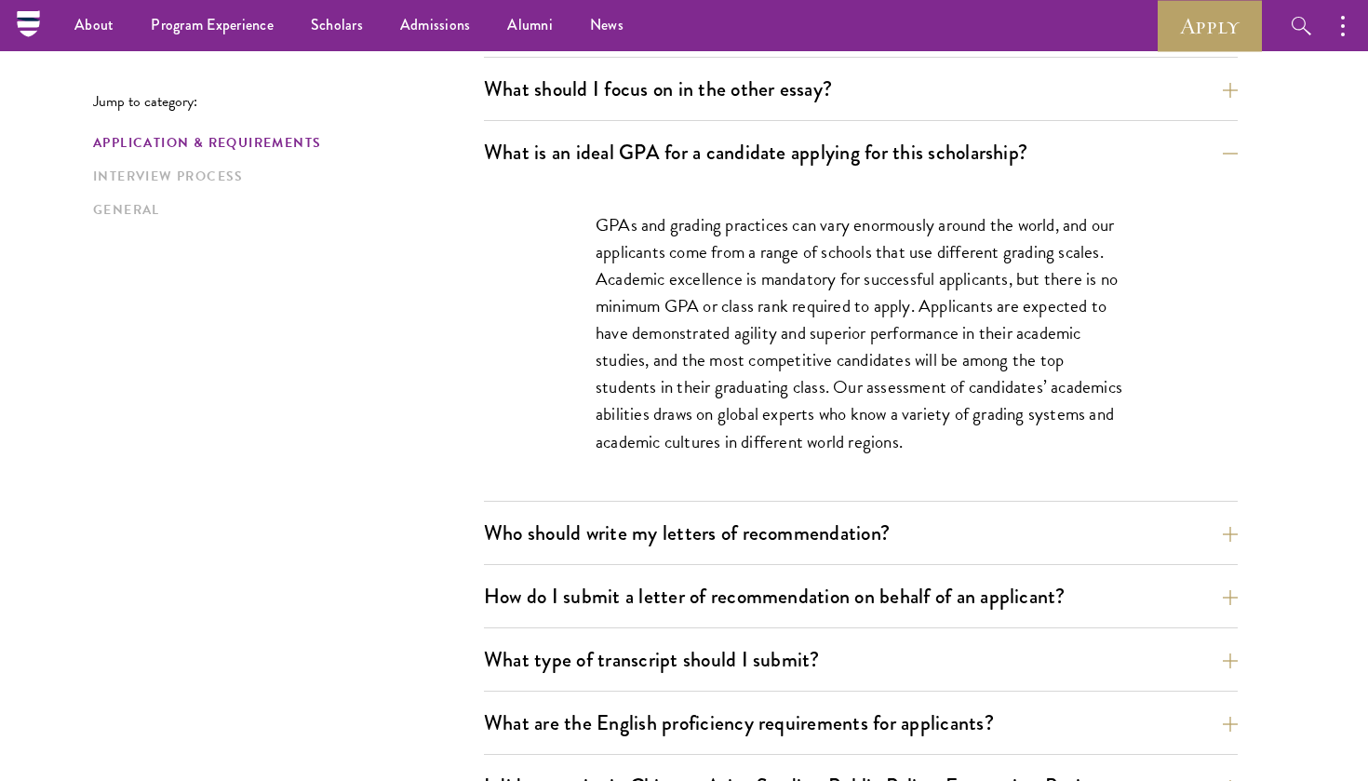
scroll to position [1201, 0]
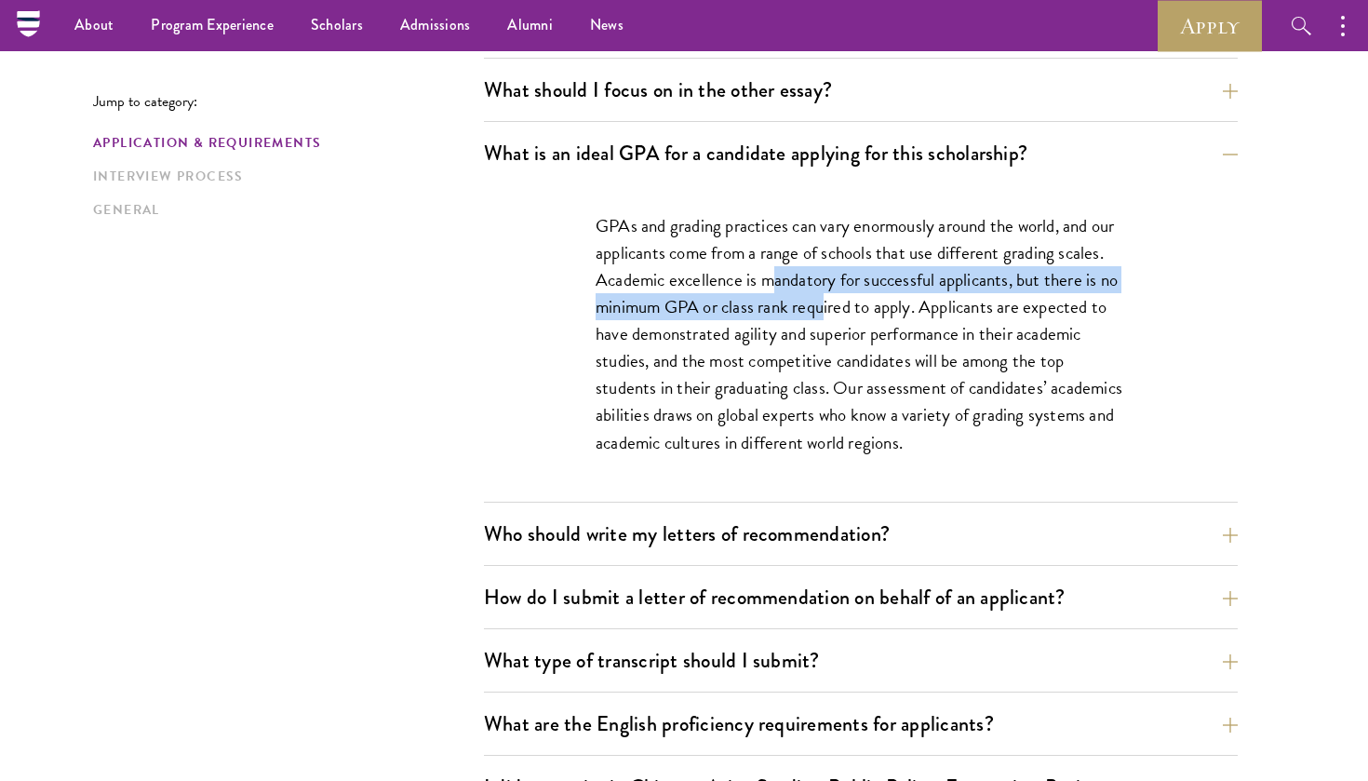
drag, startPoint x: 773, startPoint y: 282, endPoint x: 826, endPoint y: 302, distance: 56.9
click at [826, 302] on p "GPAs and grading practices can vary enormously around the world, and our applic…" at bounding box center [861, 334] width 531 height 244
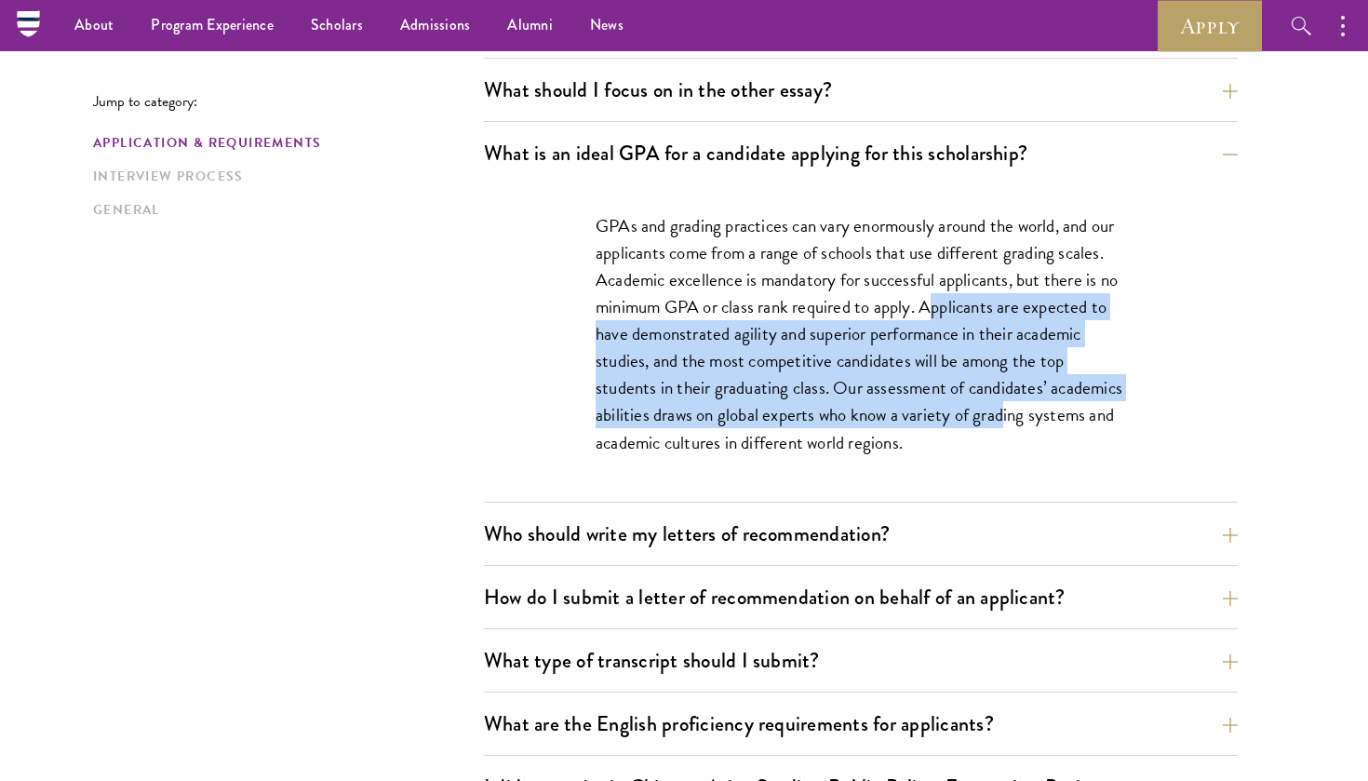
drag, startPoint x: 930, startPoint y: 308, endPoint x: 1008, endPoint y: 415, distance: 132.5
click at [1008, 415] on p "GPAs and grading practices can vary enormously around the world, and our applic…" at bounding box center [861, 334] width 531 height 244
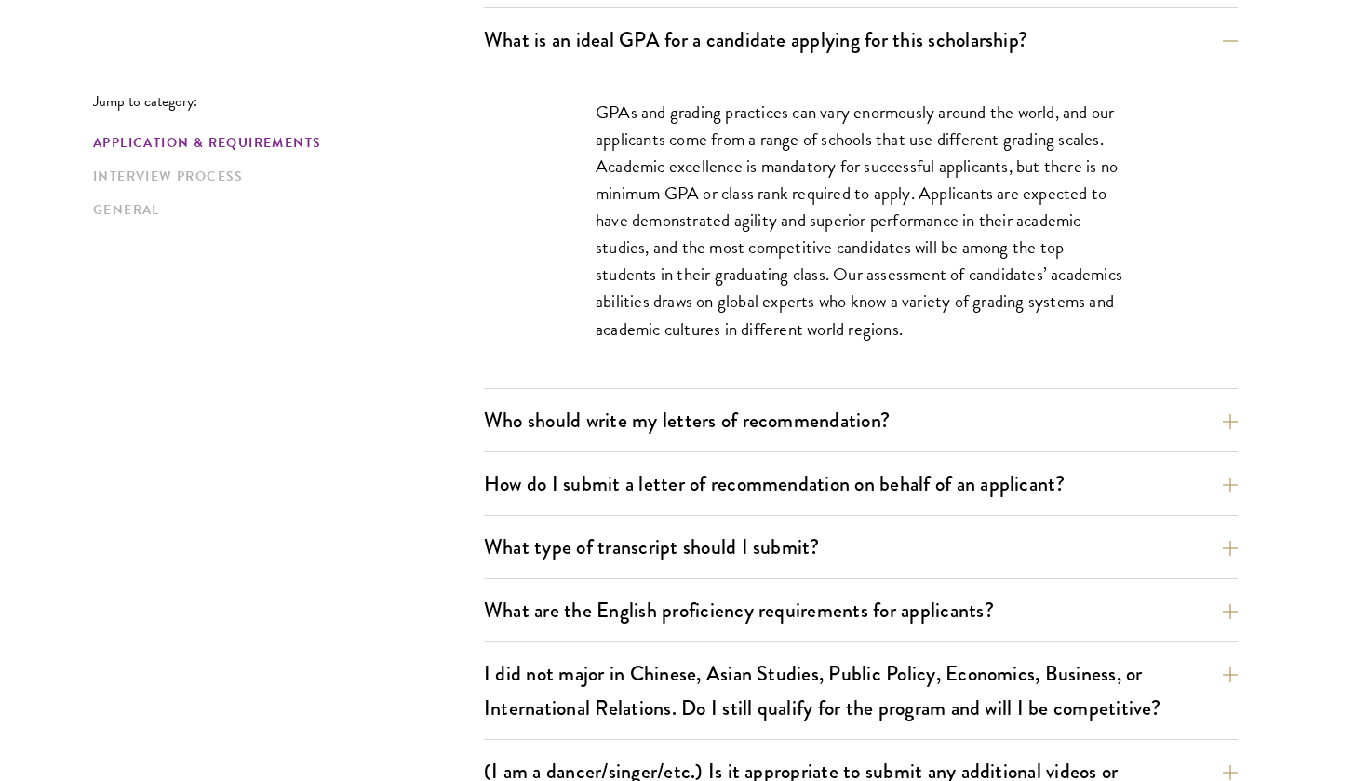
scroll to position [1318, 0]
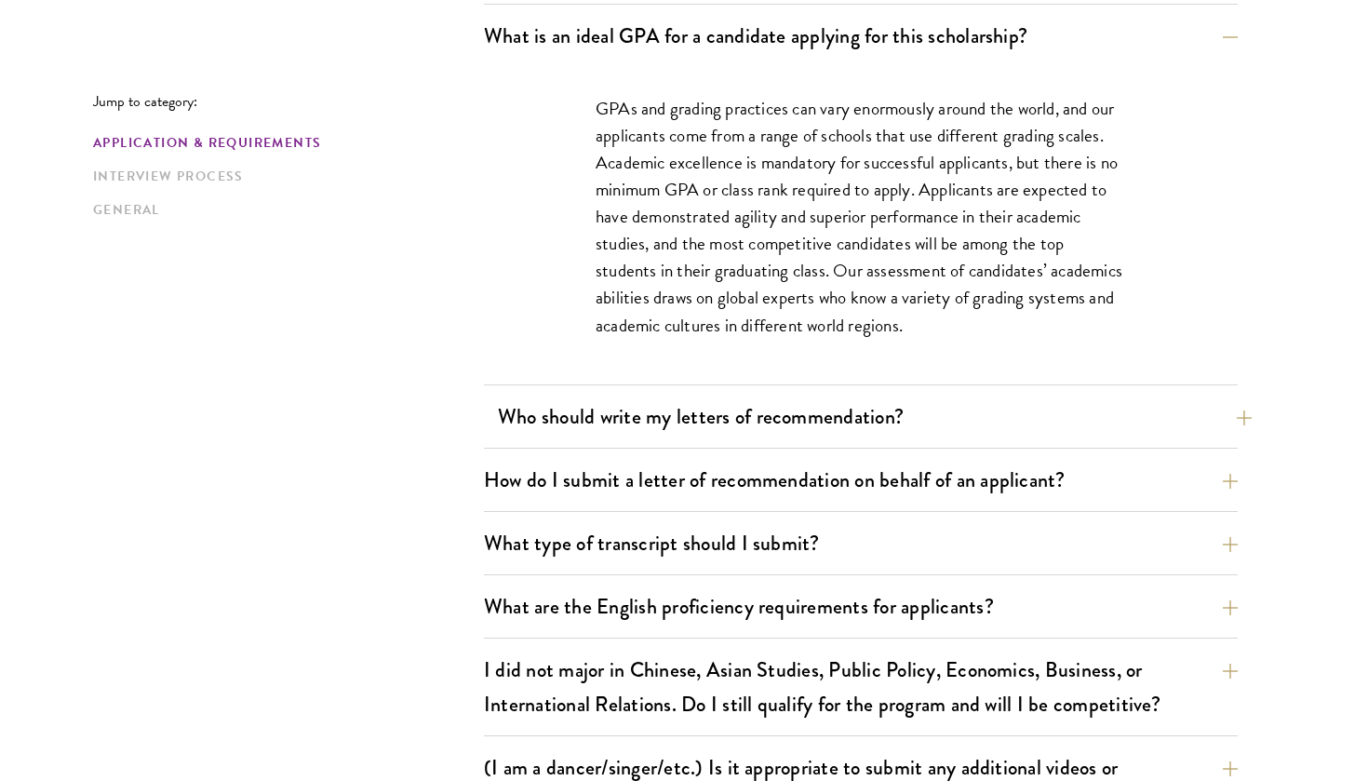
click at [960, 416] on button "Who should write my letters of recommendation?" at bounding box center [875, 417] width 754 height 42
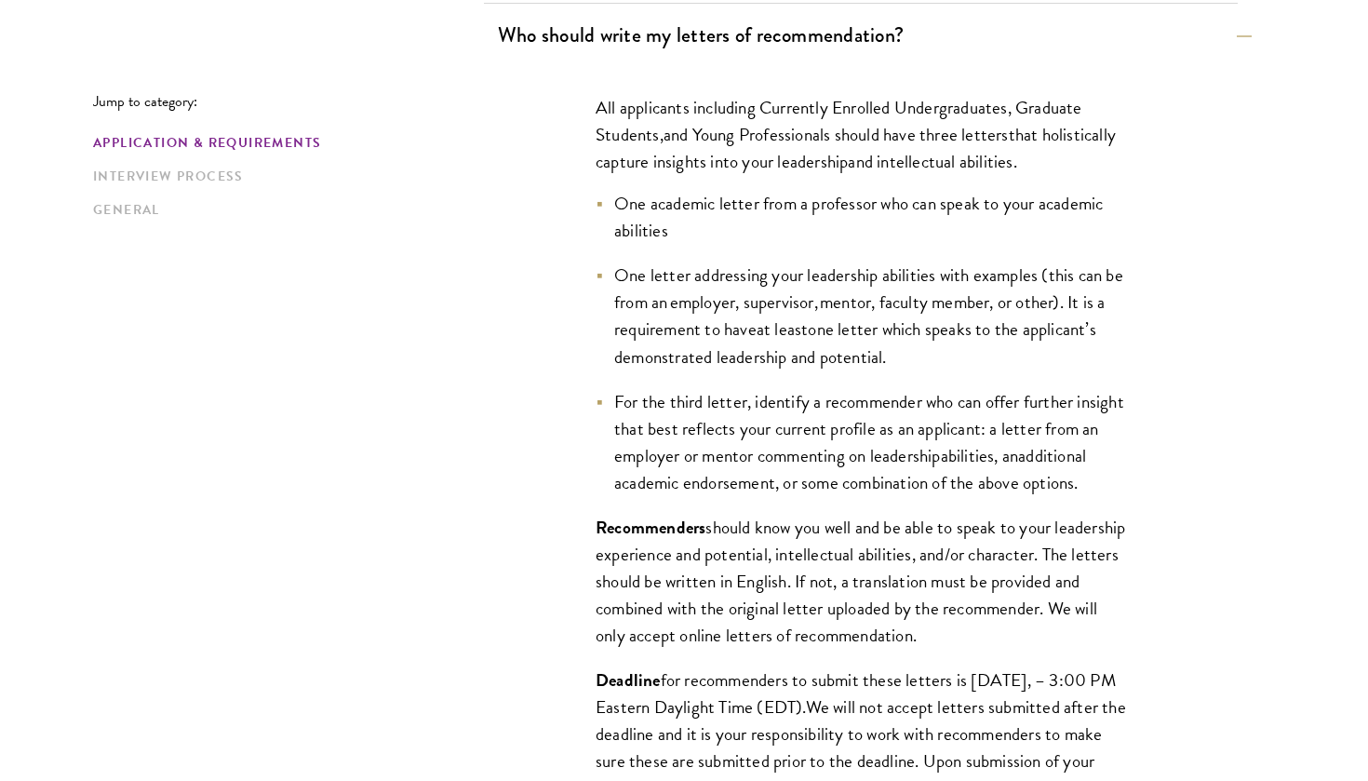
scroll to position [1401, 0]
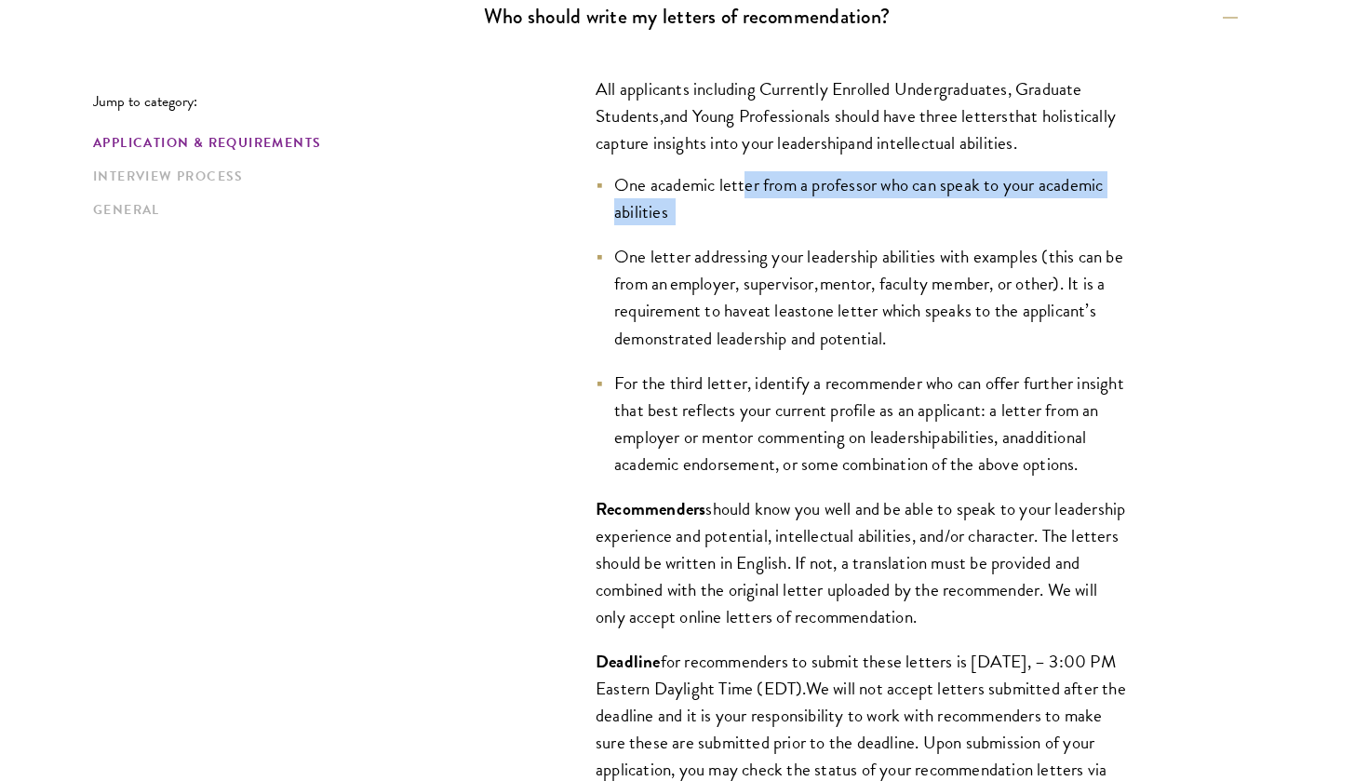
drag, startPoint x: 746, startPoint y: 186, endPoint x: 775, endPoint y: 226, distance: 49.9
click at [775, 226] on ul "One academic letter from a professor who can speak to your academic abilities O…" at bounding box center [861, 324] width 531 height 306
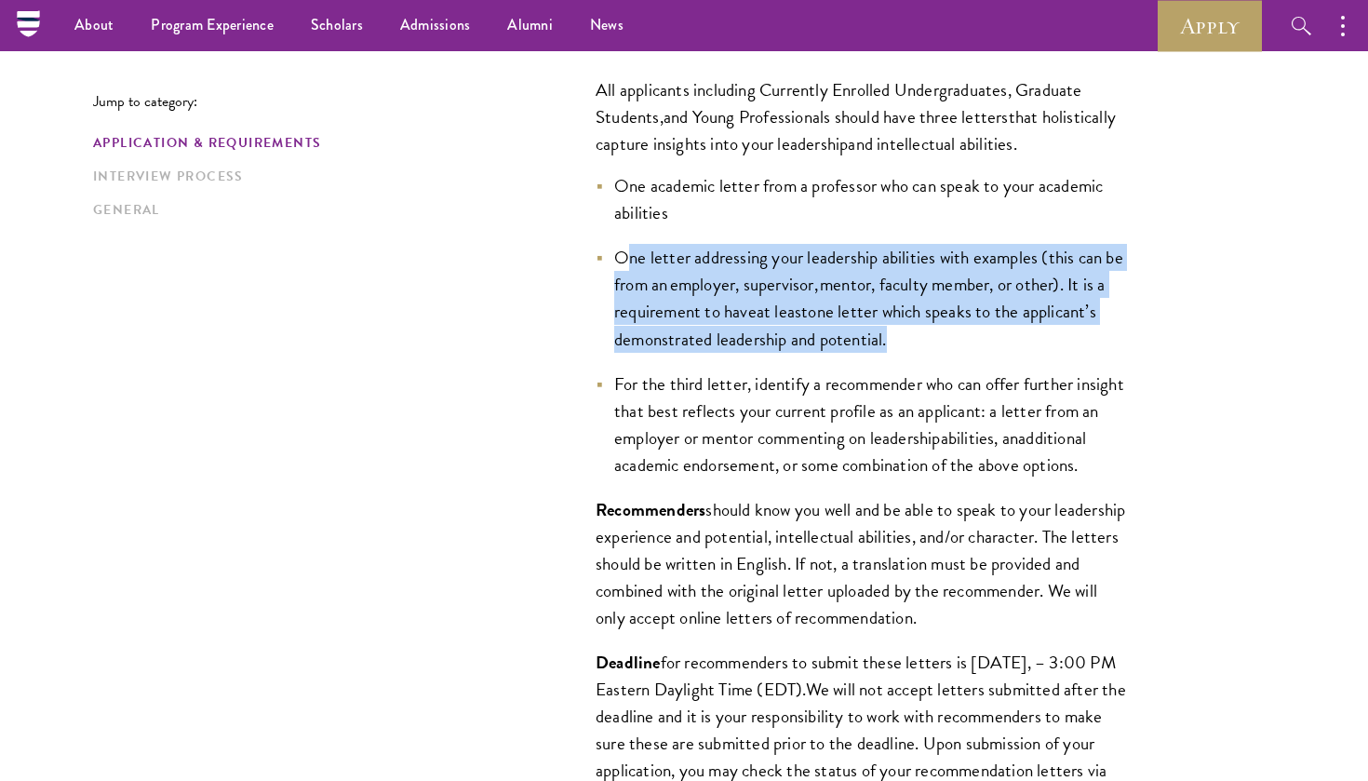
drag, startPoint x: 625, startPoint y: 261, endPoint x: 912, endPoint y: 341, distance: 297.6
click at [912, 341] on li "One letter addressing your leadership abilities with examples (this can be from…" at bounding box center [861, 298] width 531 height 108
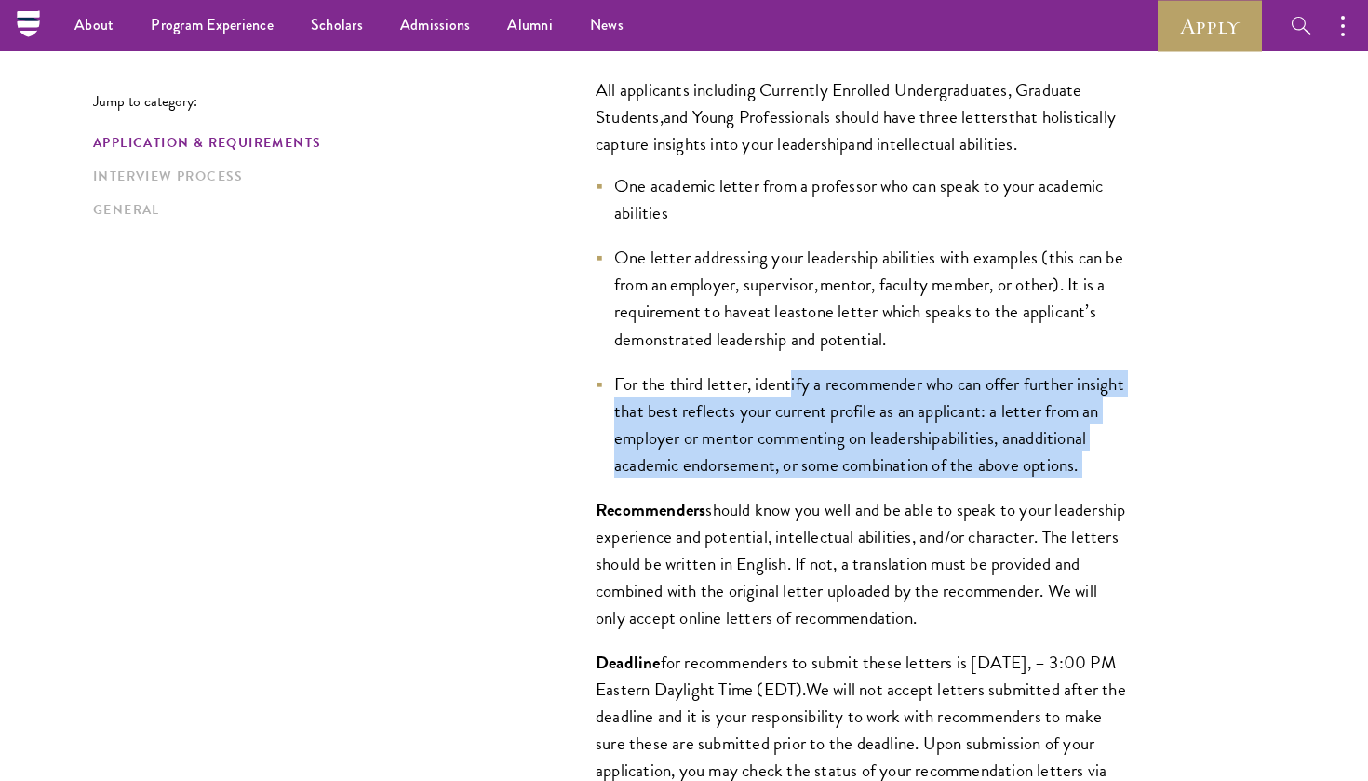
drag, startPoint x: 789, startPoint y: 383, endPoint x: 970, endPoint y: 481, distance: 205.3
click at [970, 478] on li "For the third letter, identify a recommender who can offer further insight that…" at bounding box center [861, 424] width 531 height 108
click at [979, 461] on span "additional academic endorsement, or some combination of the above options." at bounding box center [850, 451] width 472 height 54
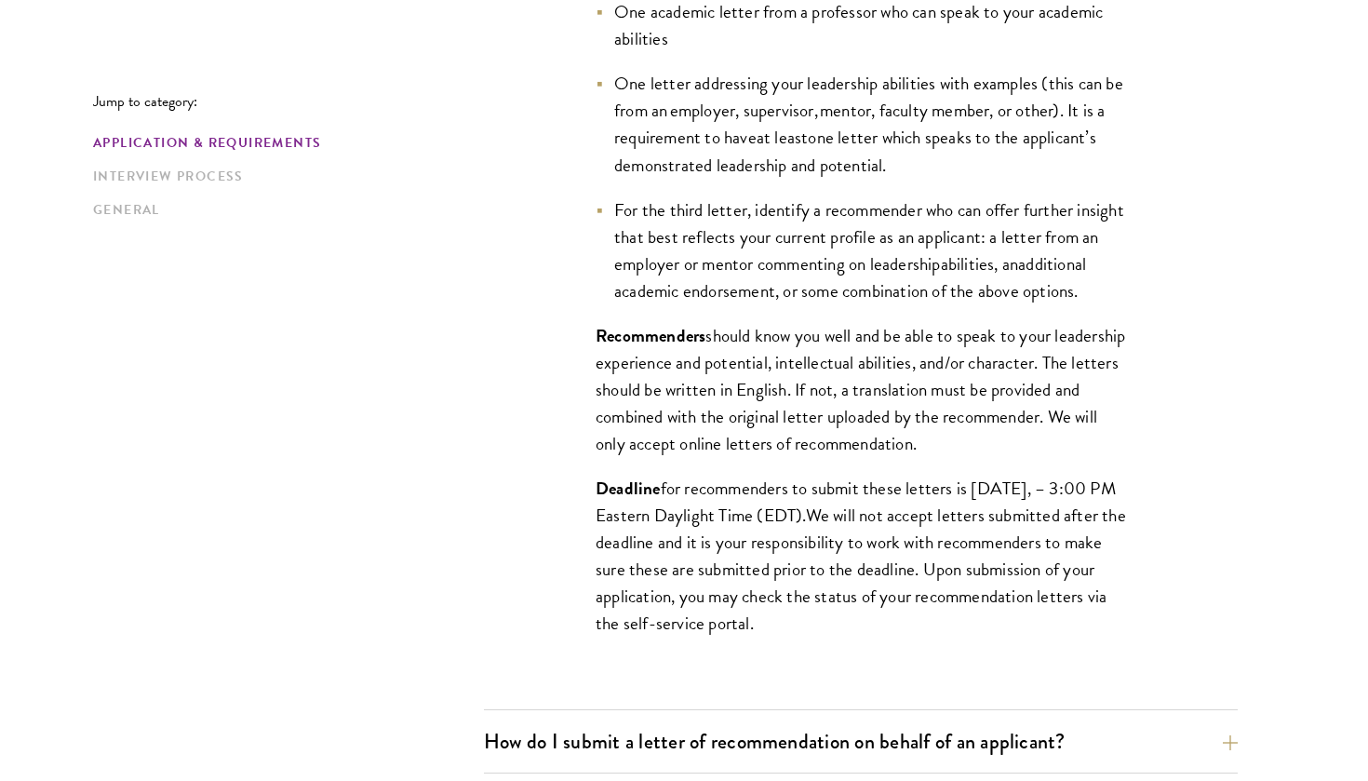
scroll to position [1607, 0]
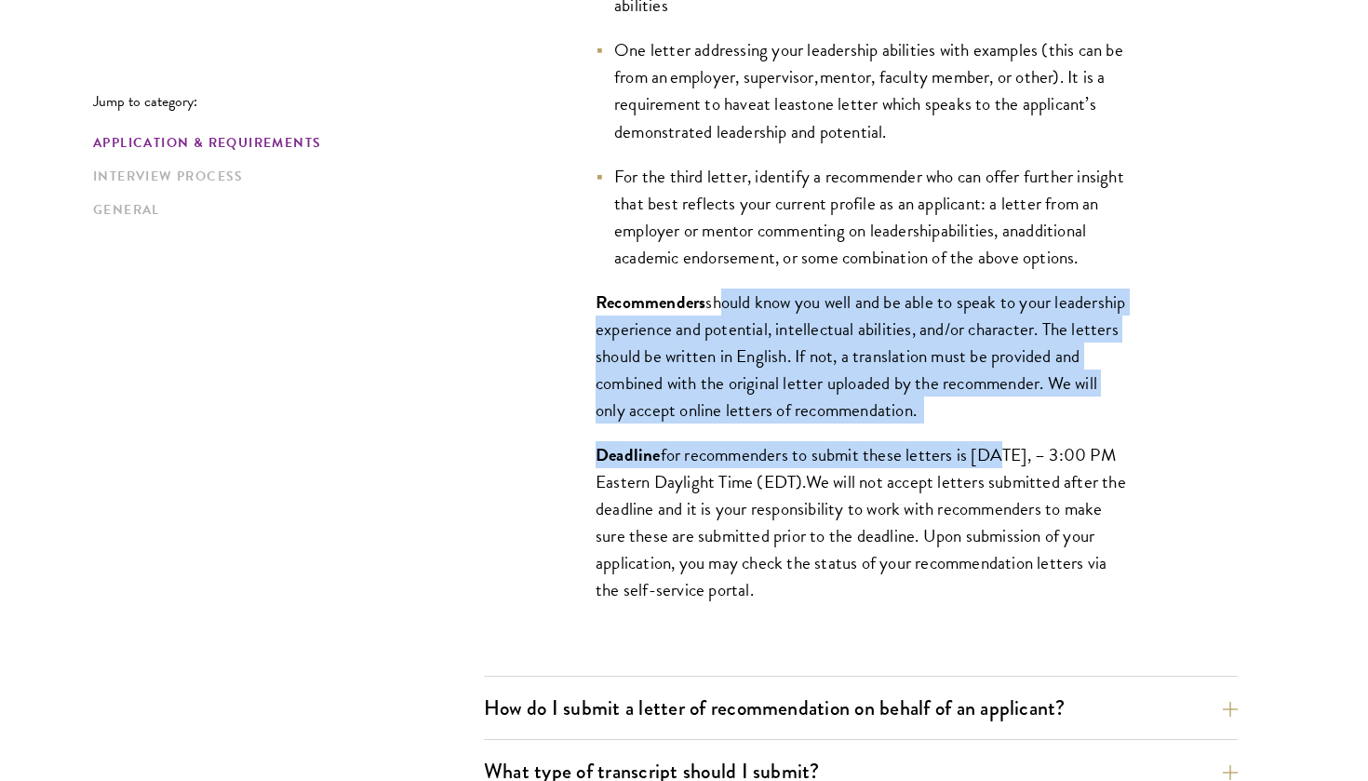
drag, startPoint x: 718, startPoint y: 332, endPoint x: 993, endPoint y: 470, distance: 308.0
click at [993, 470] on div "All applicants including Currently Enrolled Undergraduates, Graduate Students ,…" at bounding box center [861, 246] width 642 height 810
click at [897, 461] on div "All applicants including Currently Enrolled Undergraduates, Graduate Students ,…" at bounding box center [861, 246] width 642 height 810
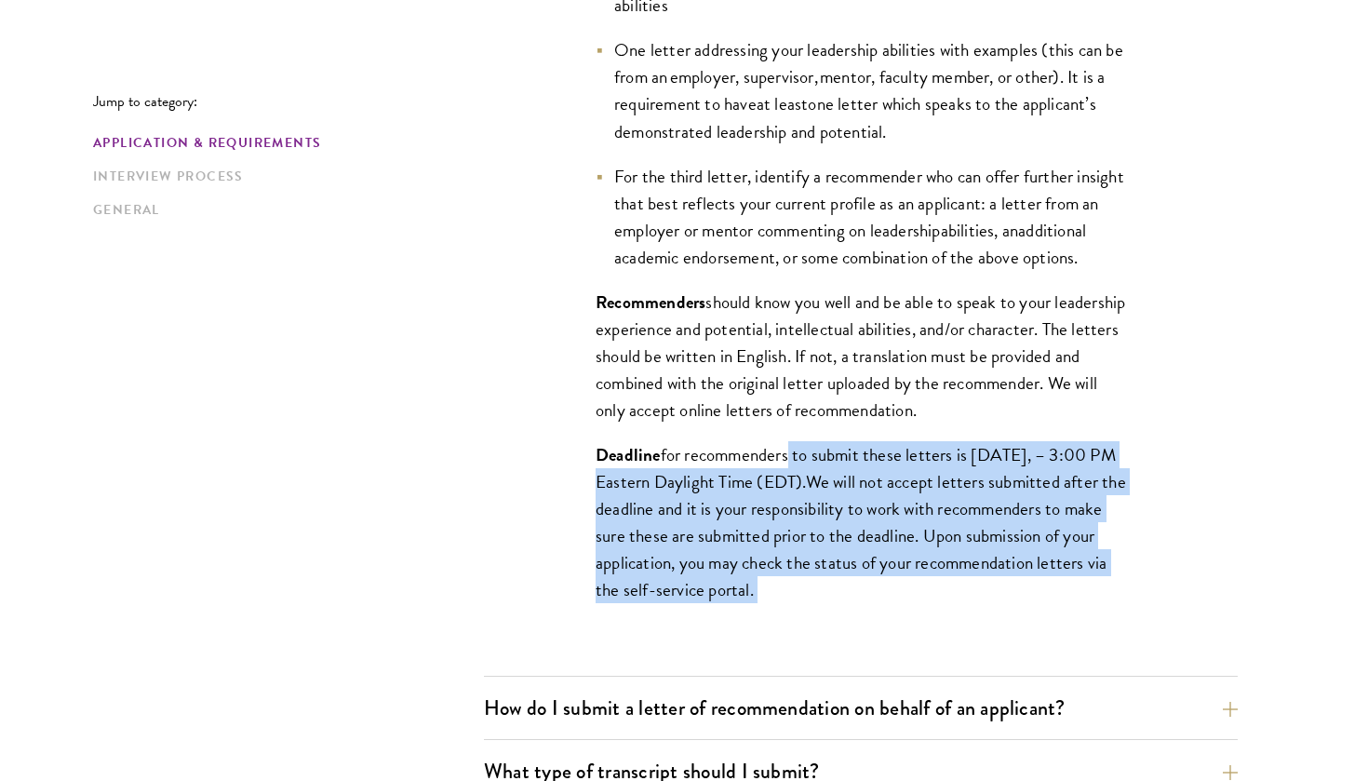
drag, startPoint x: 785, startPoint y: 480, endPoint x: 983, endPoint y: 605, distance: 234.2
click at [983, 603] on p "Deadline for recommenders to submit these letters is September 10, 2025, – 3:00…" at bounding box center [861, 522] width 531 height 162
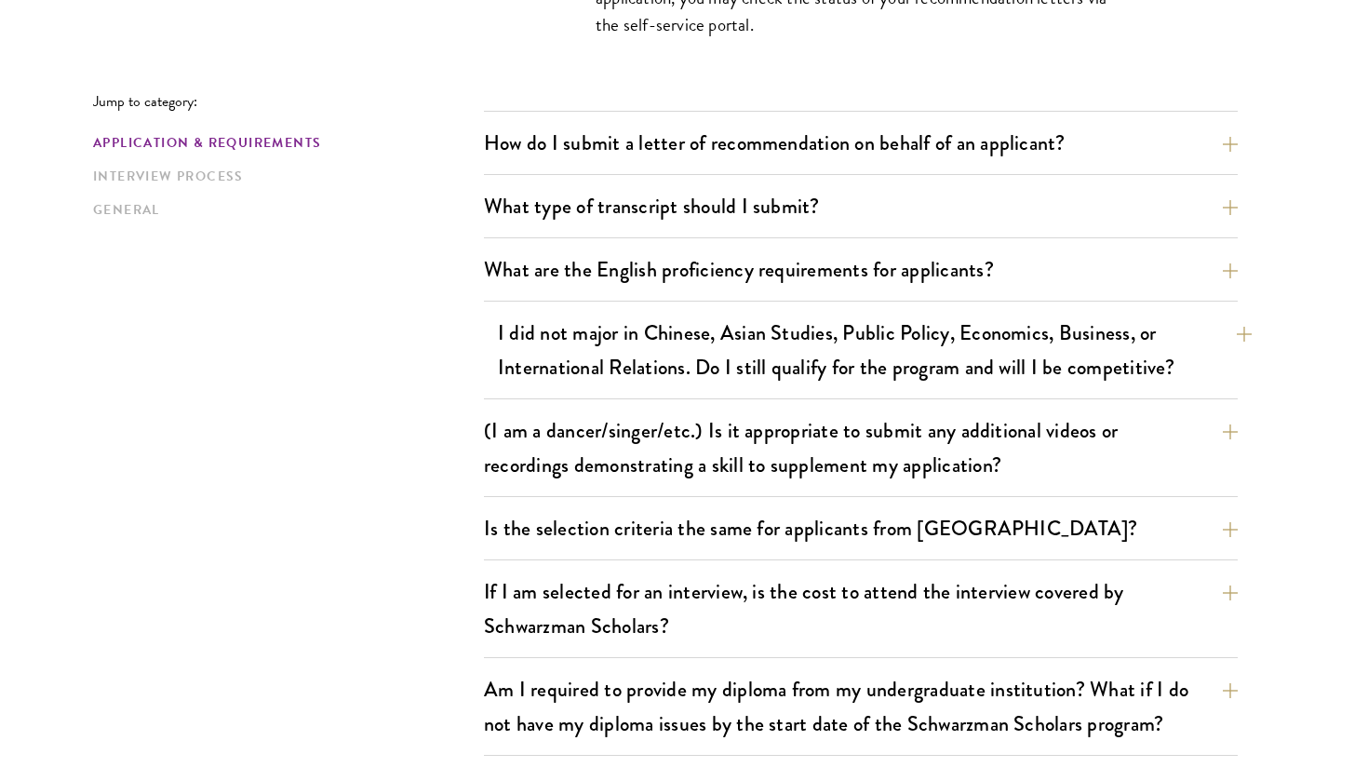
scroll to position [2178, 0]
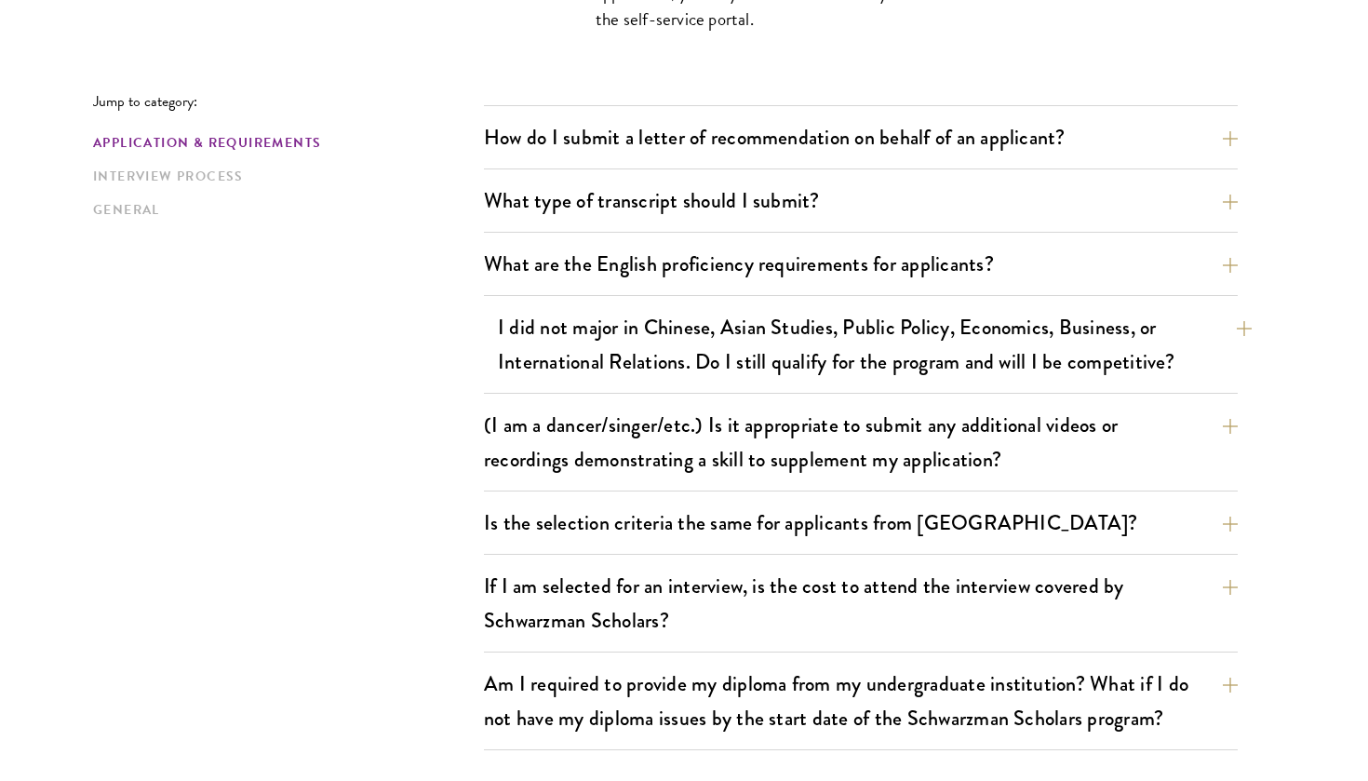
click at [948, 343] on button "I did not major in Chinese, Asian Studies, Public Policy, Economics, Business, …" at bounding box center [875, 344] width 754 height 76
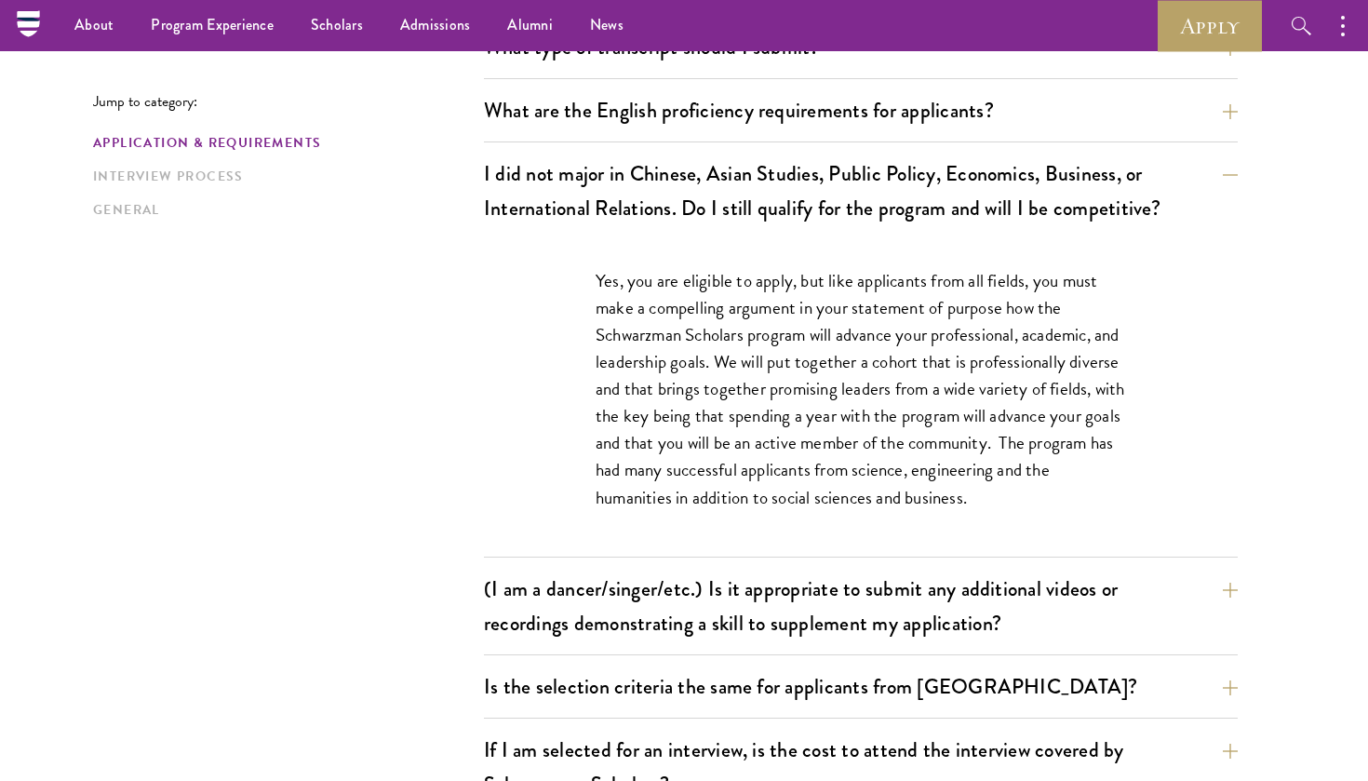
scroll to position [1496, 0]
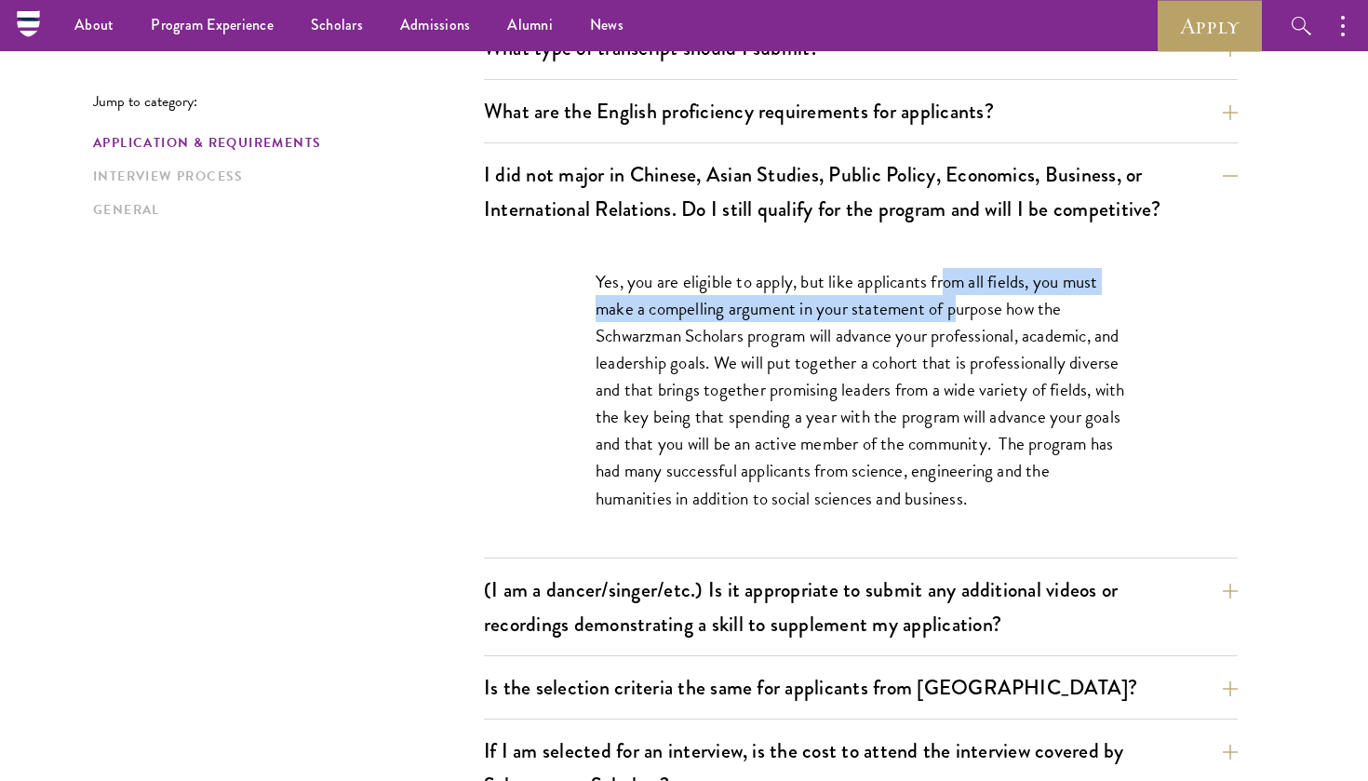
drag, startPoint x: 943, startPoint y: 283, endPoint x: 956, endPoint y: 317, distance: 36.8
click at [956, 317] on p "Yes, you are eligible to apply, but like applicants from all fields, you must m…" at bounding box center [861, 390] width 531 height 244
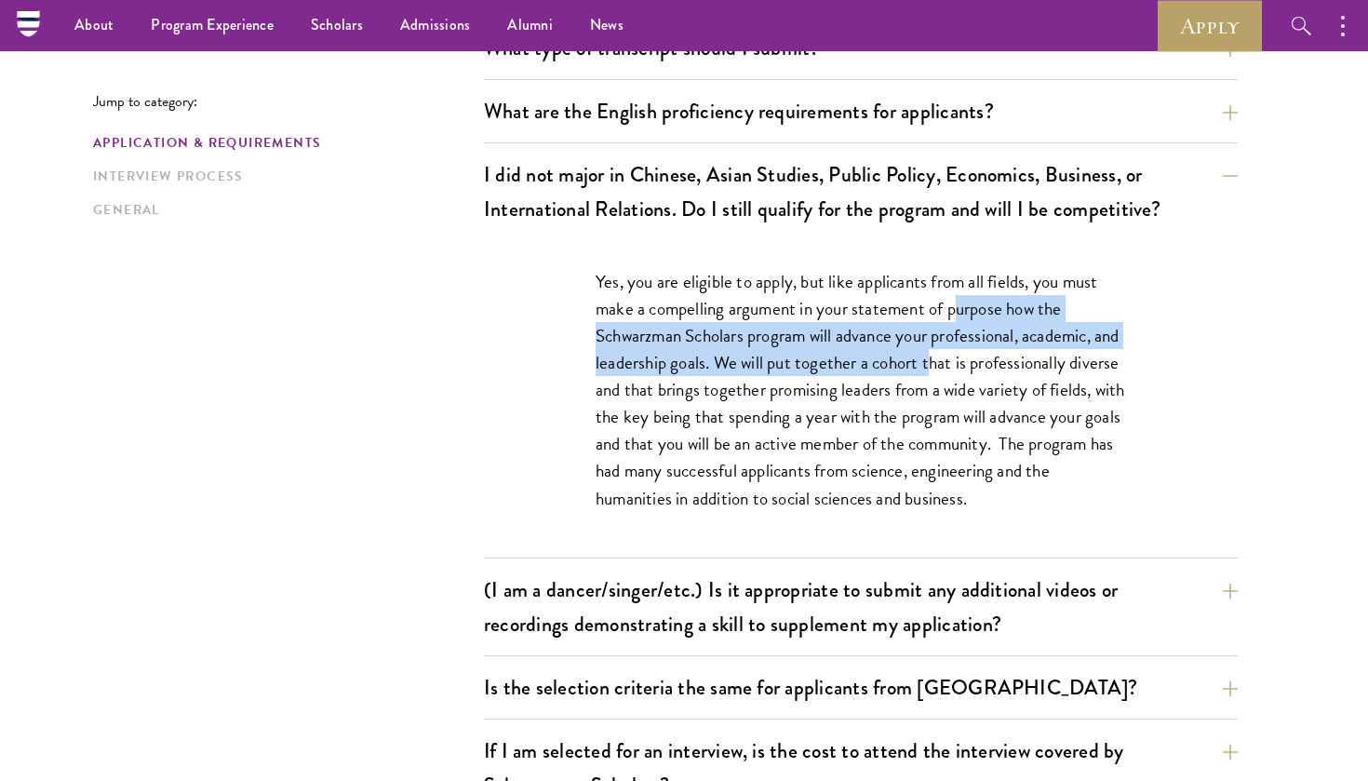
drag, startPoint x: 956, startPoint y: 317, endPoint x: 961, endPoint y: 372, distance: 55.1
click at [961, 373] on p "Yes, you are eligible to apply, but like applicants from all fields, you must m…" at bounding box center [861, 390] width 531 height 244
click at [961, 372] on p "Yes, you are eligible to apply, but like applicants from all fields, you must m…" at bounding box center [861, 390] width 531 height 244
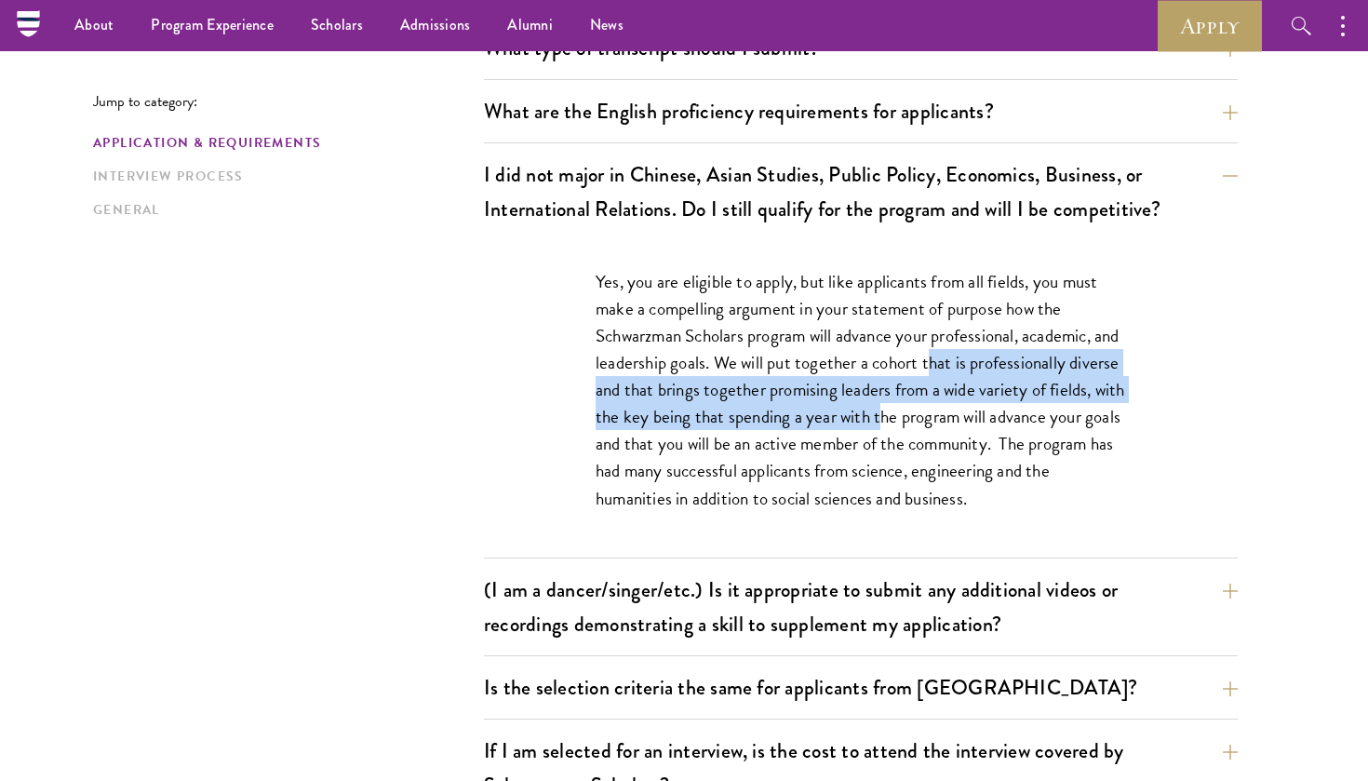
drag, startPoint x: 961, startPoint y: 372, endPoint x: 960, endPoint y: 410, distance: 38.2
click at [960, 411] on p "Yes, you are eligible to apply, but like applicants from all fields, you must m…" at bounding box center [861, 390] width 531 height 244
click at [960, 410] on p "Yes, you are eligible to apply, but like applicants from all fields, you must m…" at bounding box center [861, 390] width 531 height 244
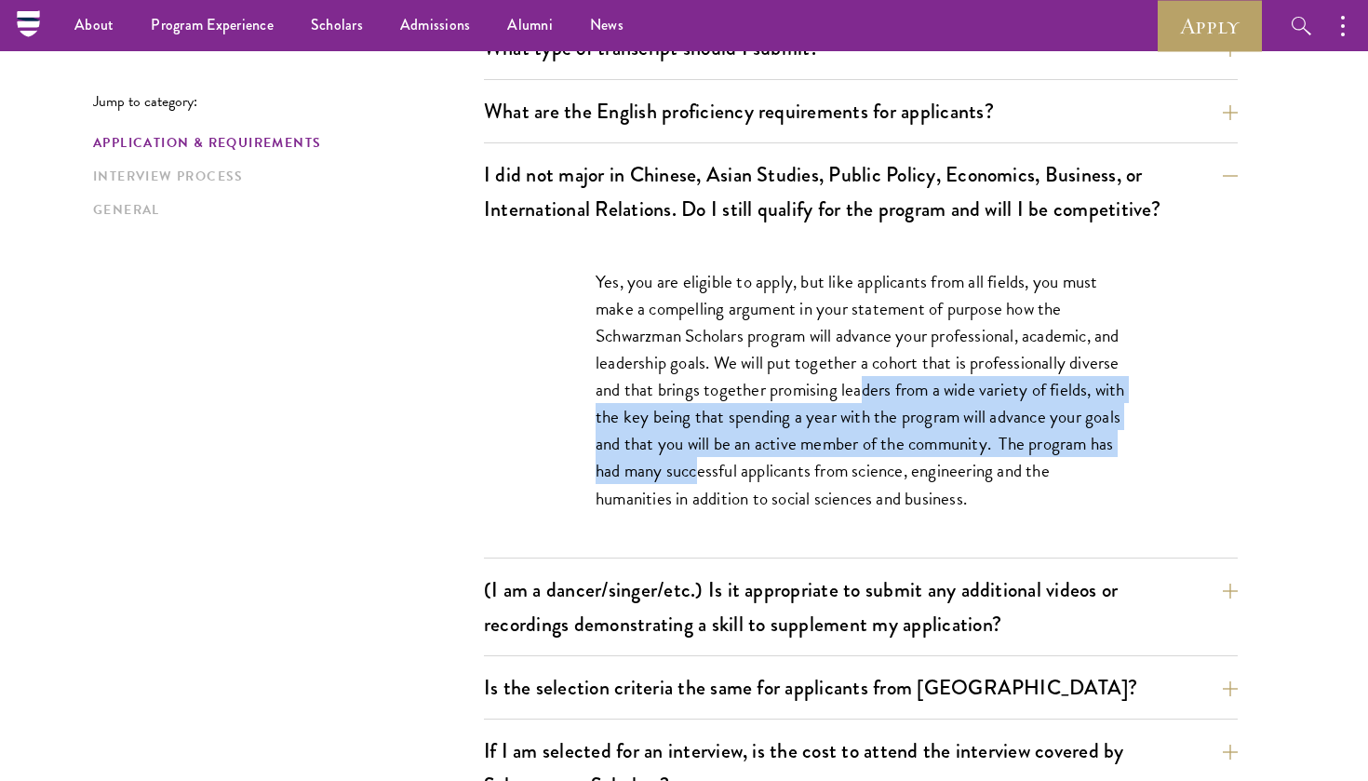
drag, startPoint x: 917, startPoint y: 389, endPoint x: 909, endPoint y: 467, distance: 78.5
click at [909, 467] on p "Yes, you are eligible to apply, but like applicants from all fields, you must m…" at bounding box center [861, 390] width 531 height 244
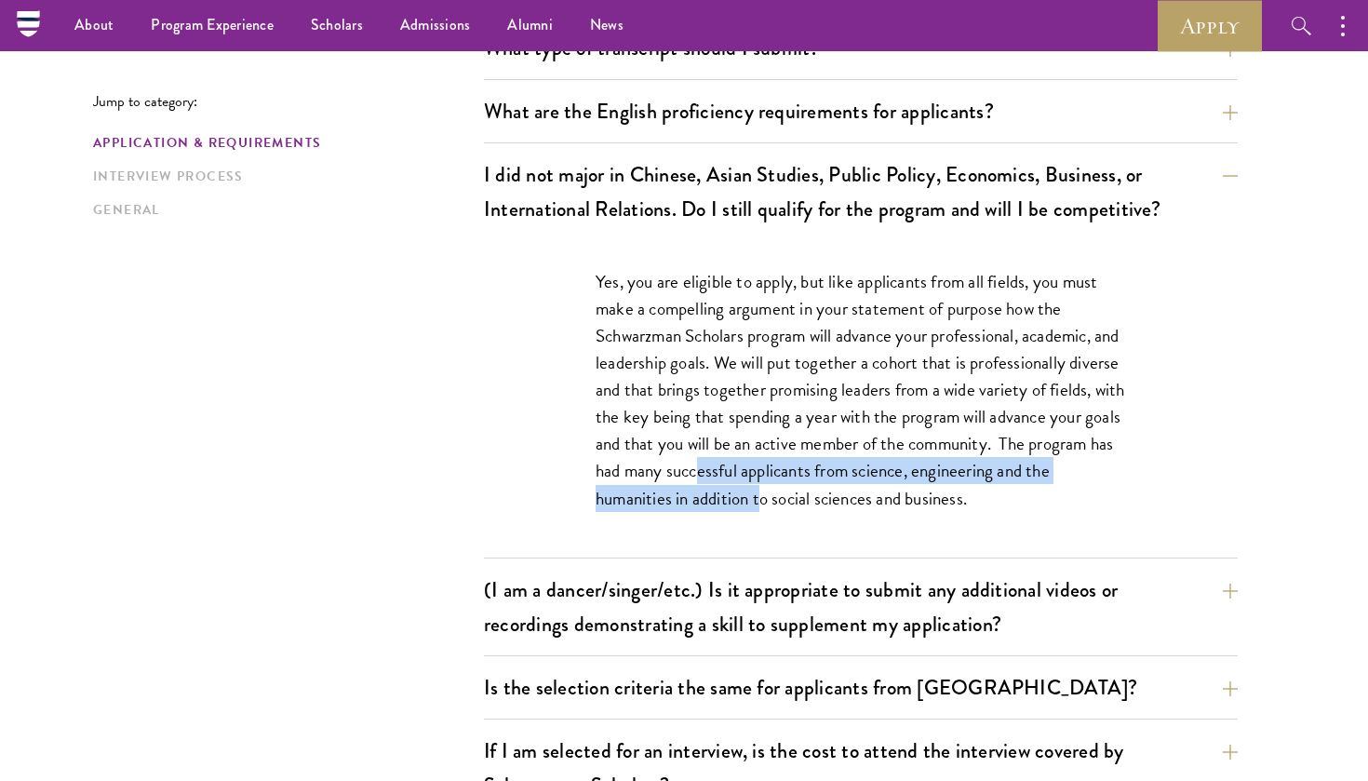
drag, startPoint x: 909, startPoint y: 467, endPoint x: 901, endPoint y: 504, distance: 37.3
click at [901, 504] on p "Yes, you are eligible to apply, but like applicants from all fields, you must m…" at bounding box center [861, 390] width 531 height 244
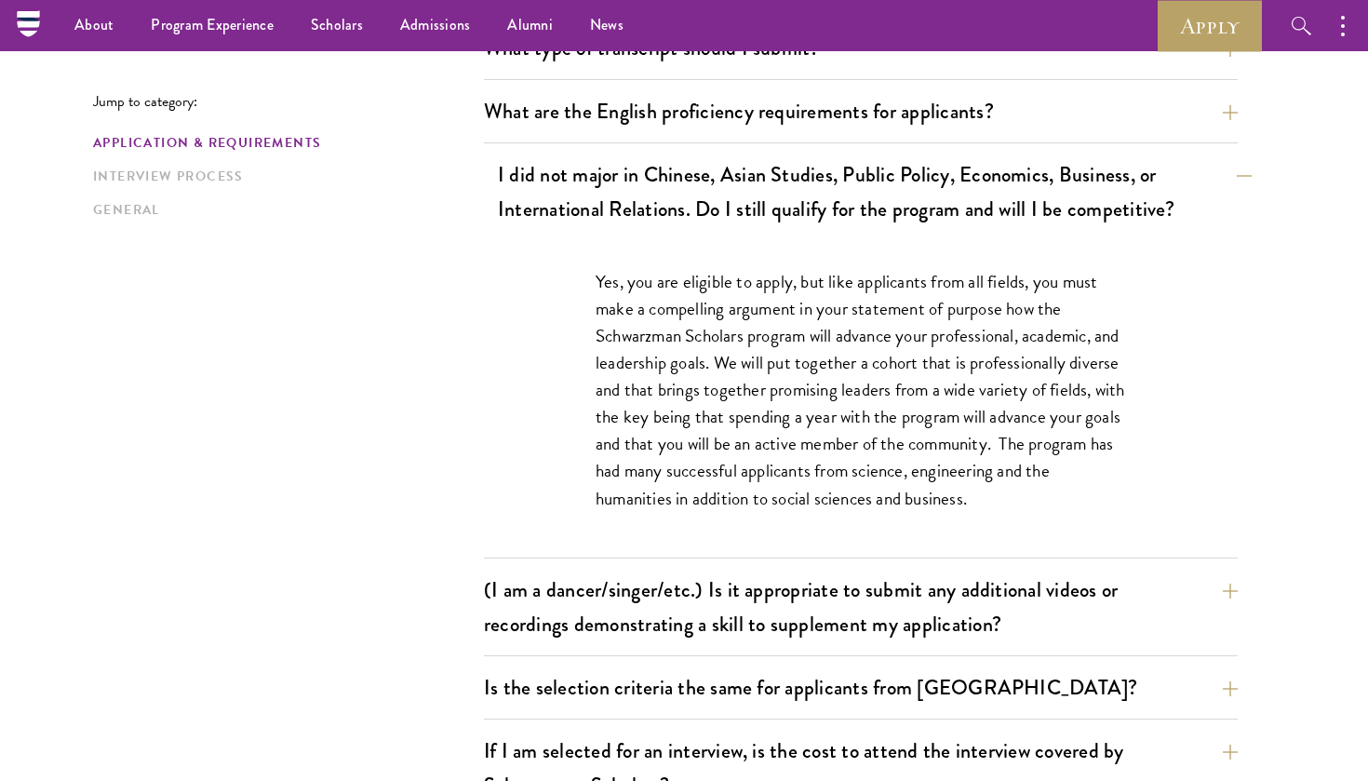
click at [1217, 178] on button "I did not major in Chinese, Asian Studies, Public Policy, Economics, Business, …" at bounding box center [875, 192] width 754 height 76
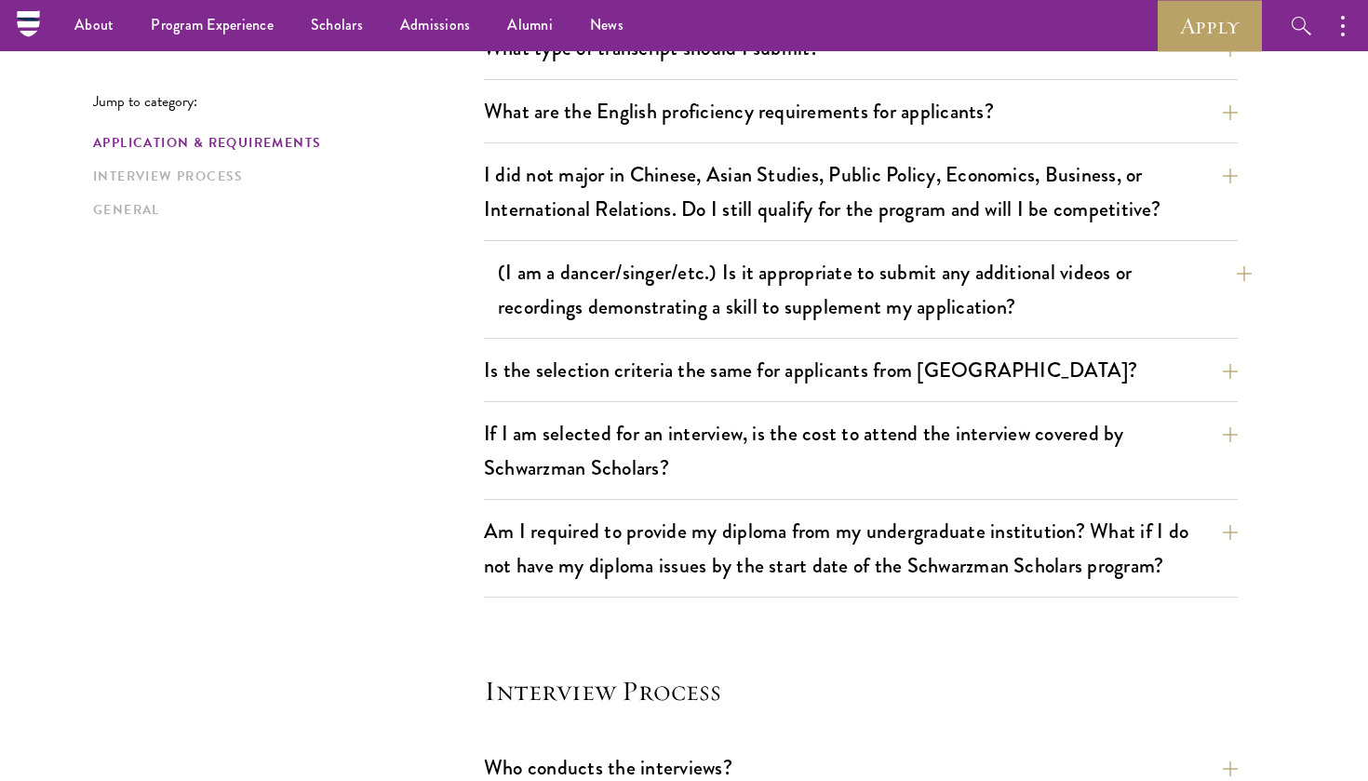
click at [1236, 290] on button "(I am a dancer/singer/etc.) Is it appropriate to submit any additional videos o…" at bounding box center [875, 289] width 754 height 76
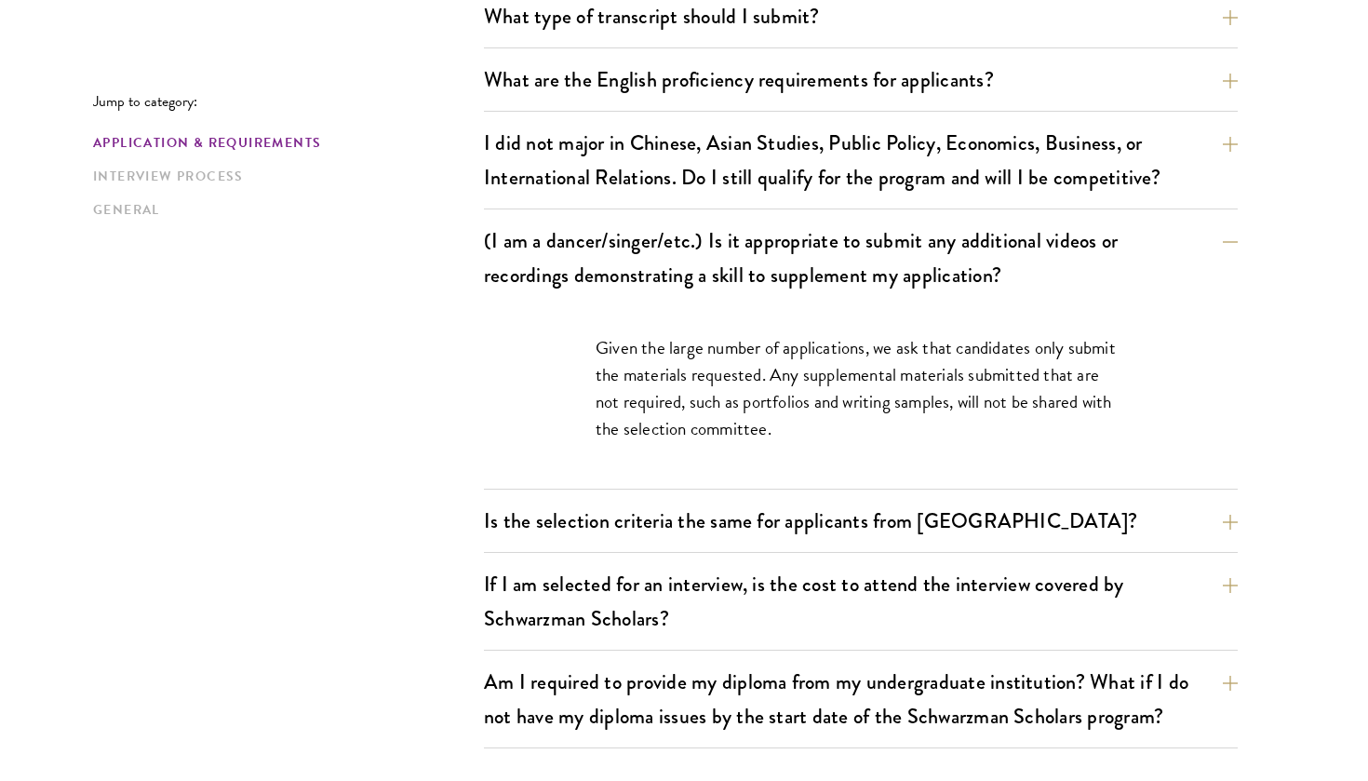
scroll to position [1528, 0]
click at [1238, 236] on button "(I am a dancer/singer/etc.) Is it appropriate to submit any additional videos o…" at bounding box center [875, 257] width 754 height 76
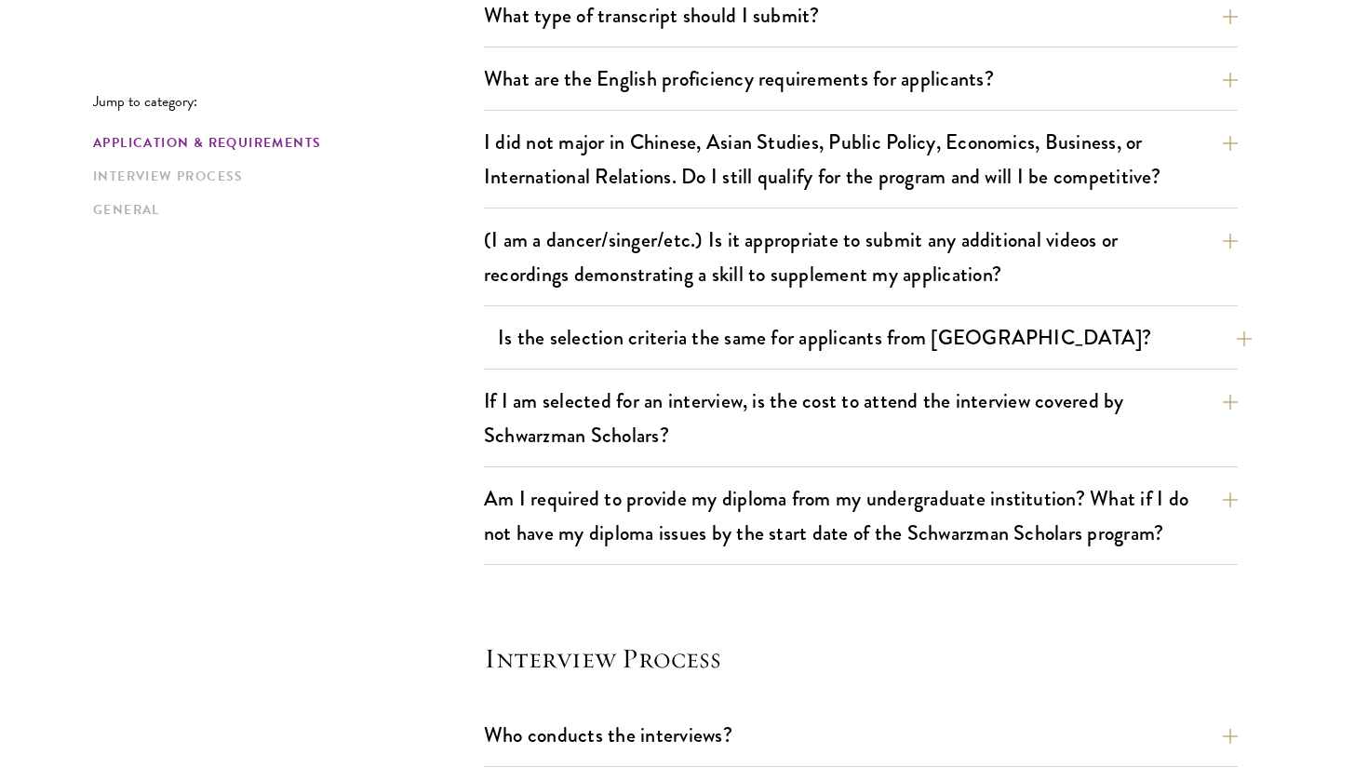
click at [1211, 336] on button "Is the selection criteria the same for applicants from China?" at bounding box center [875, 337] width 754 height 42
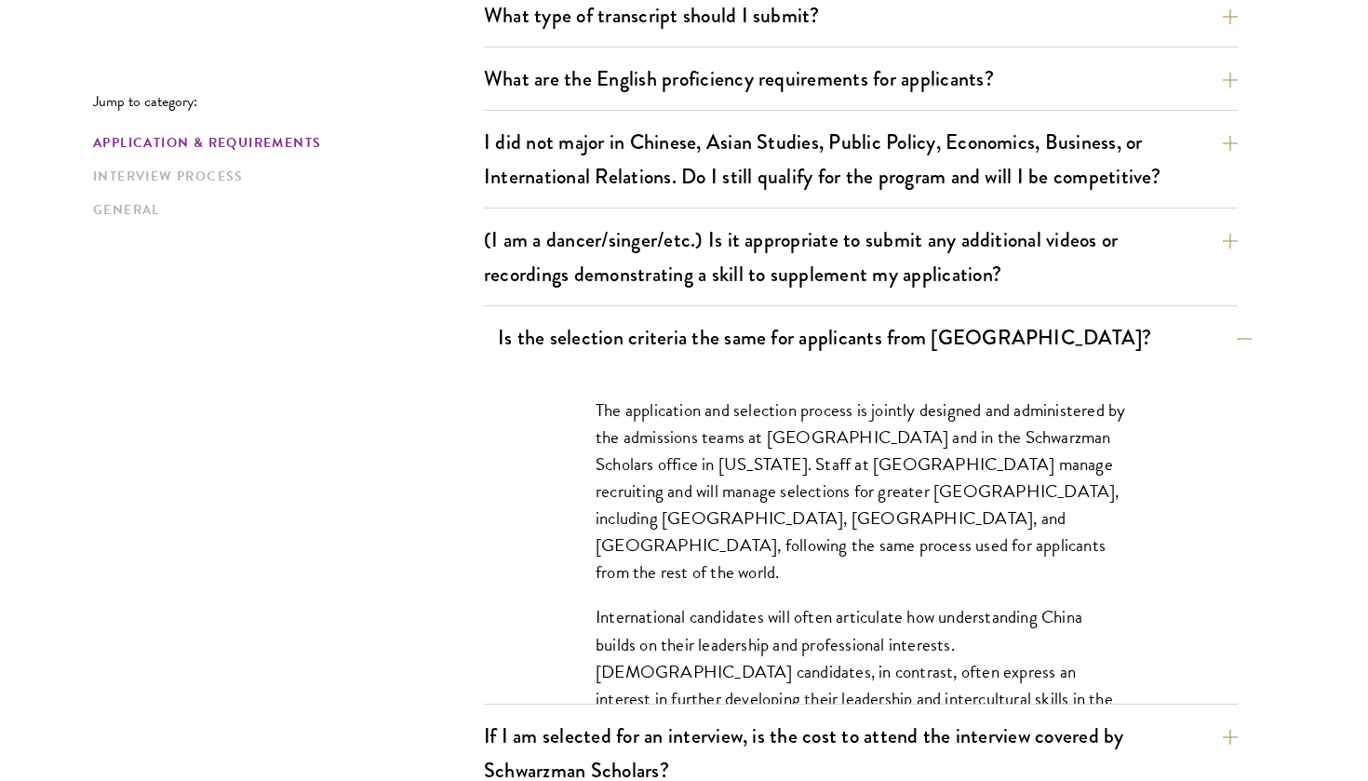
click at [1211, 336] on button "Is the selection criteria the same for applicants from China?" at bounding box center [875, 337] width 754 height 42
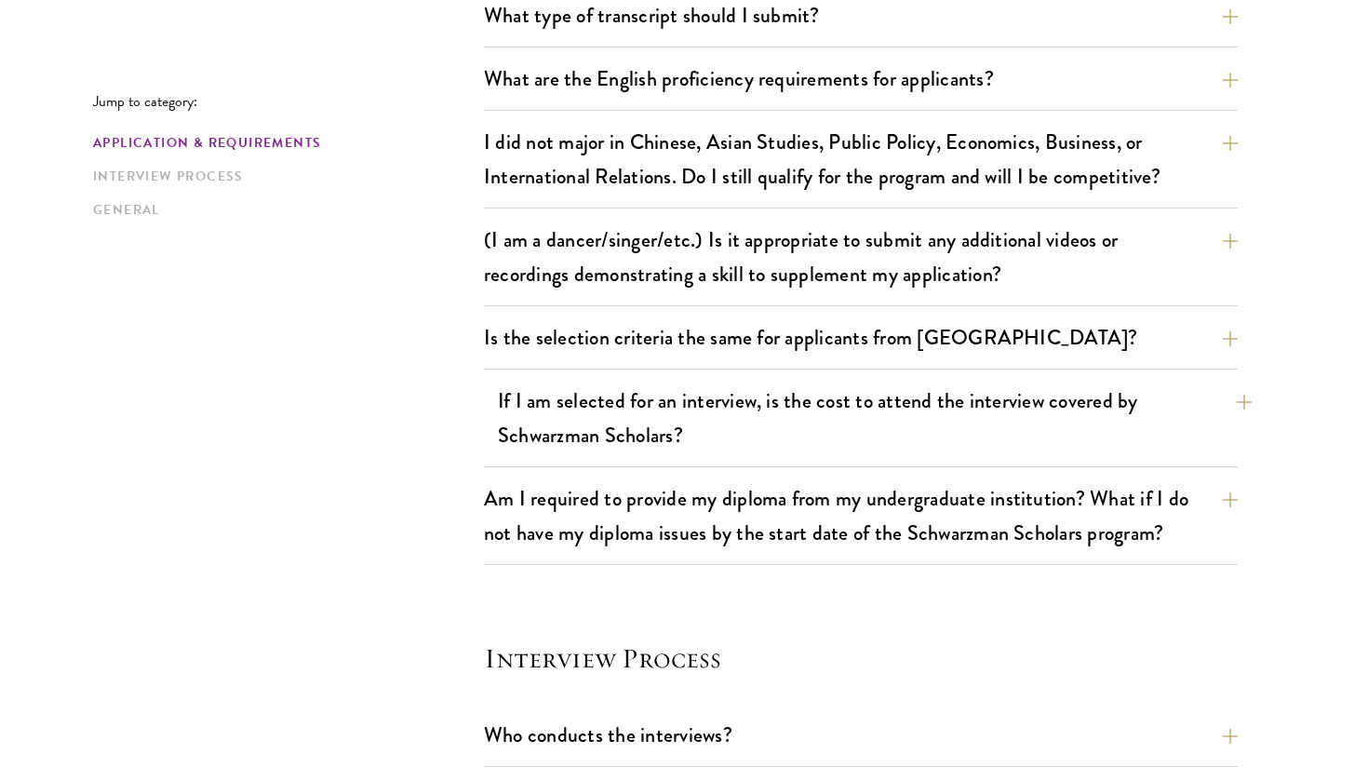
click at [1189, 418] on button "If I am selected for an interview, is the cost to attend the interview covered …" at bounding box center [875, 418] width 754 height 76
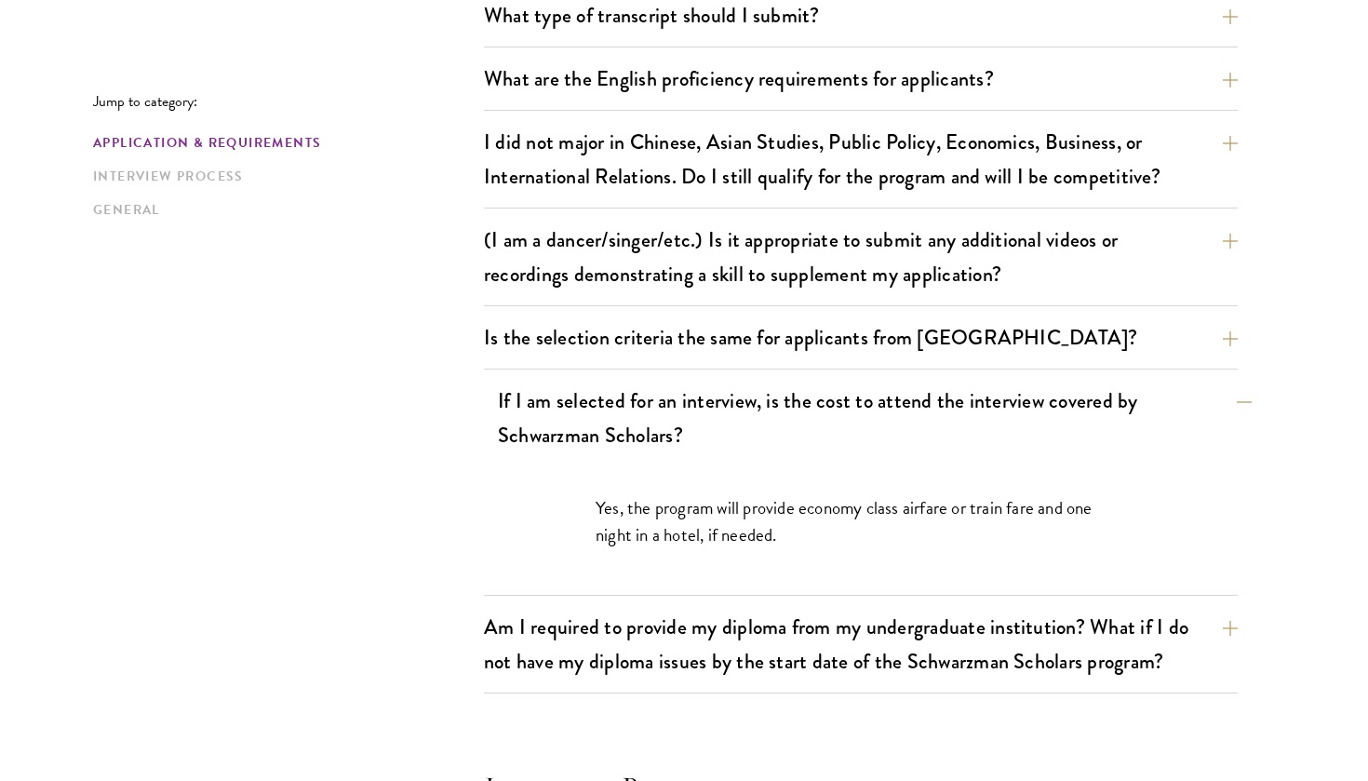
click at [1189, 418] on button "If I am selected for an interview, is the cost to attend the interview covered …" at bounding box center [875, 418] width 754 height 76
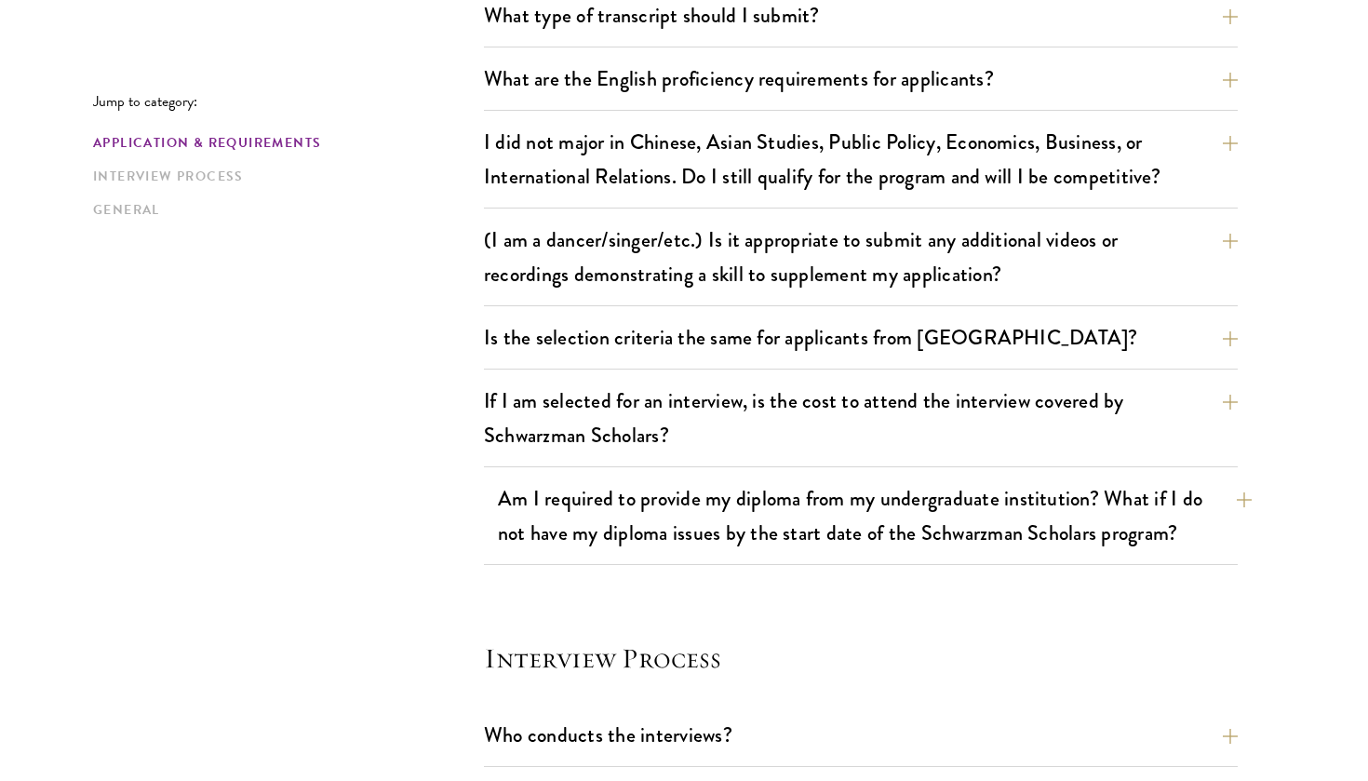
click at [1203, 520] on button "Am I required to provide my diploma from my undergraduate institution? What if …" at bounding box center [875, 515] width 754 height 76
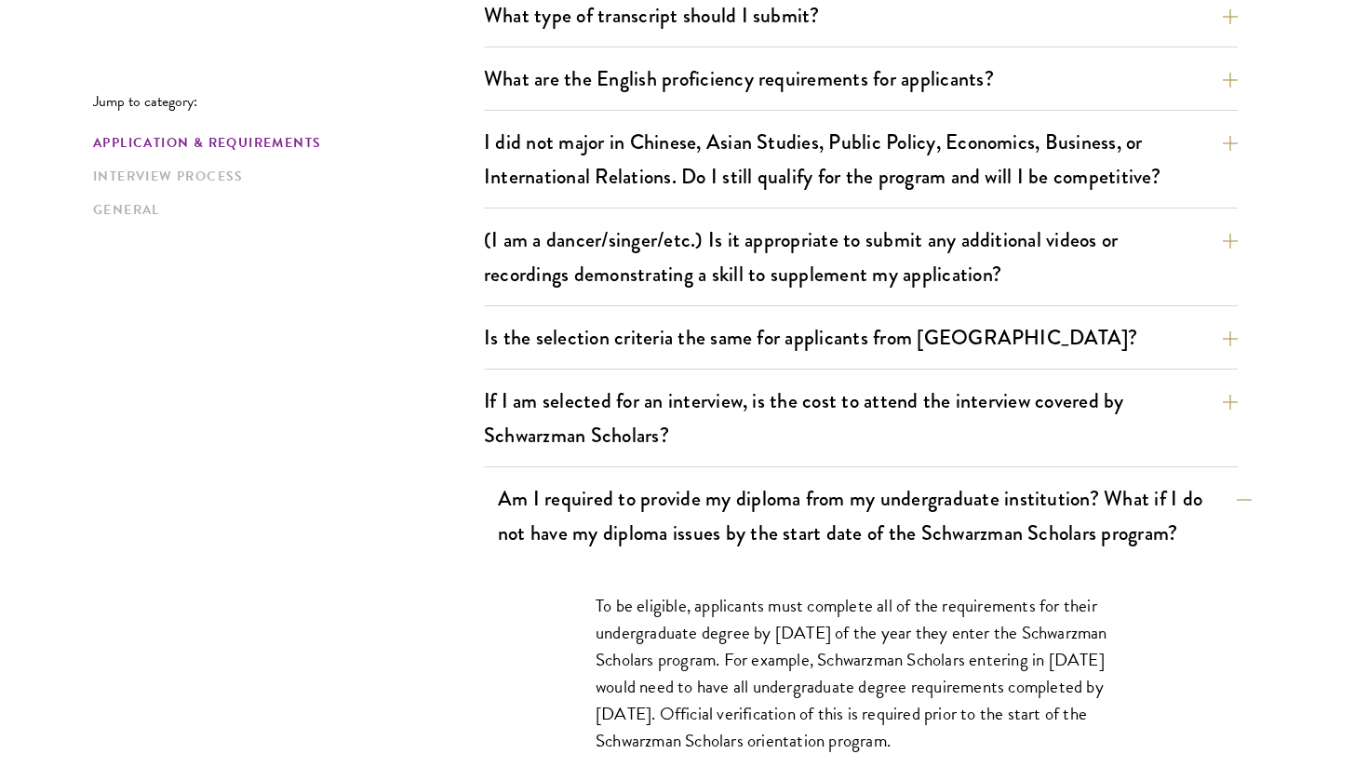
click at [1203, 520] on button "Am I required to provide my diploma from my undergraduate institution? What if …" at bounding box center [875, 515] width 754 height 76
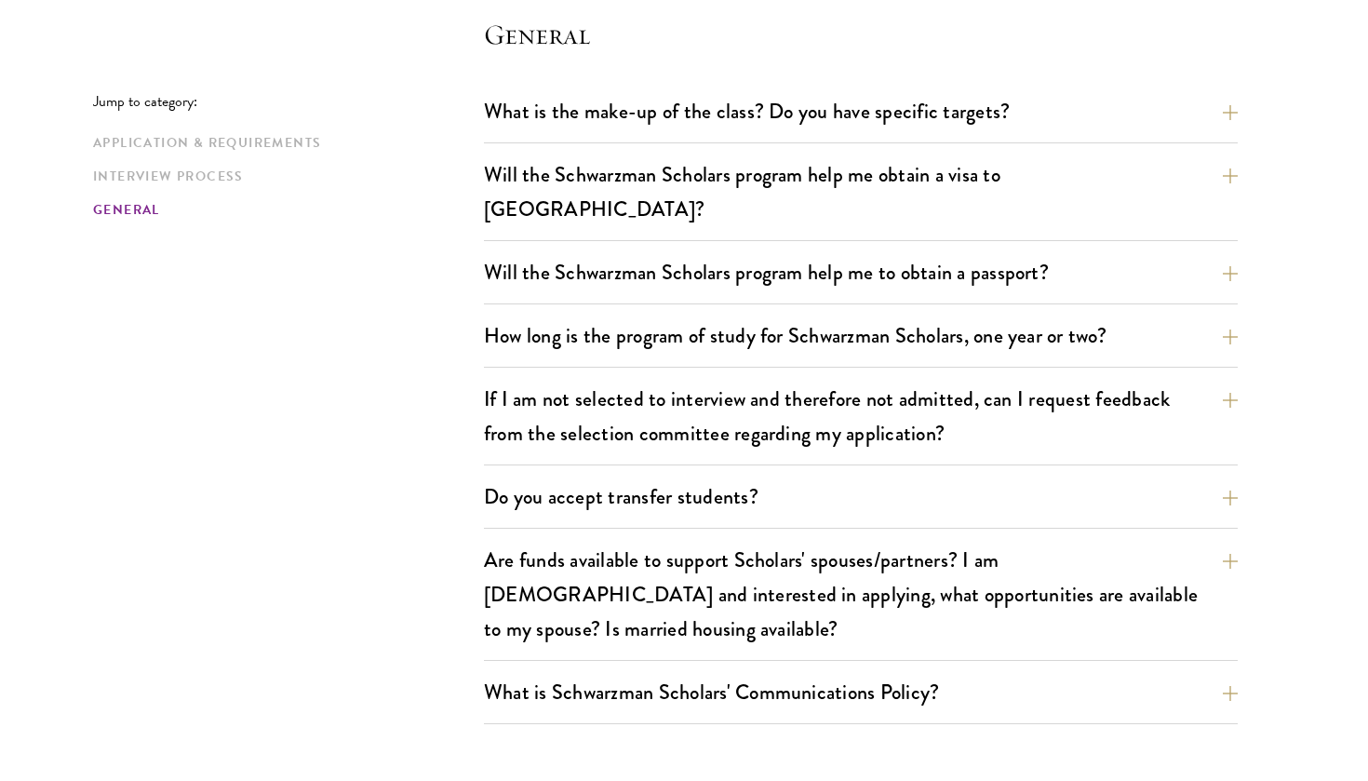
scroll to position [2742, 0]
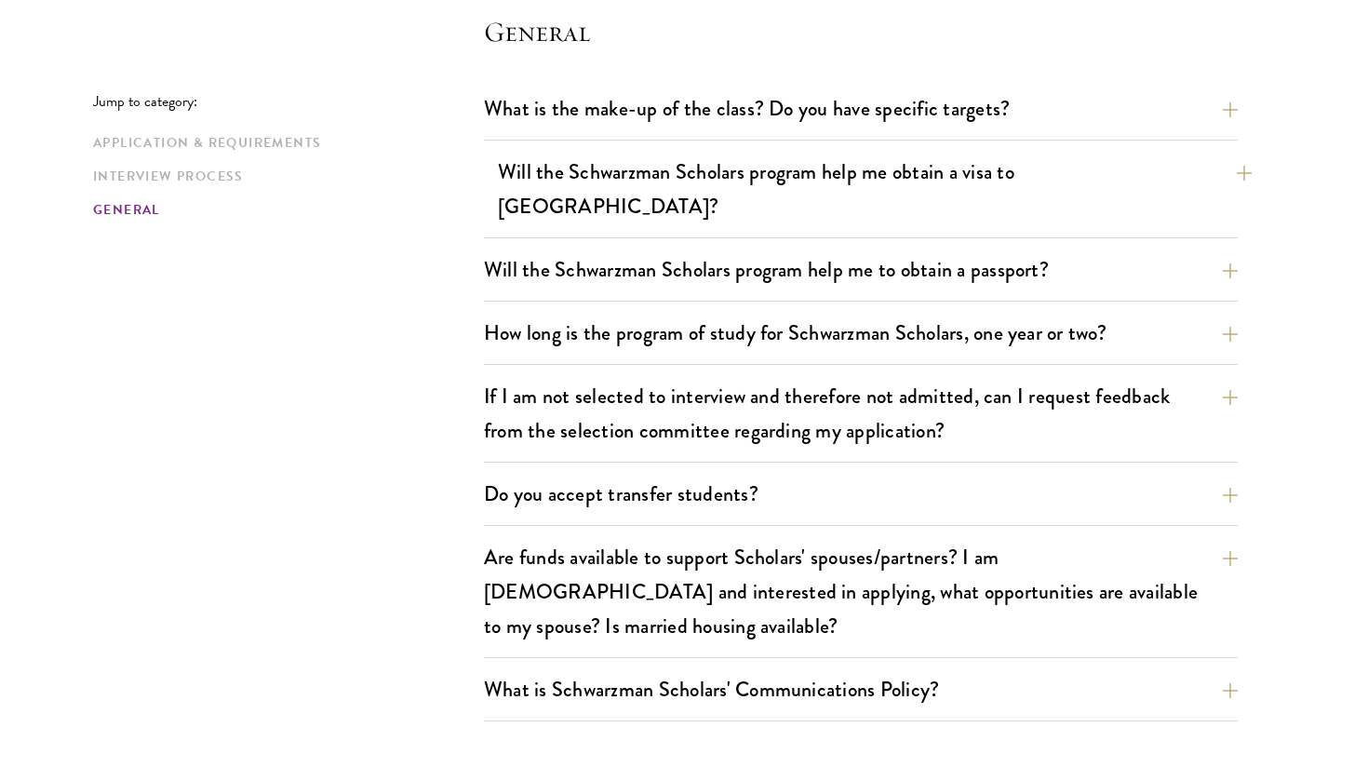
click at [1185, 173] on button "Will the Schwarzman Scholars program help me obtain a visa to China?" at bounding box center [875, 189] width 754 height 76
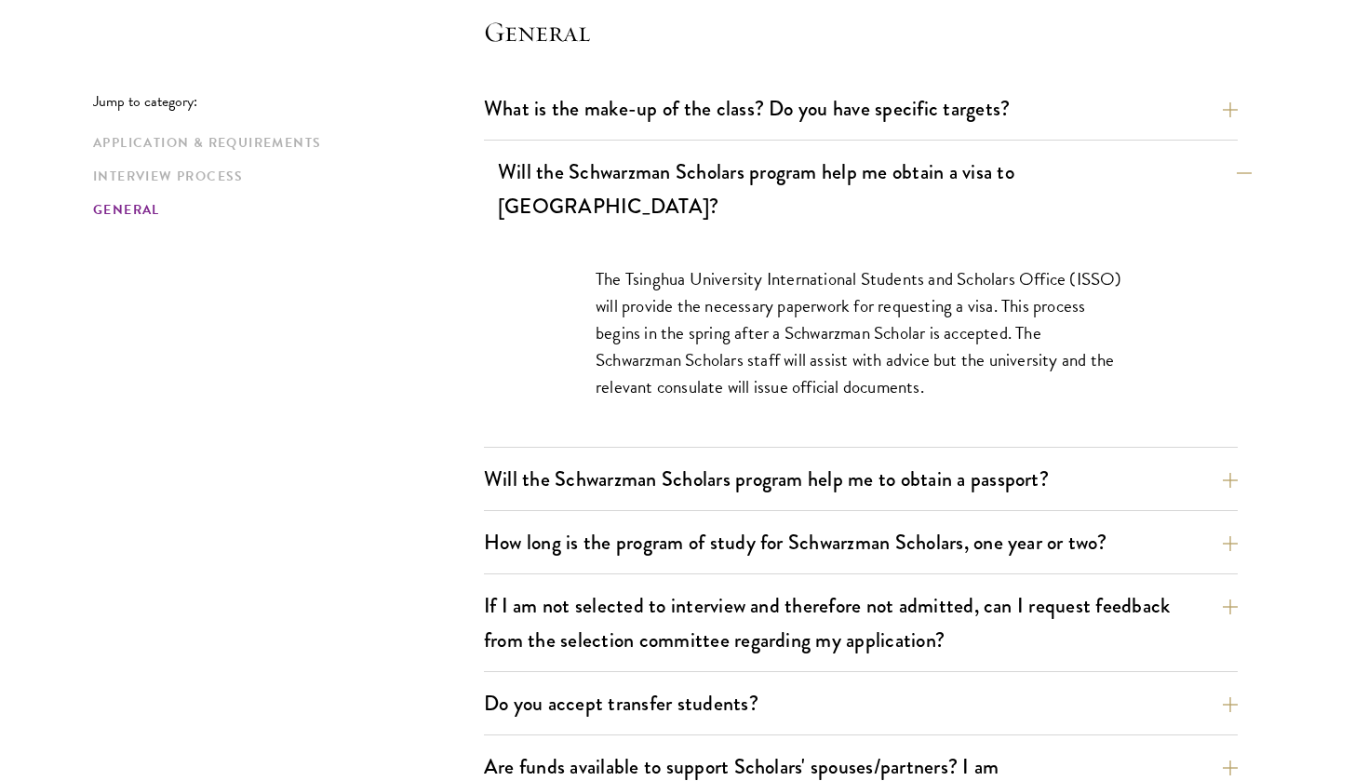
click at [1185, 186] on button "Will the Schwarzman Scholars program help me obtain a visa to China?" at bounding box center [875, 189] width 754 height 76
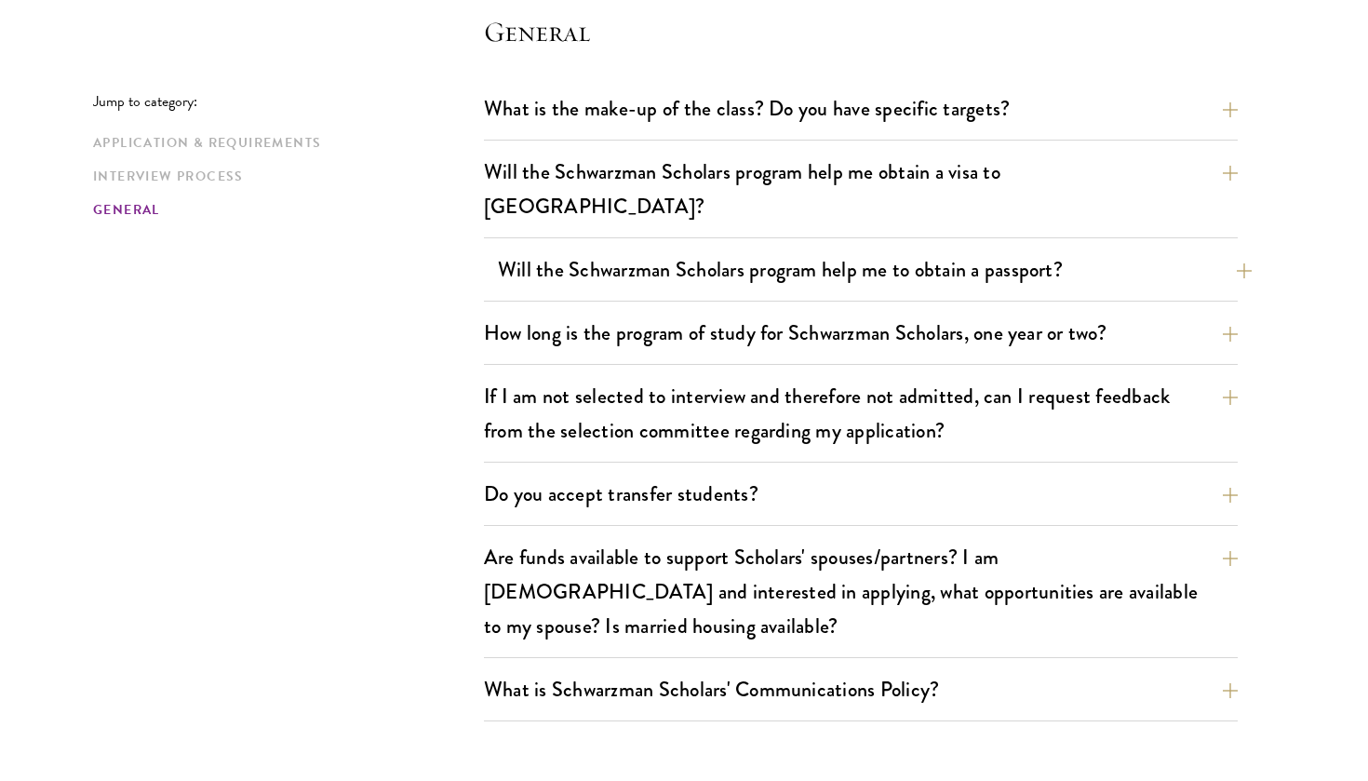
click at [1186, 249] on button "Will the Schwarzman Scholars program help me to obtain a passport?" at bounding box center [875, 270] width 754 height 42
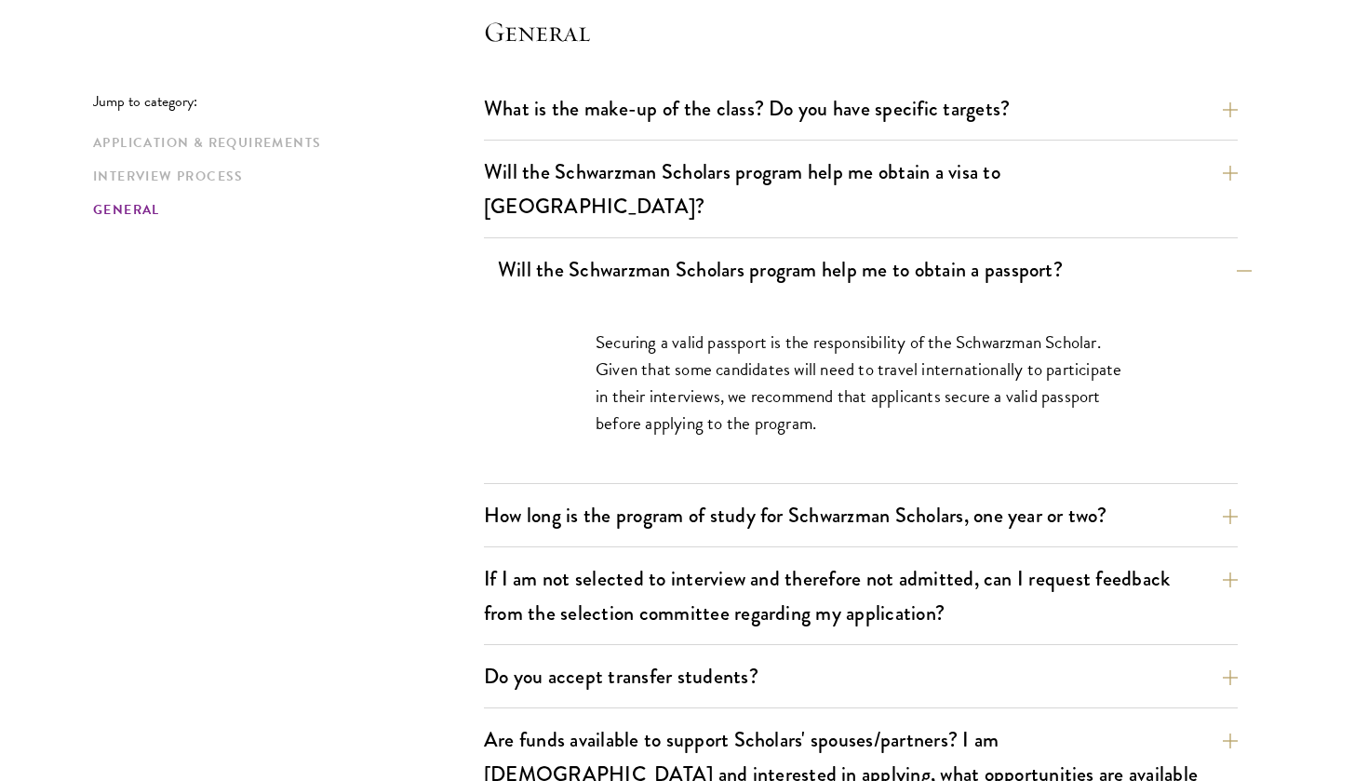
click at [1186, 249] on button "Will the Schwarzman Scholars program help me to obtain a passport?" at bounding box center [875, 270] width 754 height 42
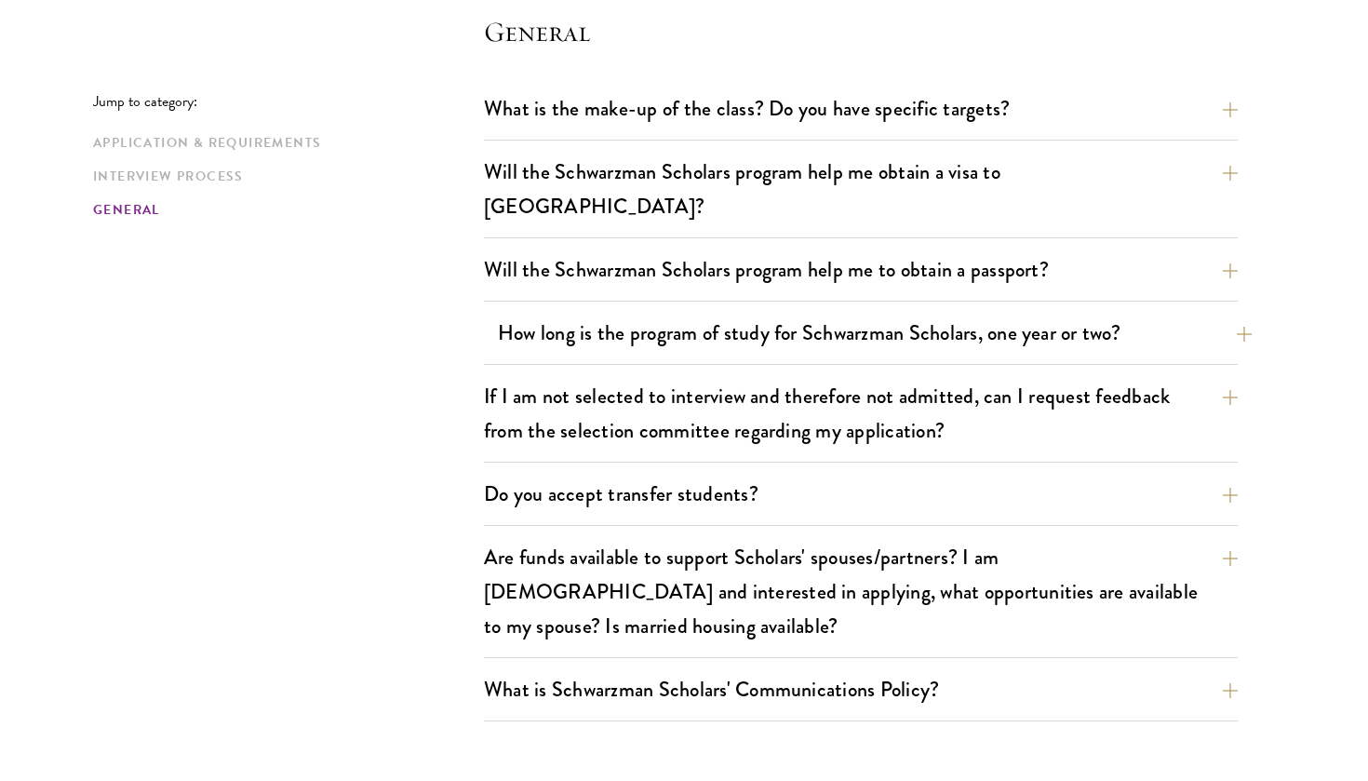
click at [1192, 312] on button "How long is the program of study for Schwarzman Scholars, one year or two?" at bounding box center [875, 333] width 754 height 42
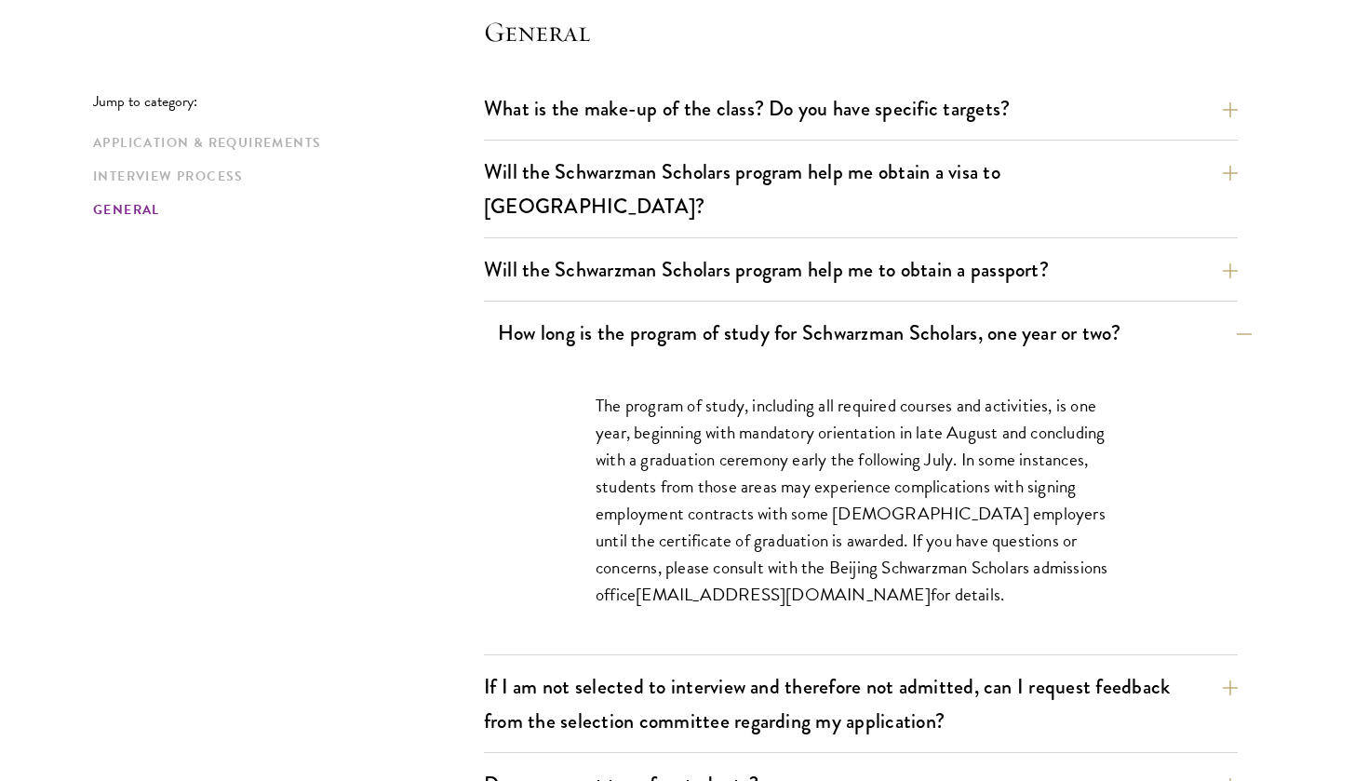
click at [1192, 312] on button "How long is the program of study for Schwarzman Scholars, one year or two?" at bounding box center [875, 333] width 754 height 42
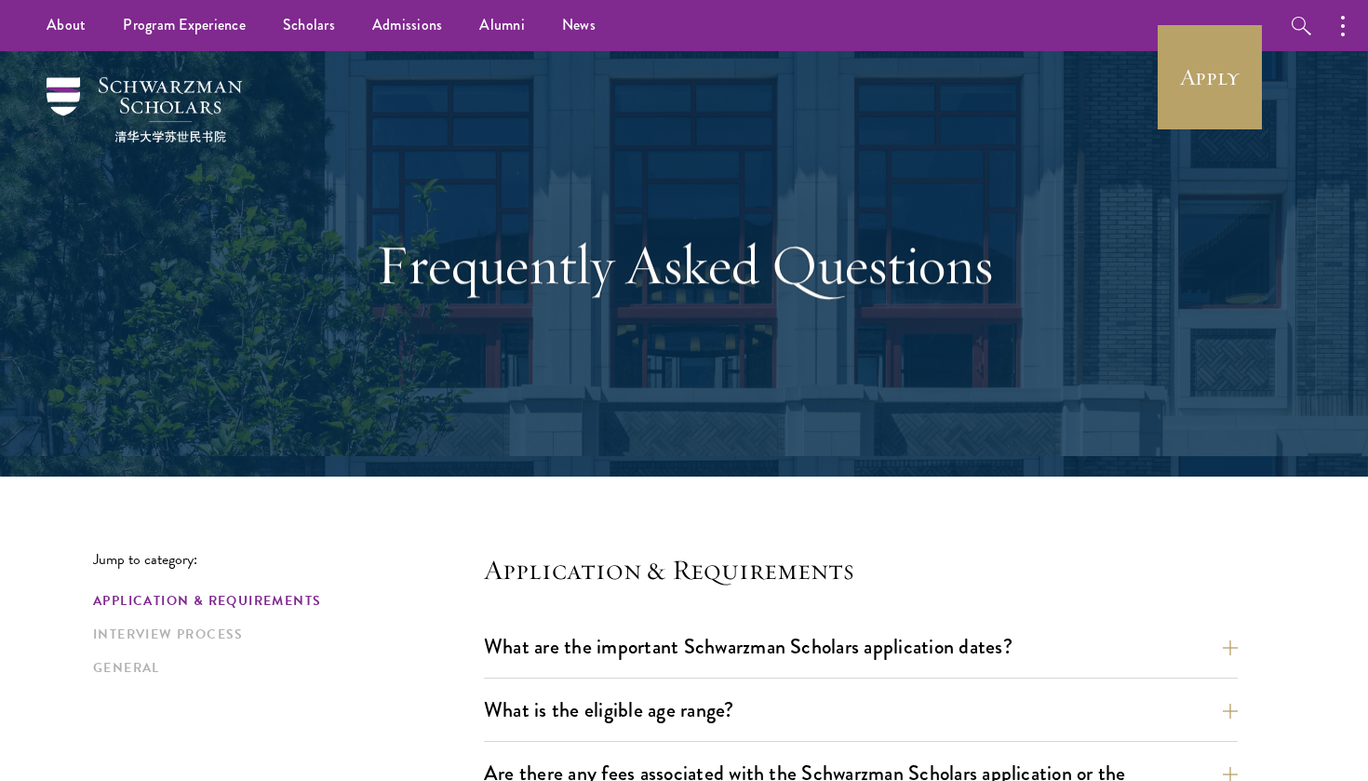
scroll to position [0, 0]
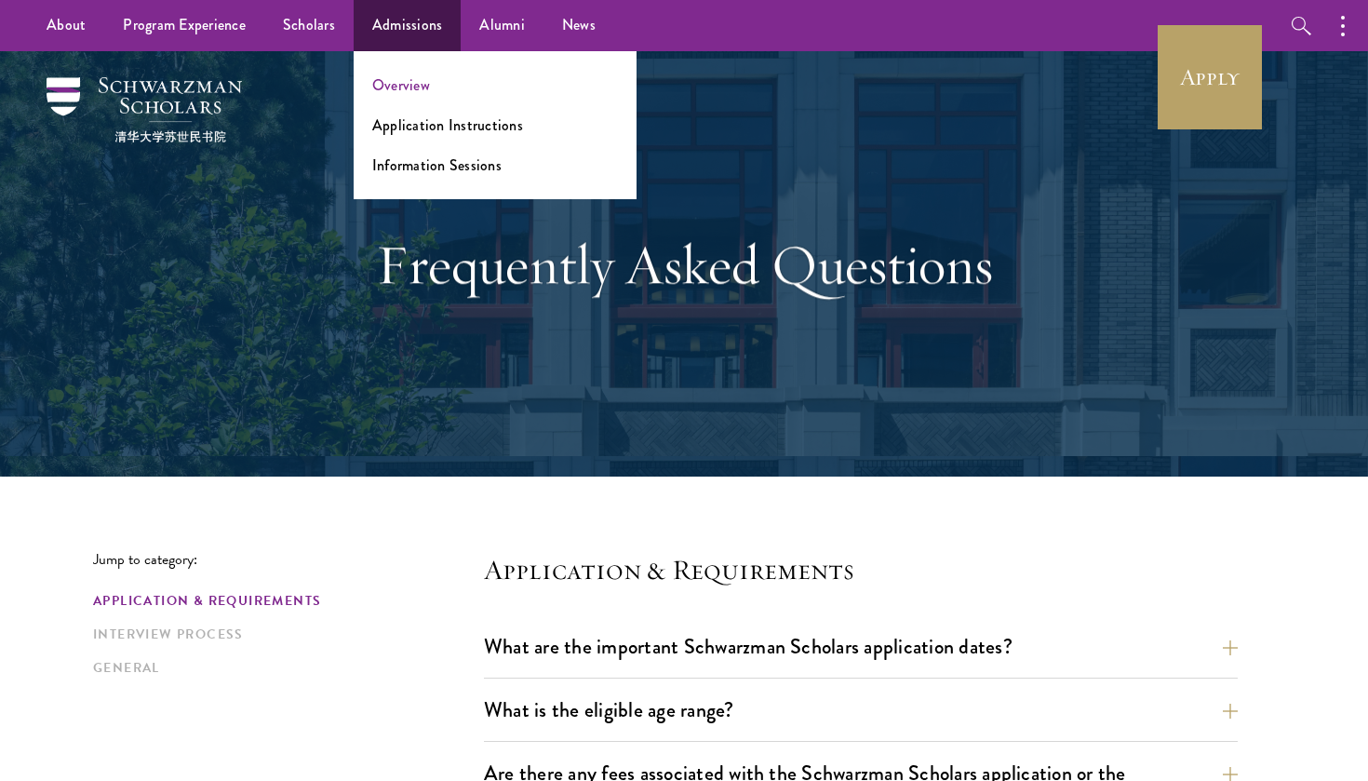
click at [410, 88] on link "Overview" at bounding box center [401, 84] width 58 height 21
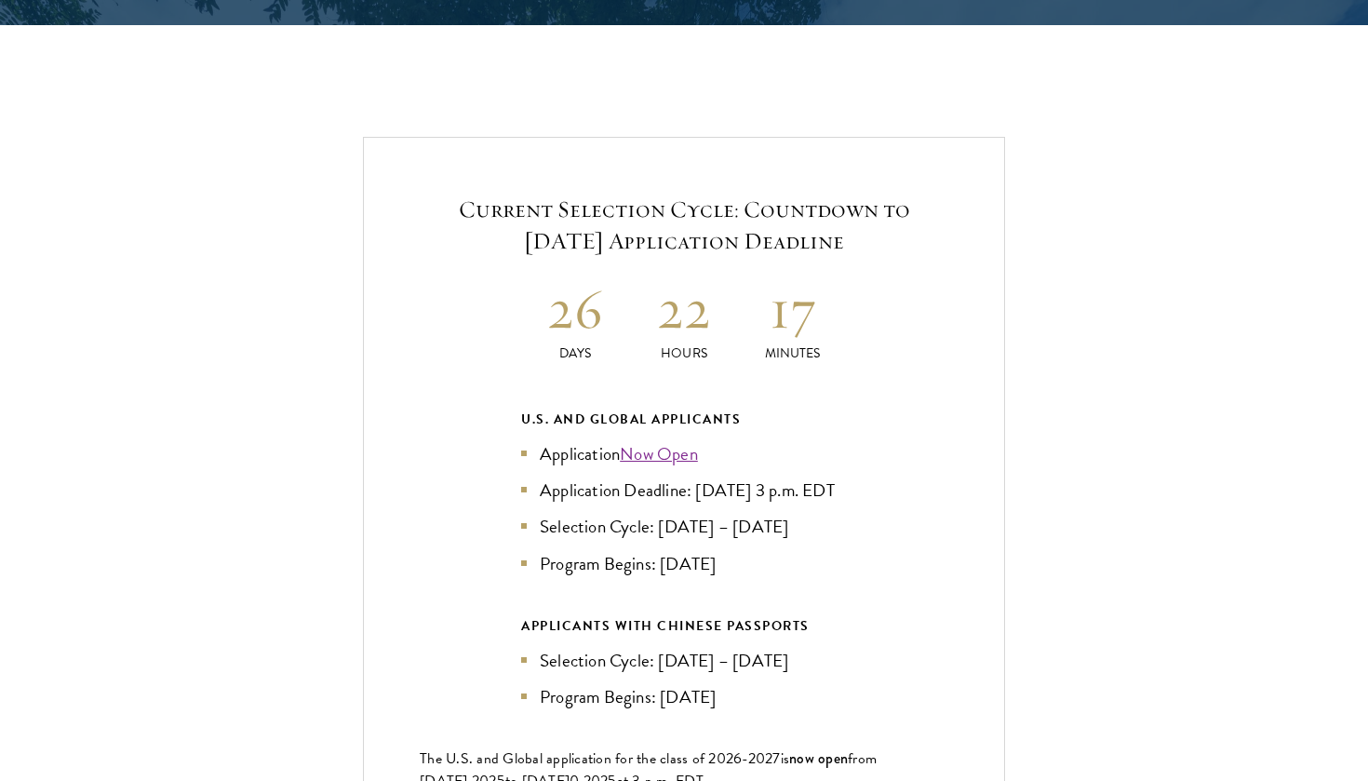
scroll to position [3904, 0]
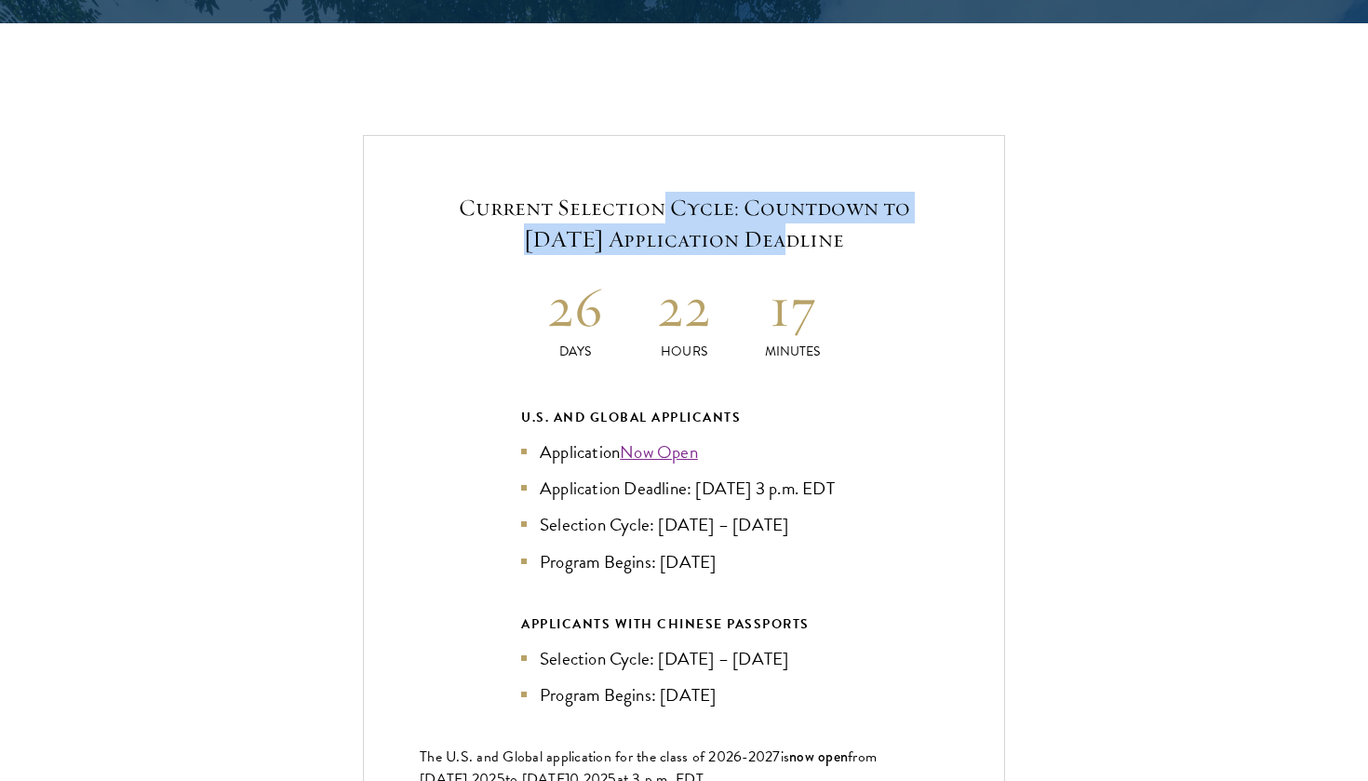
drag, startPoint x: 658, startPoint y: 157, endPoint x: 696, endPoint y: 184, distance: 46.7
click at [696, 192] on h5 "Current Selection Cycle: Countdown to [DATE] Application Deadline" at bounding box center [684, 223] width 529 height 63
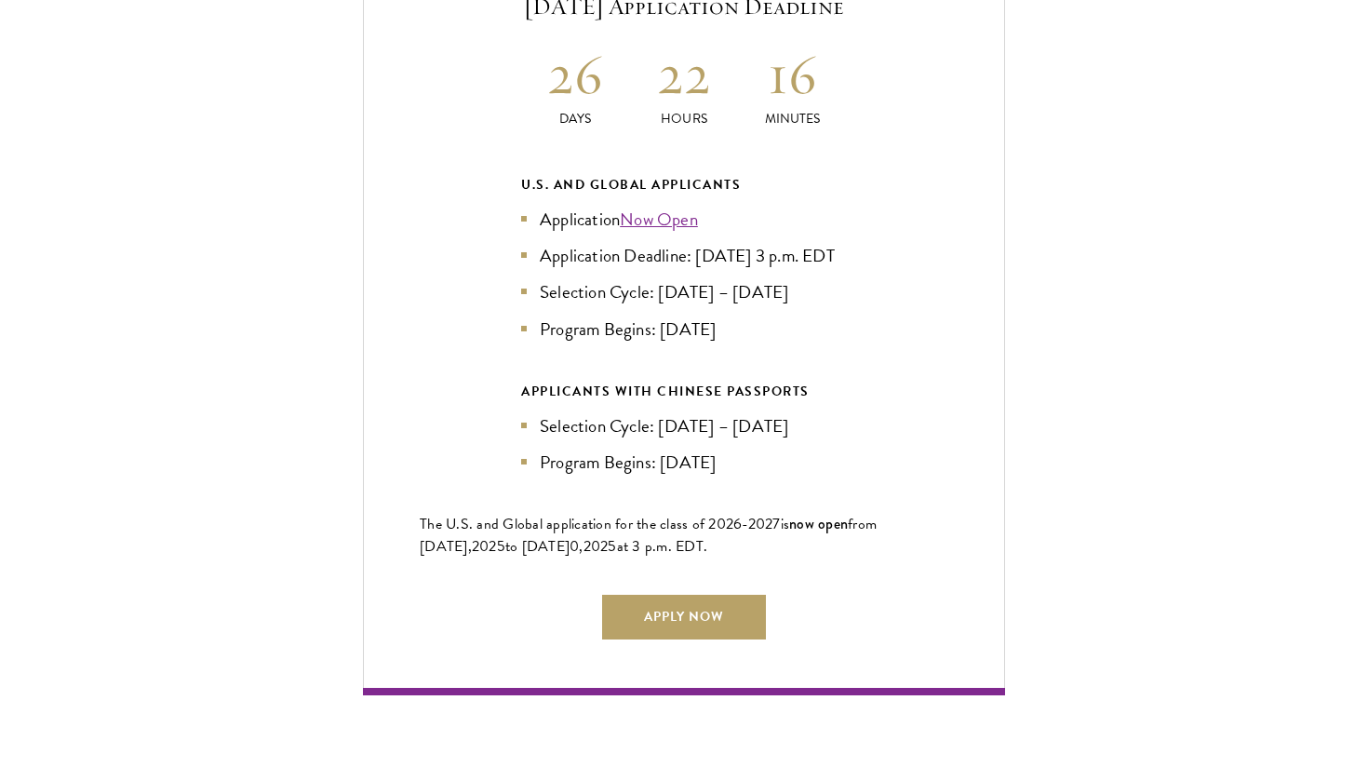
scroll to position [4185, 0]
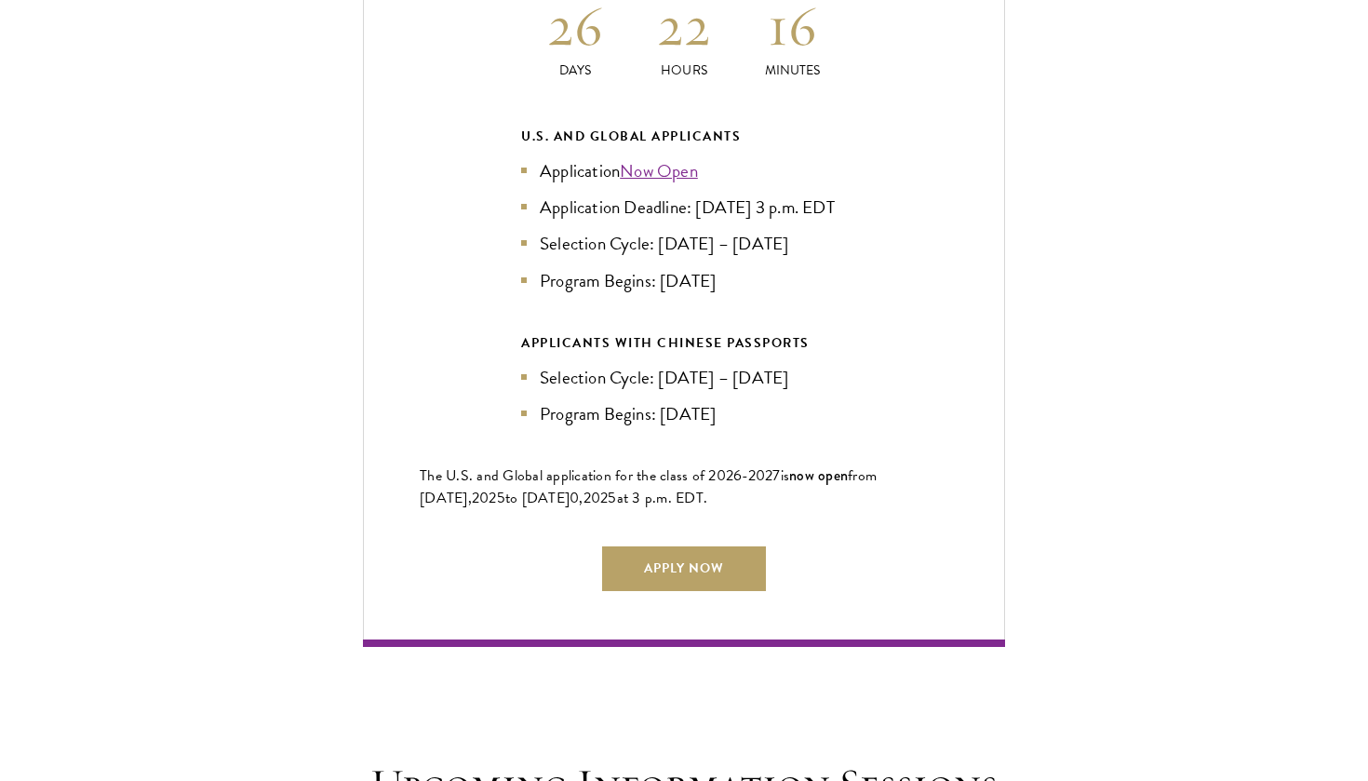
drag, startPoint x: 732, startPoint y: 246, endPoint x: 640, endPoint y: 249, distance: 92.2
click at [640, 267] on li "Program Begins: [DATE]" at bounding box center [684, 280] width 326 height 27
click at [628, 267] on li "Program Begins: [DATE]" at bounding box center [684, 280] width 326 height 27
drag, startPoint x: 663, startPoint y: 244, endPoint x: 732, endPoint y: 265, distance: 72.1
click at [732, 265] on div "U.S. and Global Applicants Application Now Open Application Deadline: Sept 10, …" at bounding box center [684, 276] width 326 height 302
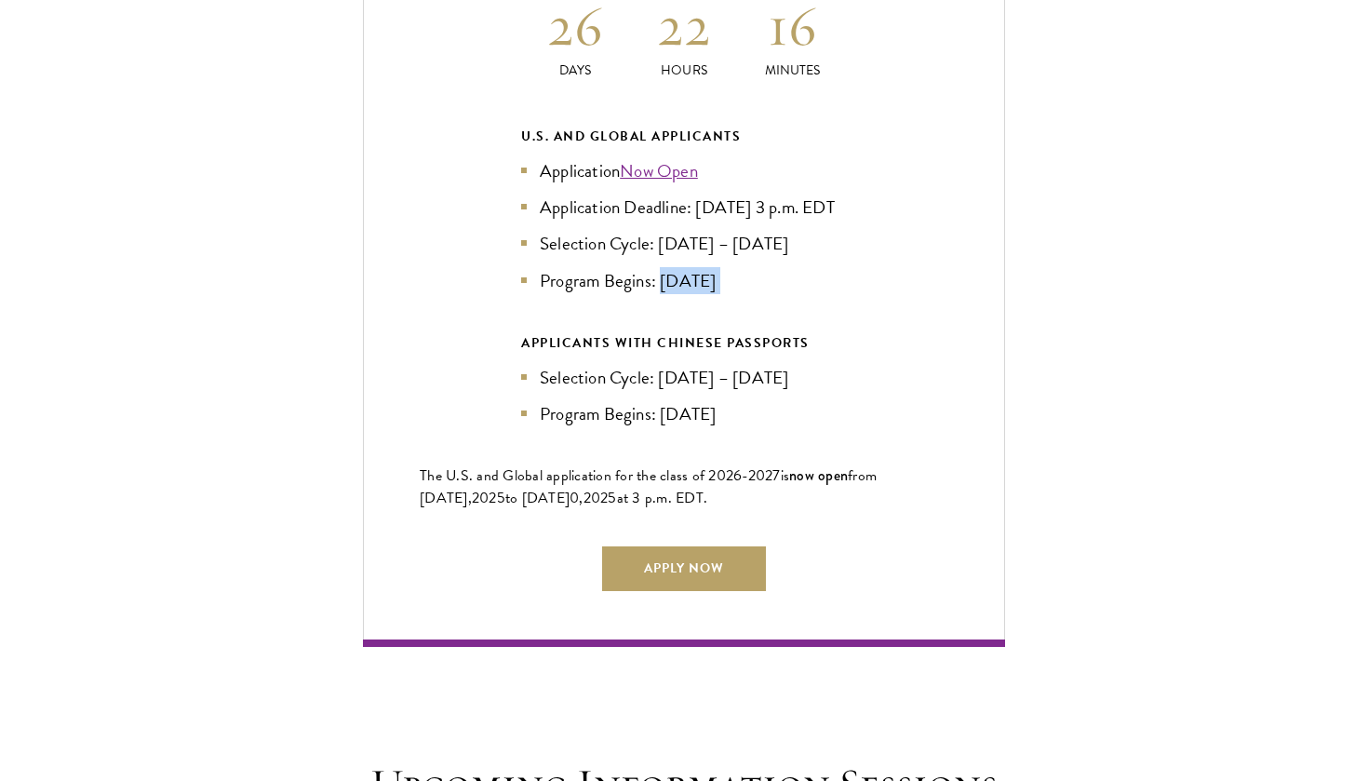
click at [732, 267] on li "Program Begins: [DATE]" at bounding box center [684, 280] width 326 height 27
drag, startPoint x: 732, startPoint y: 251, endPoint x: 643, endPoint y: 249, distance: 89.4
click at [643, 267] on li "Program Begins: [DATE]" at bounding box center [684, 280] width 326 height 27
click at [644, 267] on li "Program Begins: [DATE]" at bounding box center [684, 280] width 326 height 27
drag, startPoint x: 662, startPoint y: 246, endPoint x: 732, endPoint y: 252, distance: 70.1
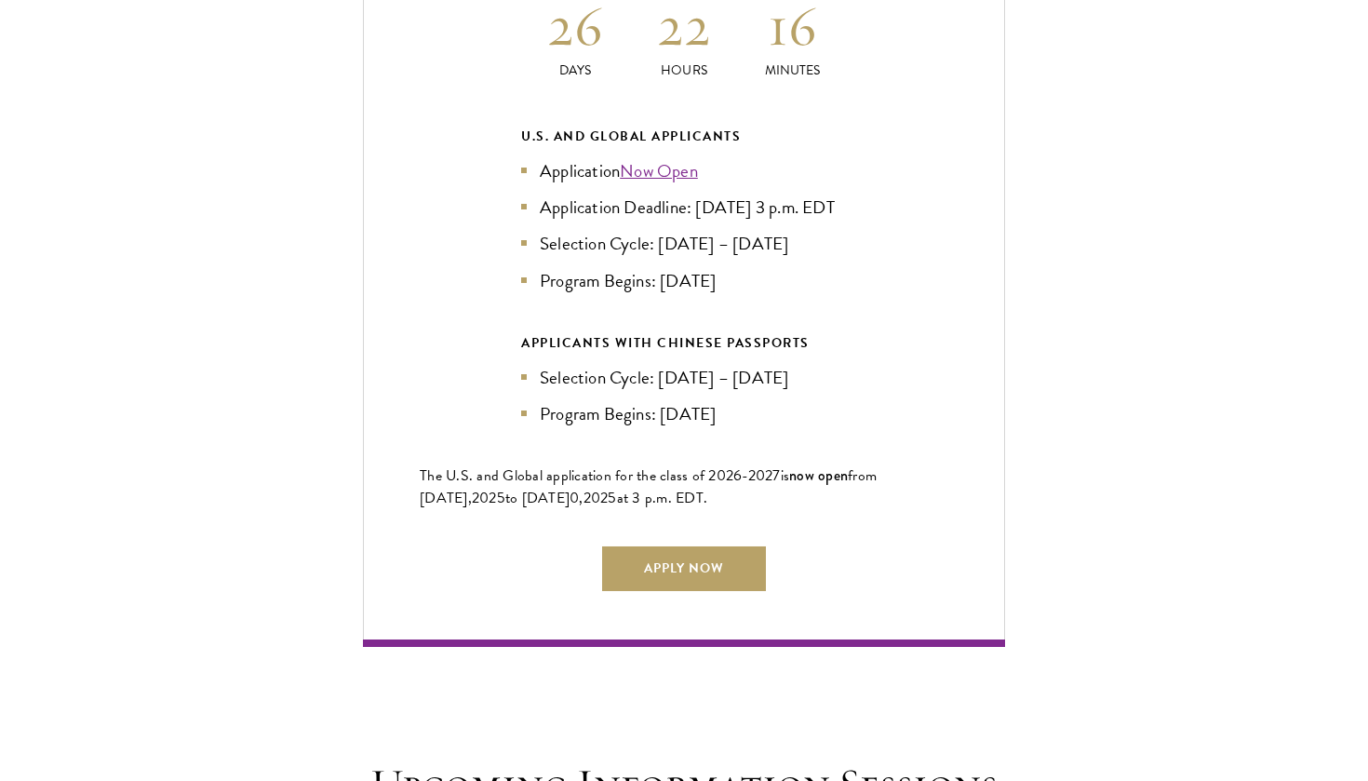
click at [732, 267] on li "Program Begins: [DATE]" at bounding box center [684, 280] width 326 height 27
click at [637, 267] on li "Program Begins: [DATE]" at bounding box center [684, 280] width 326 height 27
drag, startPoint x: 656, startPoint y: 206, endPoint x: 769, endPoint y: 216, distance: 113.1
click at [769, 230] on li "Selection Cycle: [DATE] – [DATE]" at bounding box center [684, 243] width 326 height 27
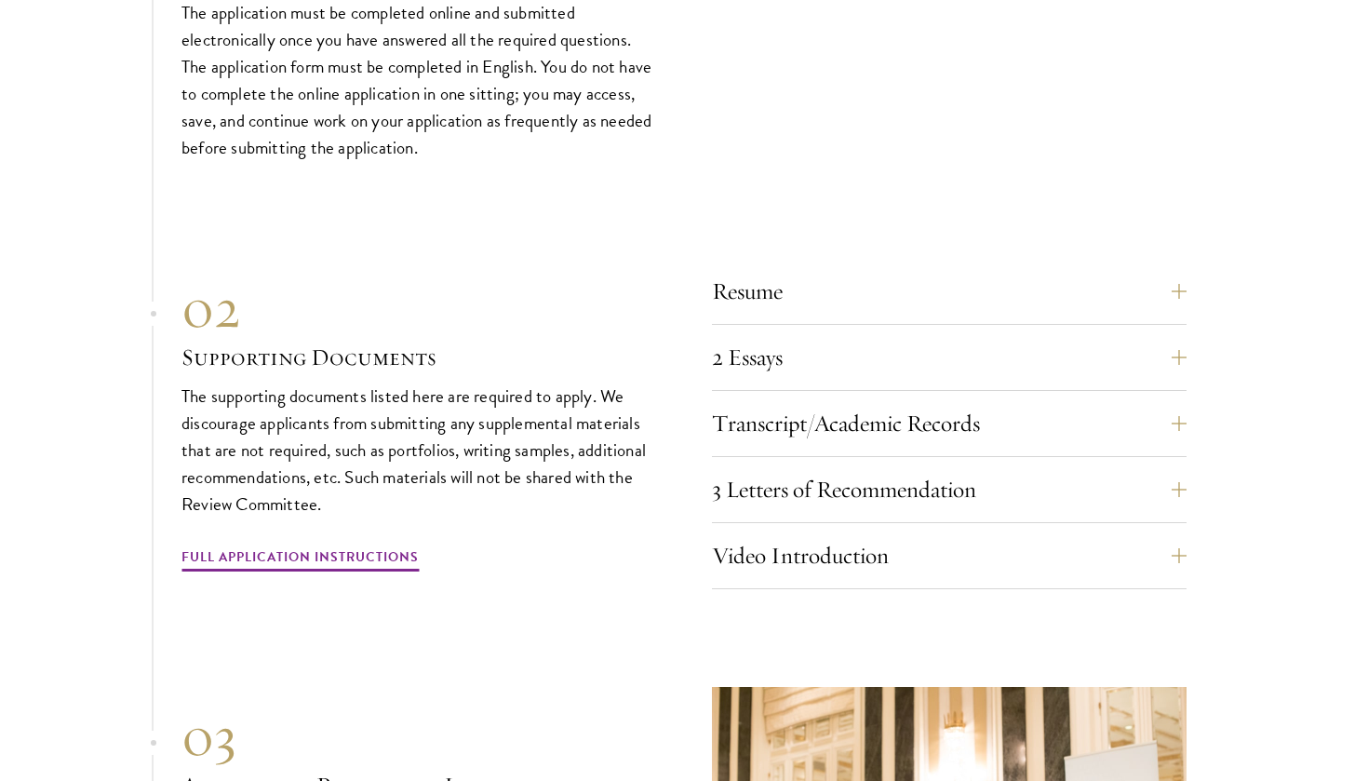
scroll to position [6267, 0]
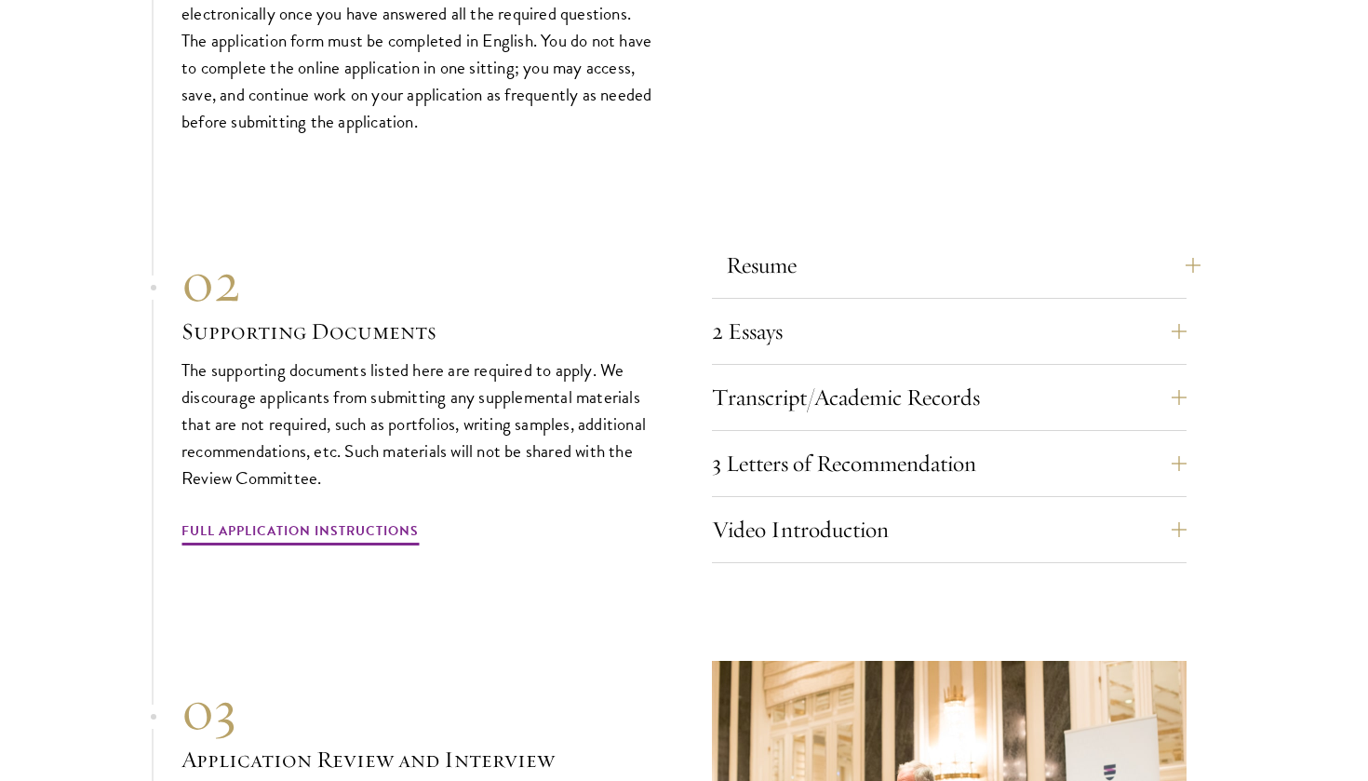
click at [1195, 243] on button "Resume" at bounding box center [963, 265] width 475 height 45
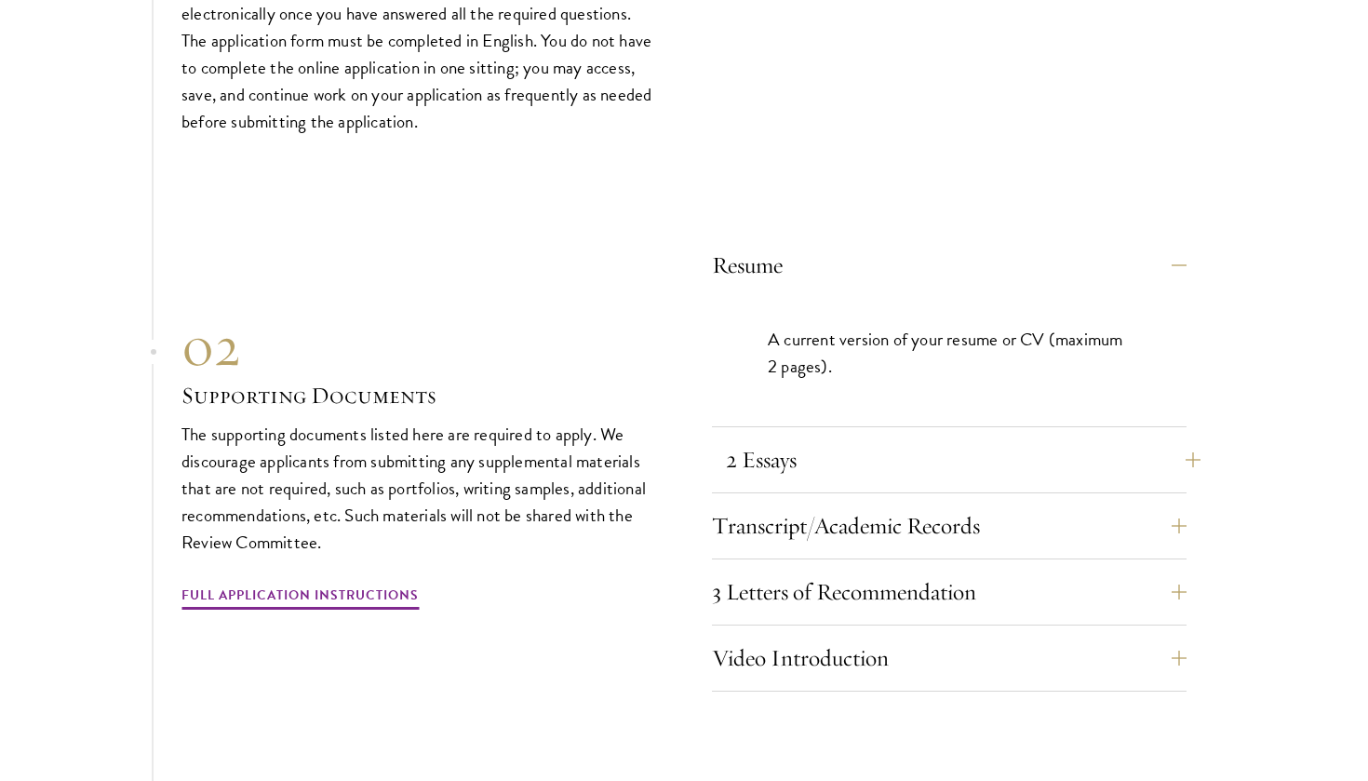
click at [1183, 437] on button "2 Essays" at bounding box center [963, 459] width 475 height 45
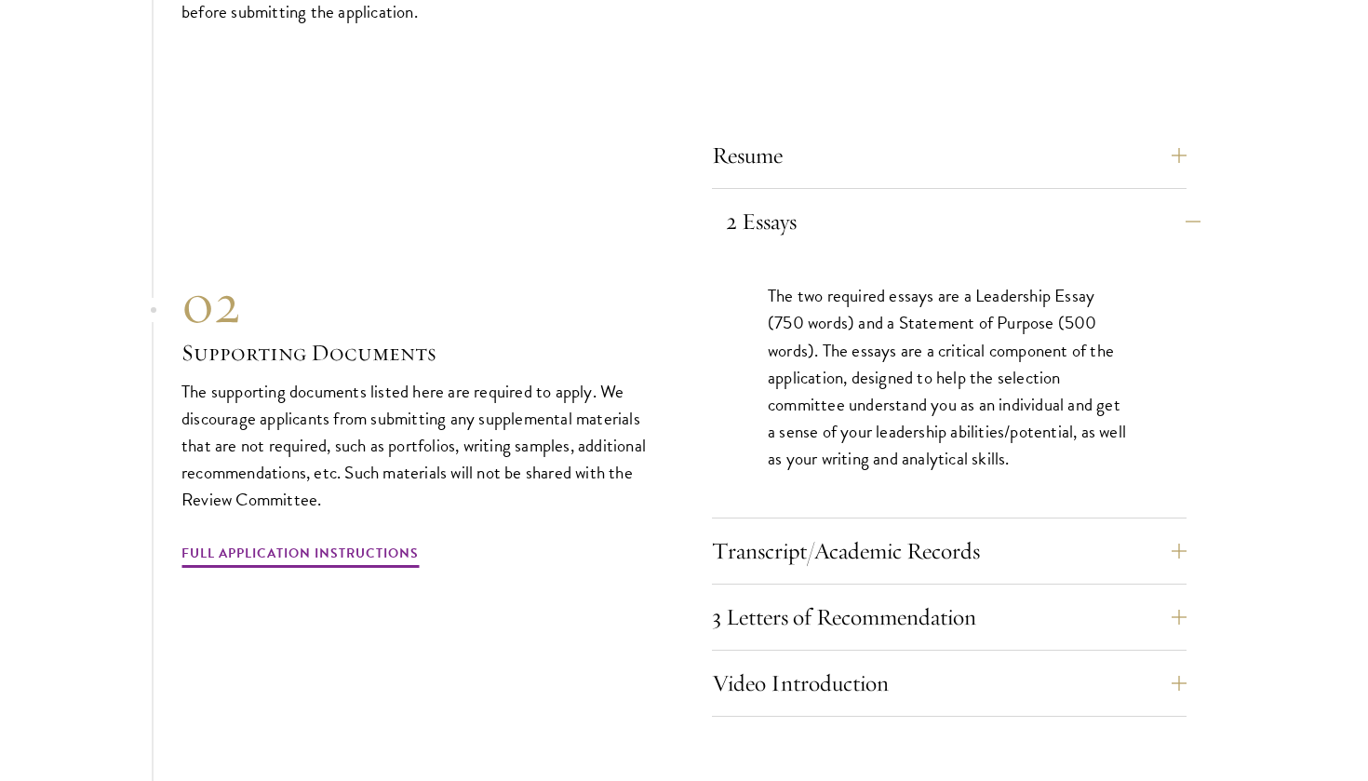
scroll to position [6392, 0]
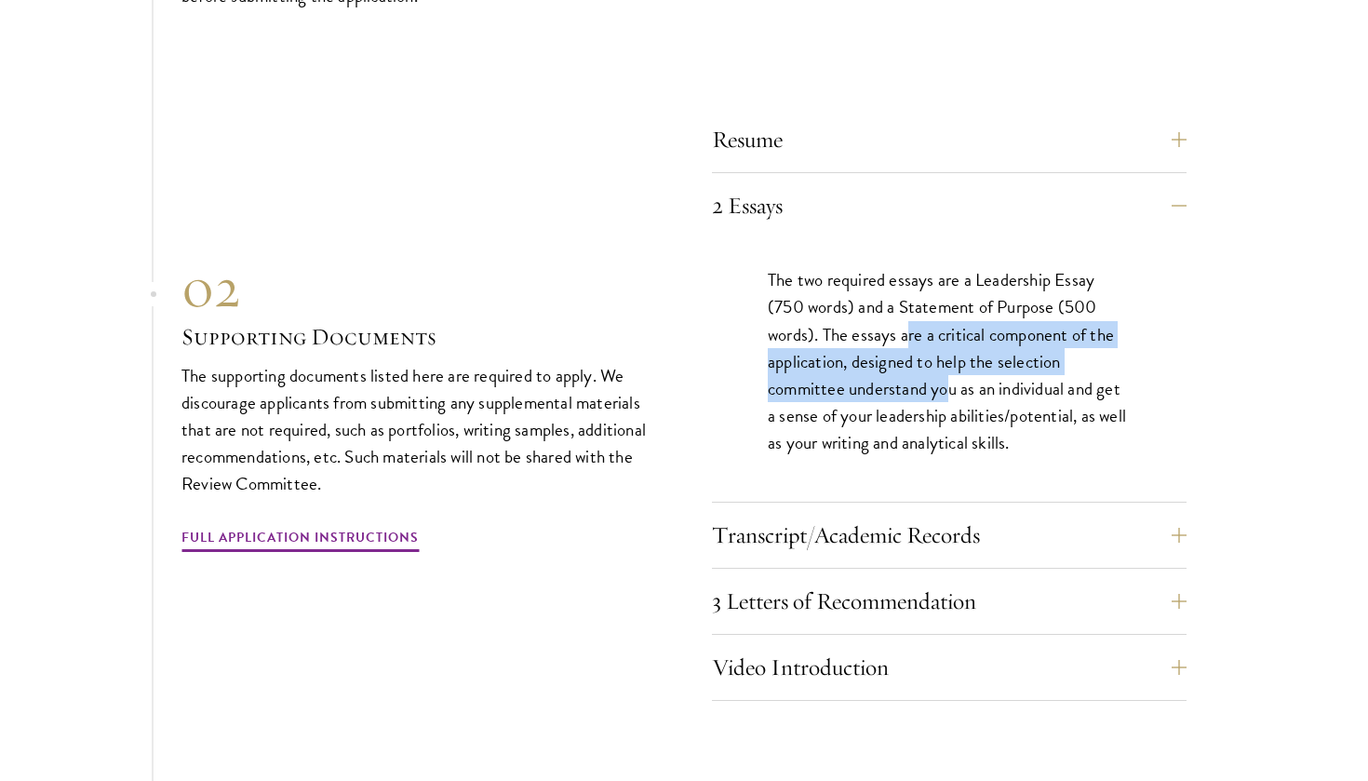
drag, startPoint x: 909, startPoint y: 296, endPoint x: 948, endPoint y: 334, distance: 54.6
click at [948, 334] on p "The two required essays are a Leadership Essay (750 words) and a Statement of P…" at bounding box center [949, 360] width 363 height 189
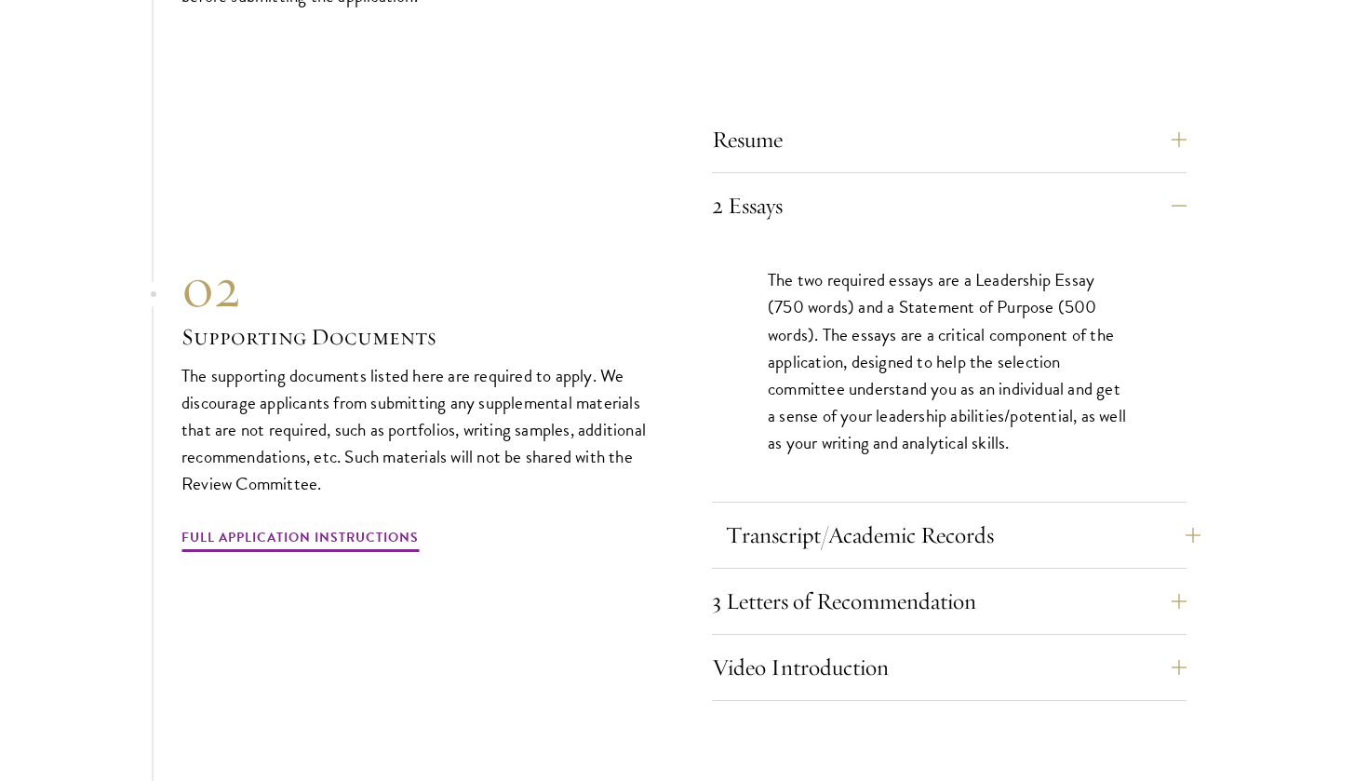
click at [1123, 513] on button "Transcript/Academic Records" at bounding box center [963, 535] width 475 height 45
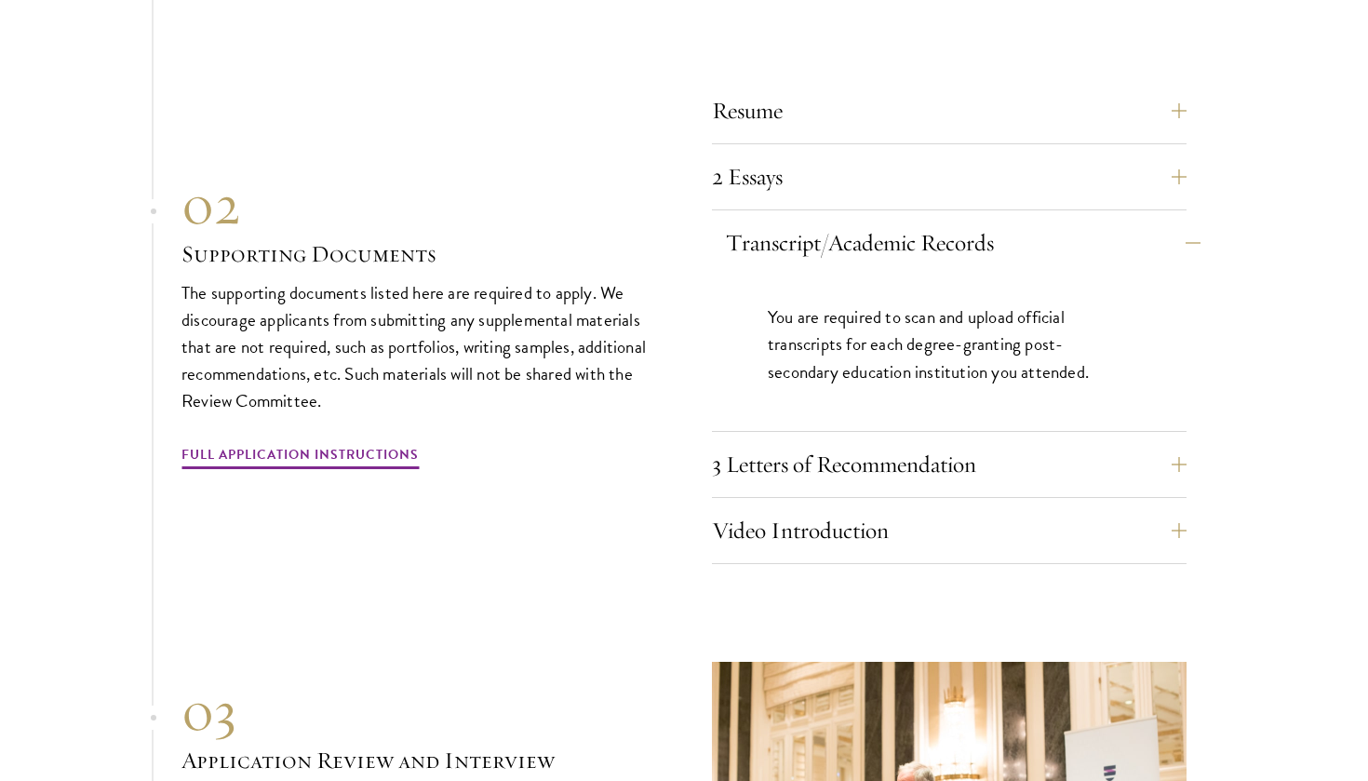
scroll to position [6432, 0]
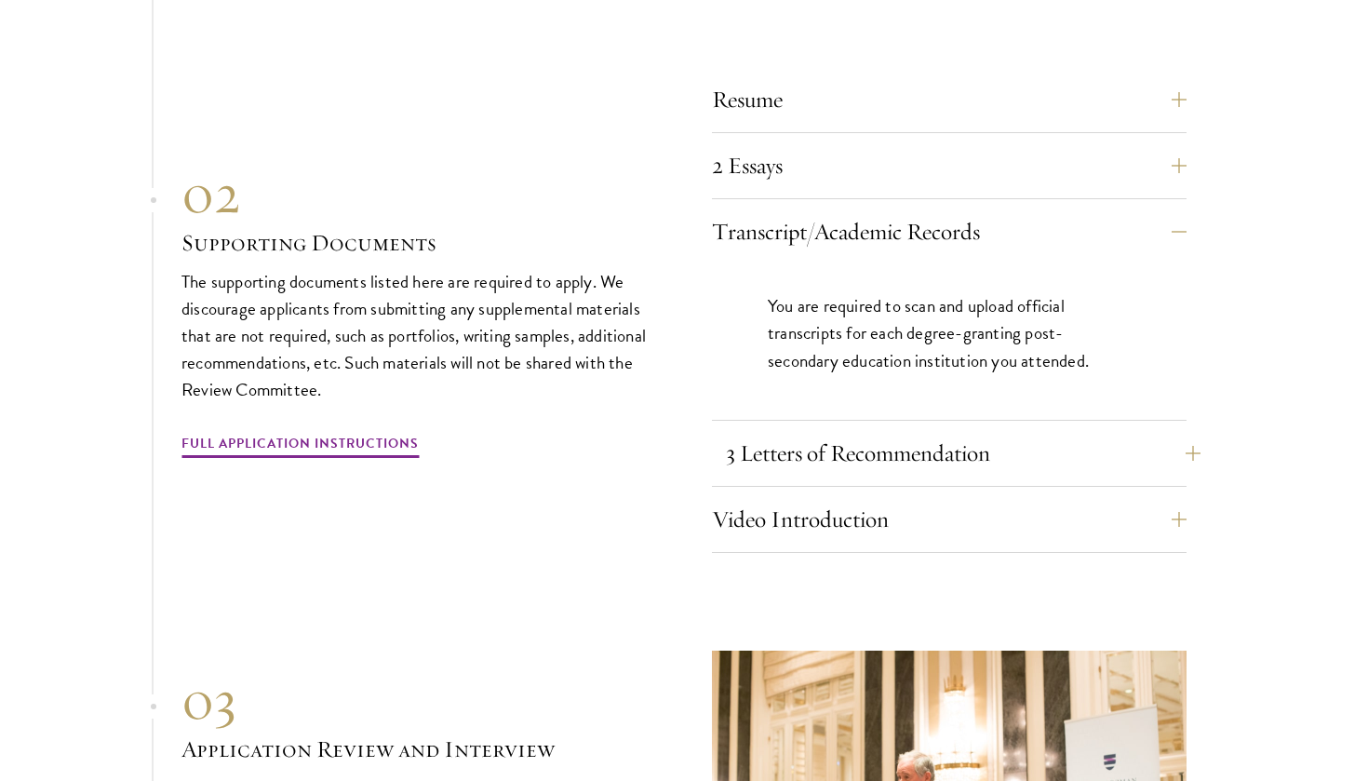
click at [1149, 431] on button "3 Letters of Recommendation" at bounding box center [963, 453] width 475 height 45
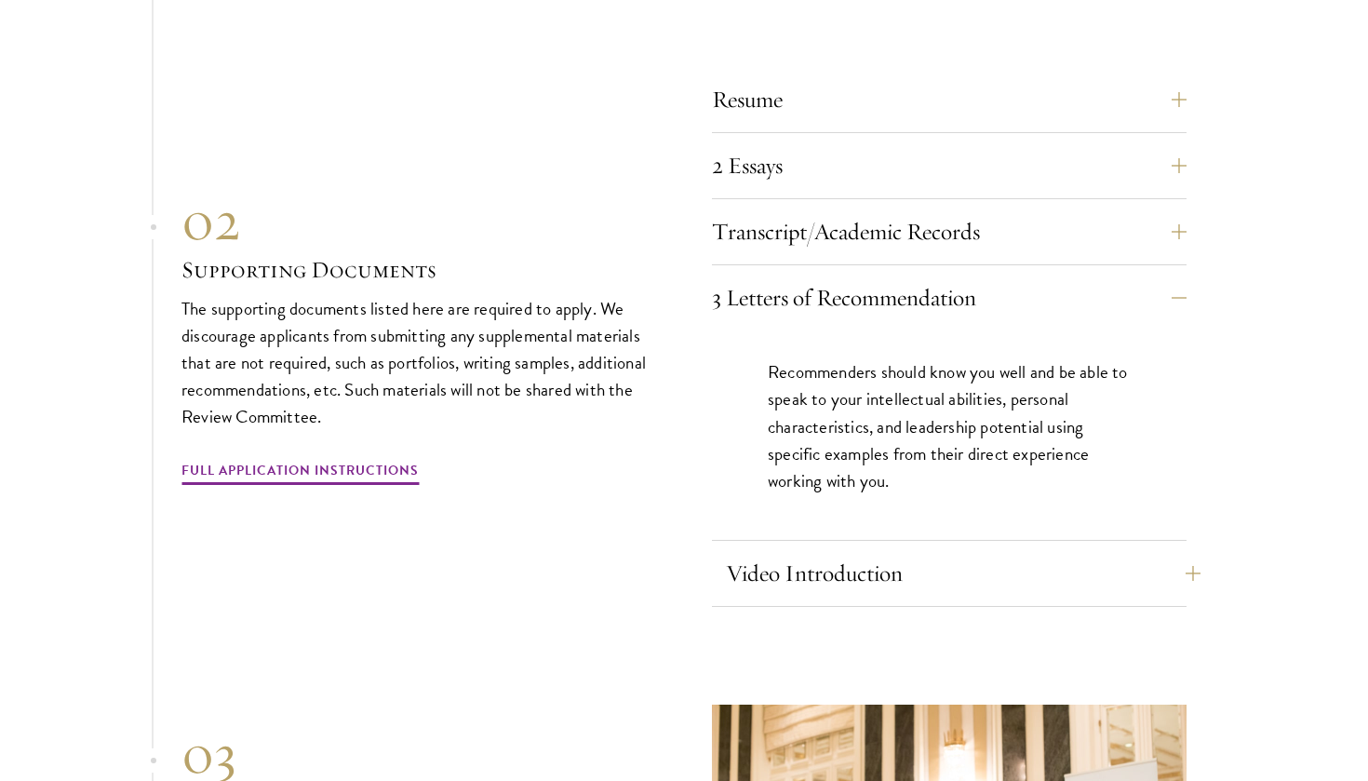
click at [1177, 551] on button "Video Introduction" at bounding box center [963, 573] width 475 height 45
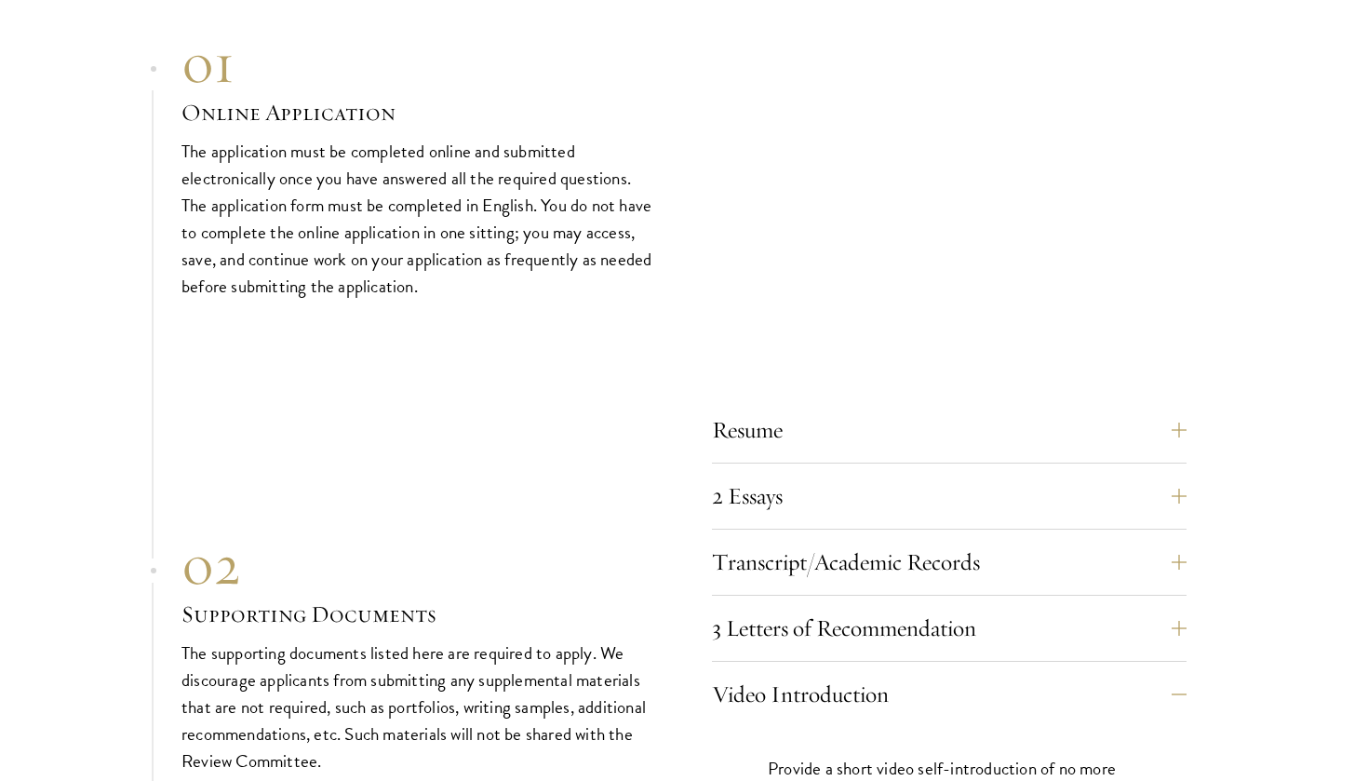
scroll to position [6103, 0]
click at [1156, 473] on button "2 Essays" at bounding box center [963, 495] width 475 height 45
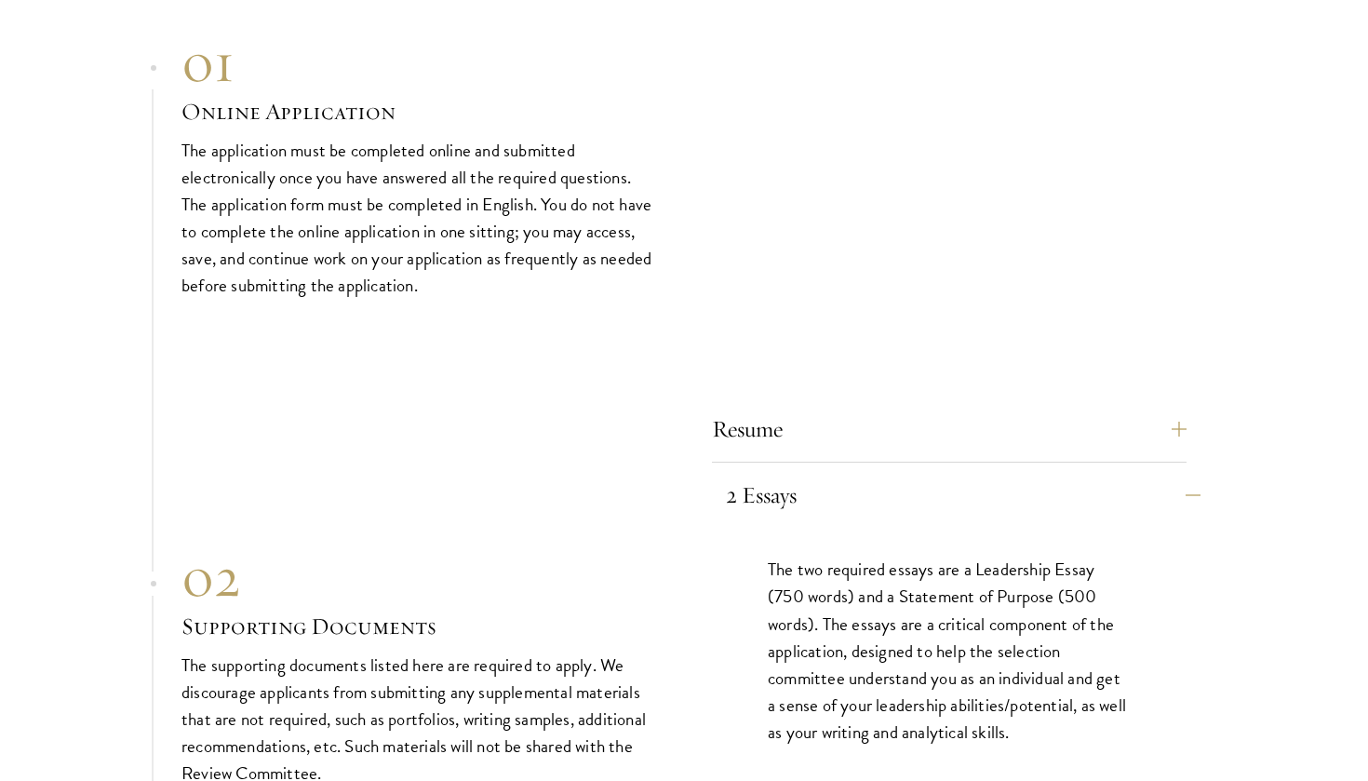
click at [1161, 473] on button "2 Essays" at bounding box center [963, 495] width 475 height 45
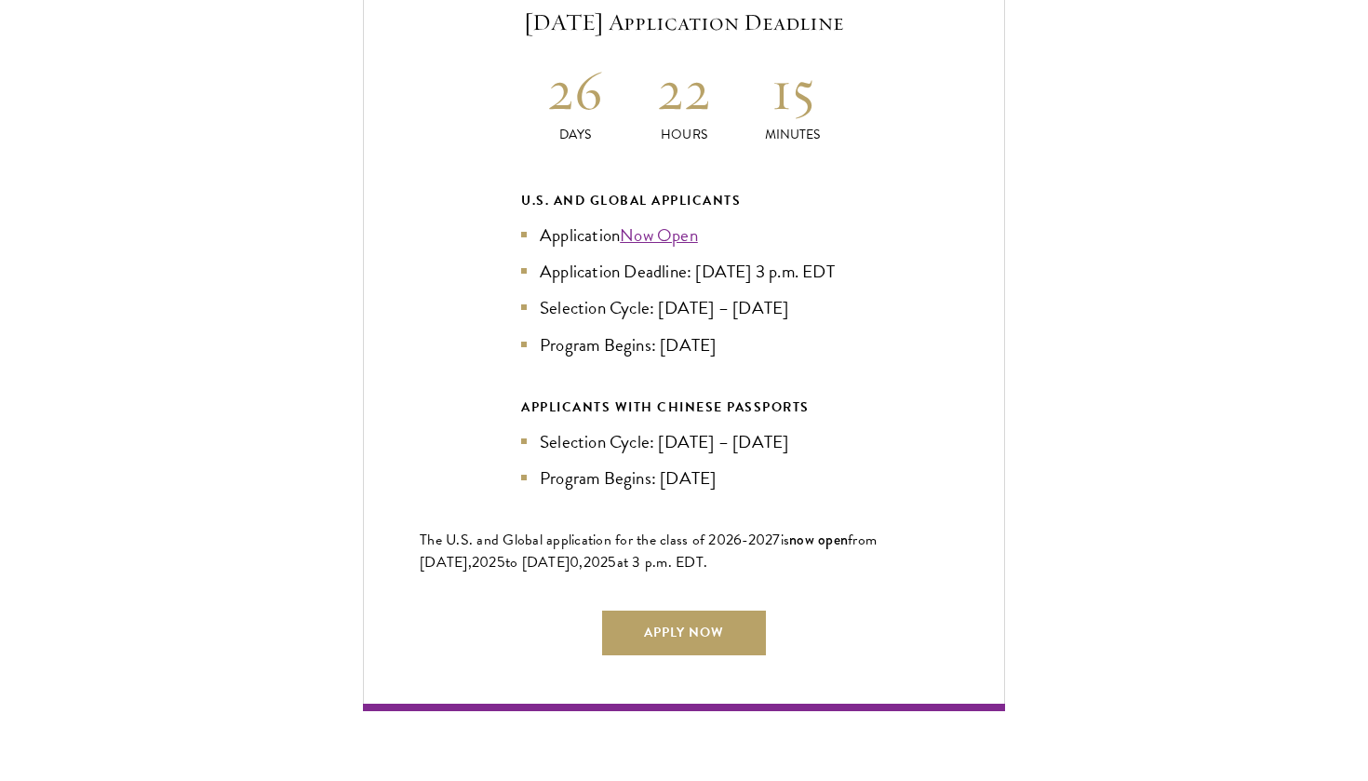
scroll to position [4119, 0]
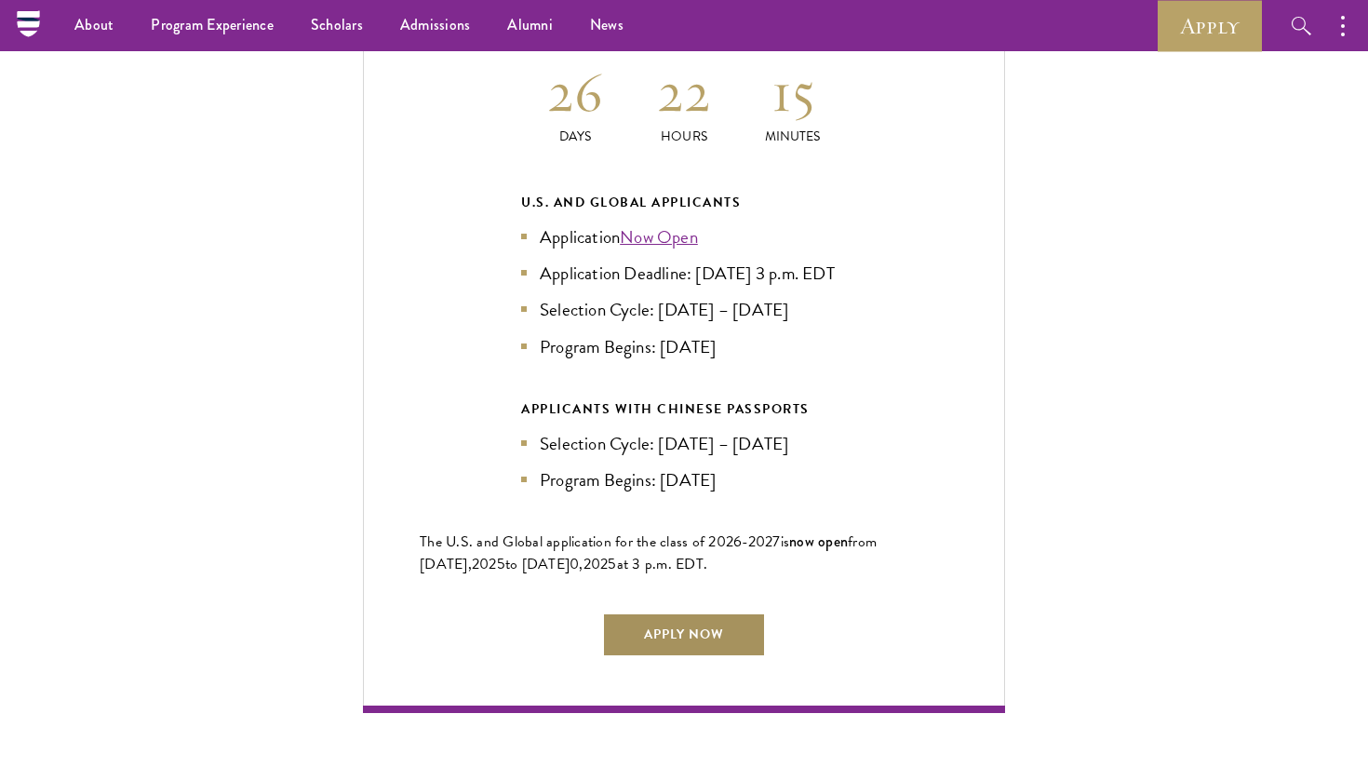
click at [686, 612] on link "Apply Now" at bounding box center [684, 634] width 164 height 45
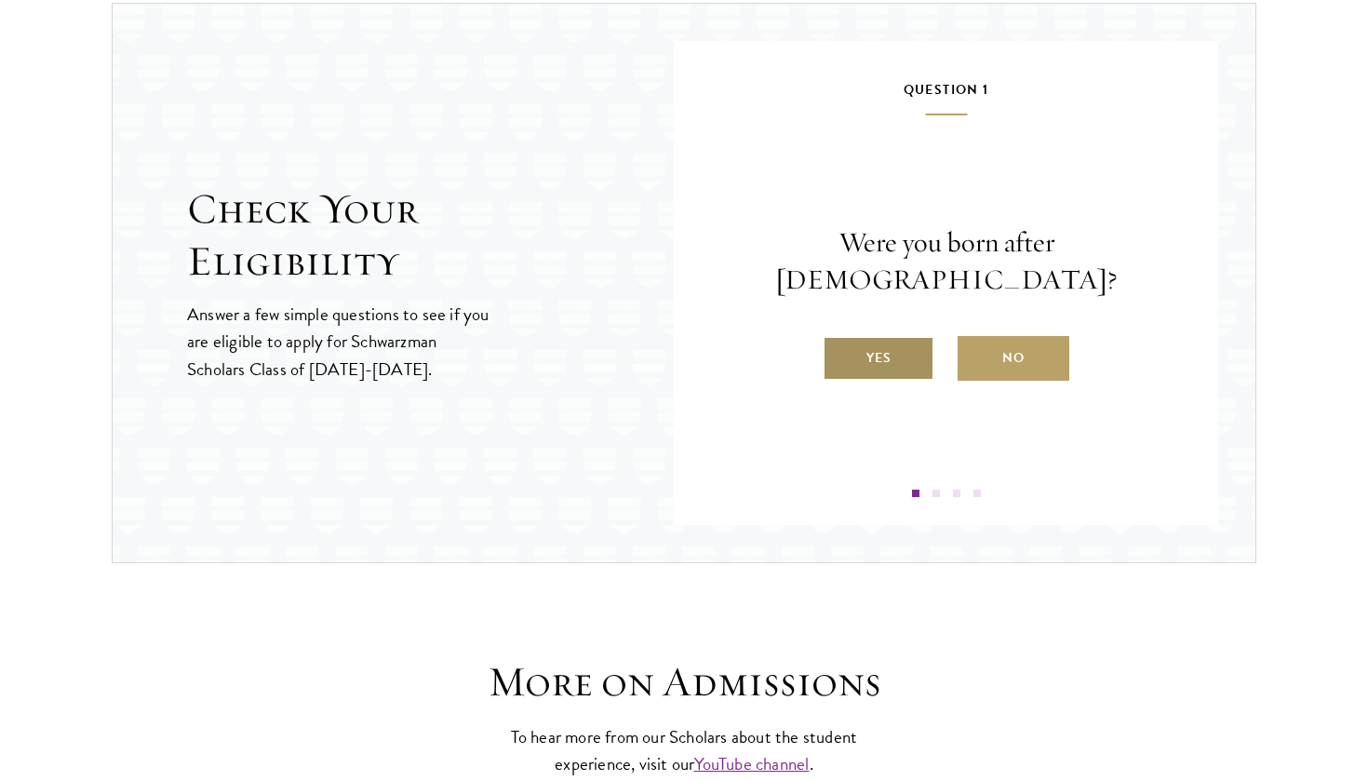
click at [894, 346] on label "Yes" at bounding box center [879, 358] width 112 height 45
click at [840, 346] on input "Yes" at bounding box center [831, 346] width 17 height 17
click at [894, 359] on label "Yes" at bounding box center [879, 358] width 112 height 45
click at [840, 355] on input "Yes" at bounding box center [831, 346] width 17 height 17
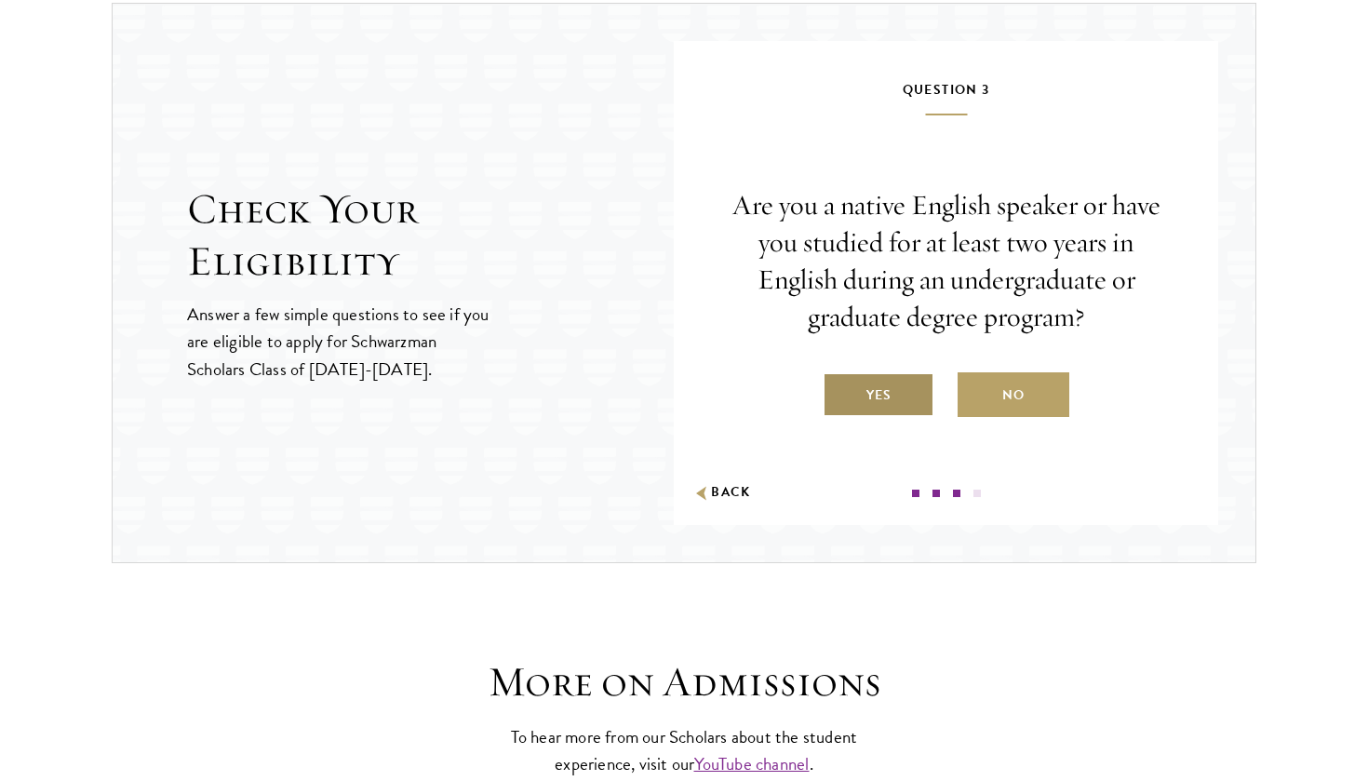
click at [896, 387] on label "Yes" at bounding box center [879, 394] width 112 height 45
click at [840, 387] on input "Yes" at bounding box center [831, 383] width 17 height 17
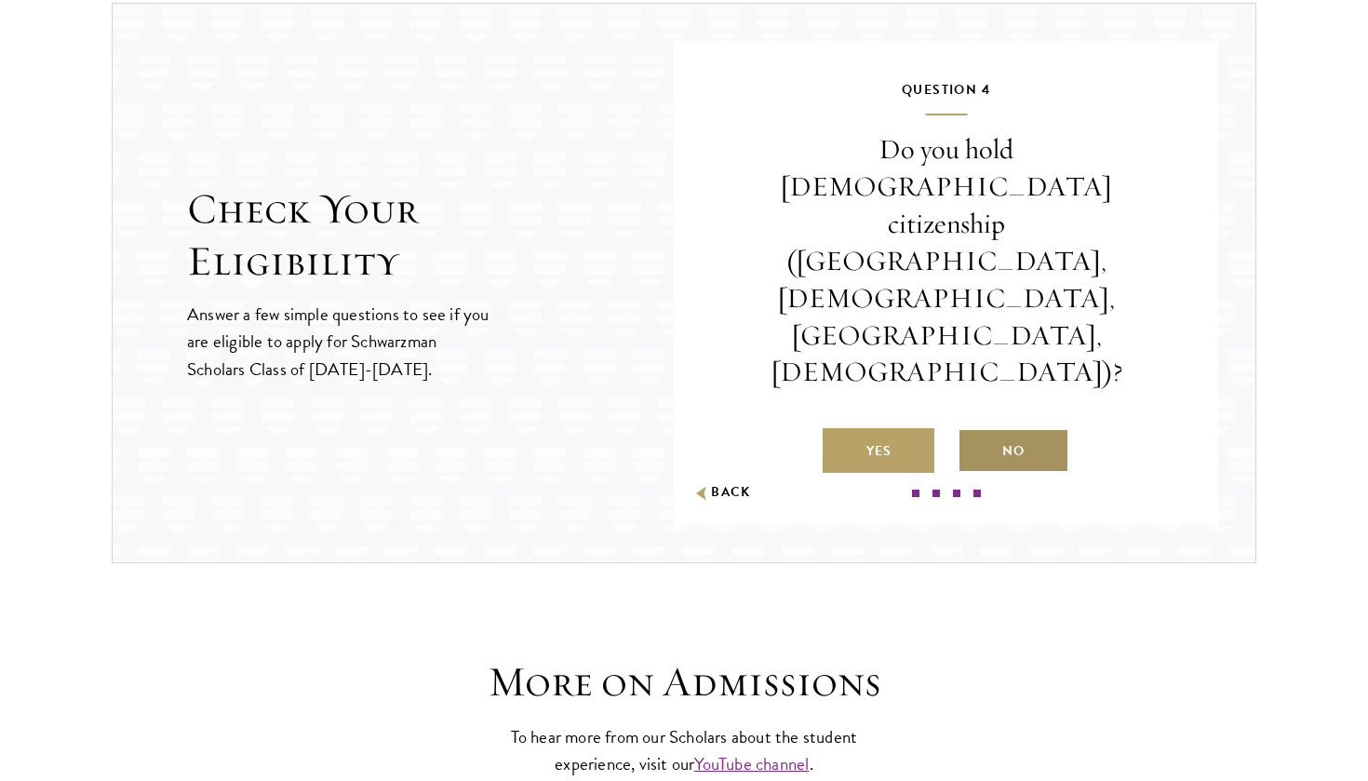
click at [1015, 428] on label "No" at bounding box center [1014, 450] width 112 height 45
click at [974, 431] on input "No" at bounding box center [966, 439] width 17 height 17
